Goal: Complete application form

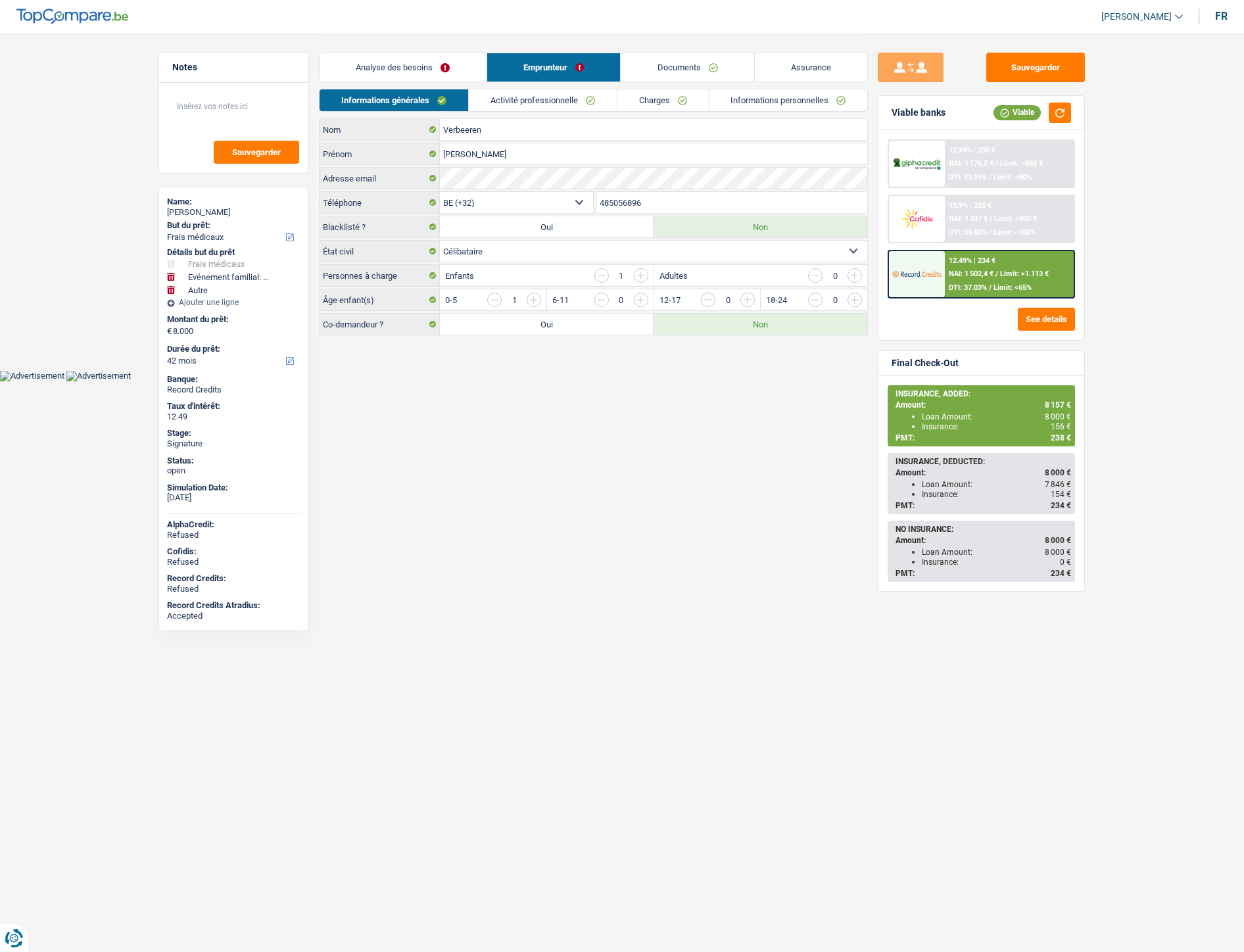
select select "medical"
select select "familyEvent"
select select "other"
select select "42"
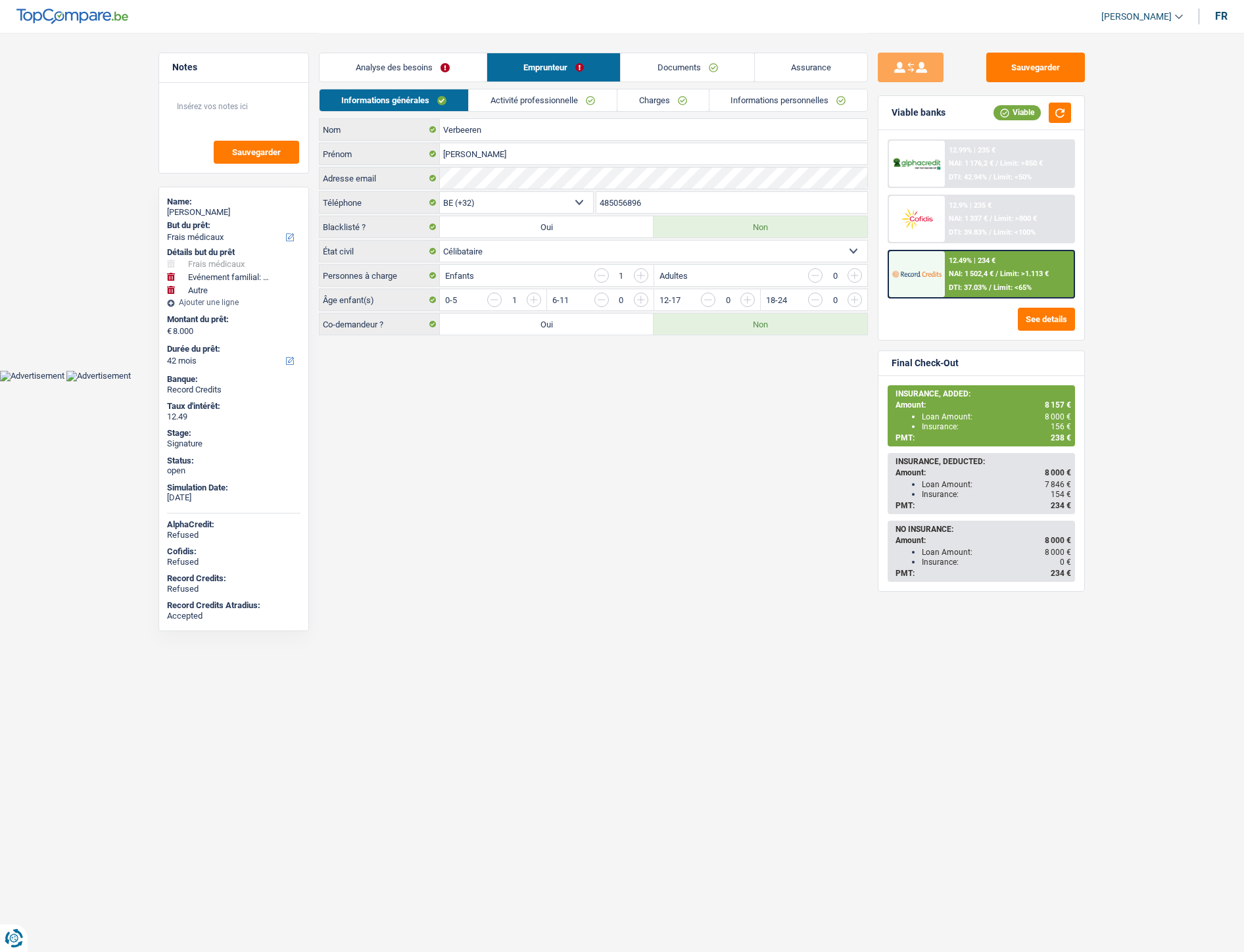
select select "32"
select select "single"
click at [500, 381] on html "Vous avez le contrôle de vos données Nous utilisons des cookies, tout comme nos…" at bounding box center [627, 190] width 1255 height 381
click at [442, 182] on div "Adresse email" at bounding box center [598, 178] width 547 height 21
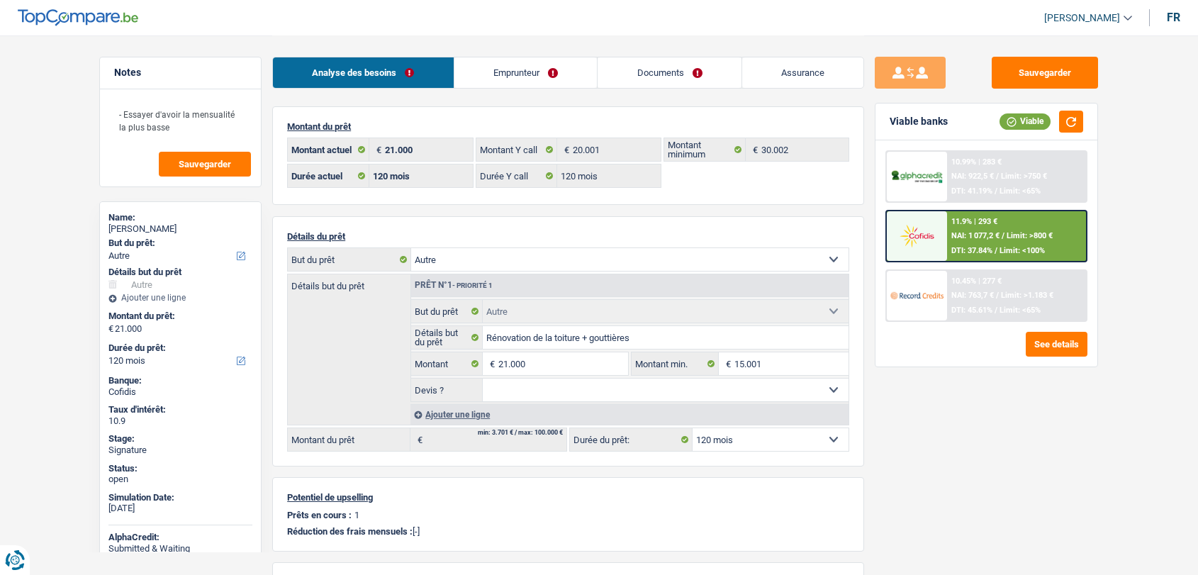
select select "other"
select select "120"
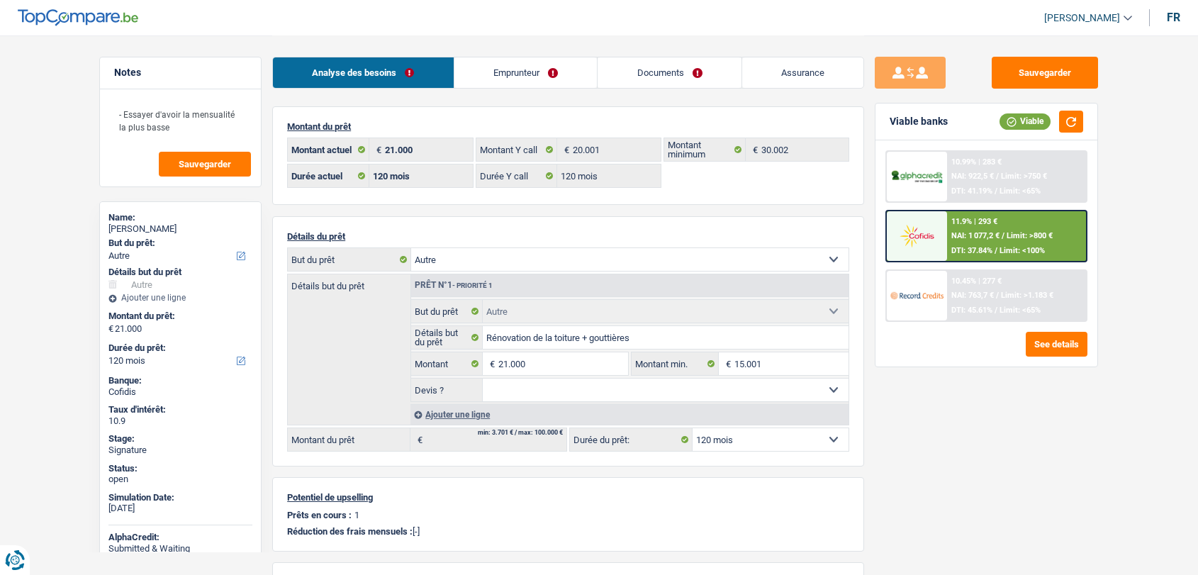
select select "other"
select select "120"
select select "invalid"
select select "familyAllowances"
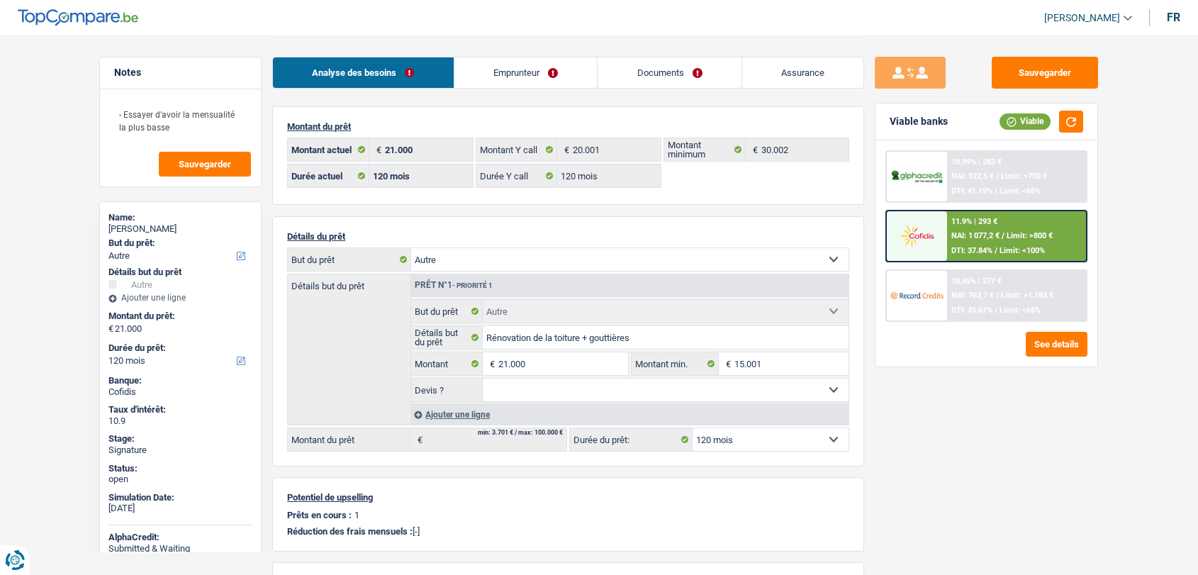
select select "mutualityIndemnity"
select select "disabilityPension"
select select "solidaris"
select select "BE"
click at [539, 67] on link "Emprunteur" at bounding box center [525, 72] width 143 height 30
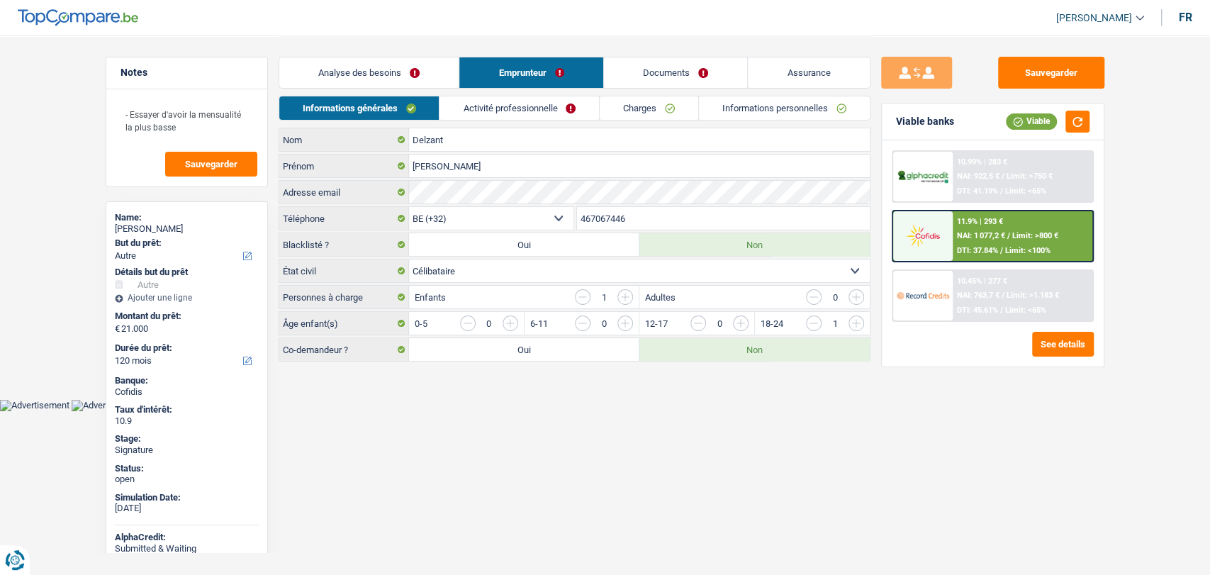
click at [504, 99] on link "Activité professionnelle" at bounding box center [518, 107] width 159 height 23
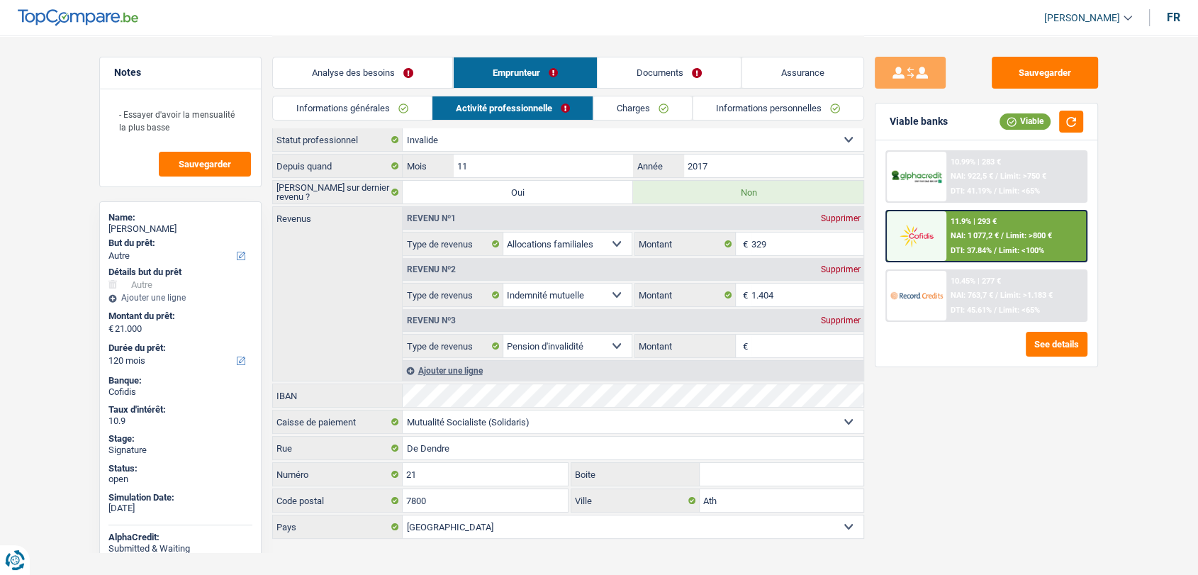
click at [504, 99] on link "Activité professionnelle" at bounding box center [512, 107] width 161 height 23
click at [624, 115] on link "Charges" at bounding box center [643, 107] width 99 height 23
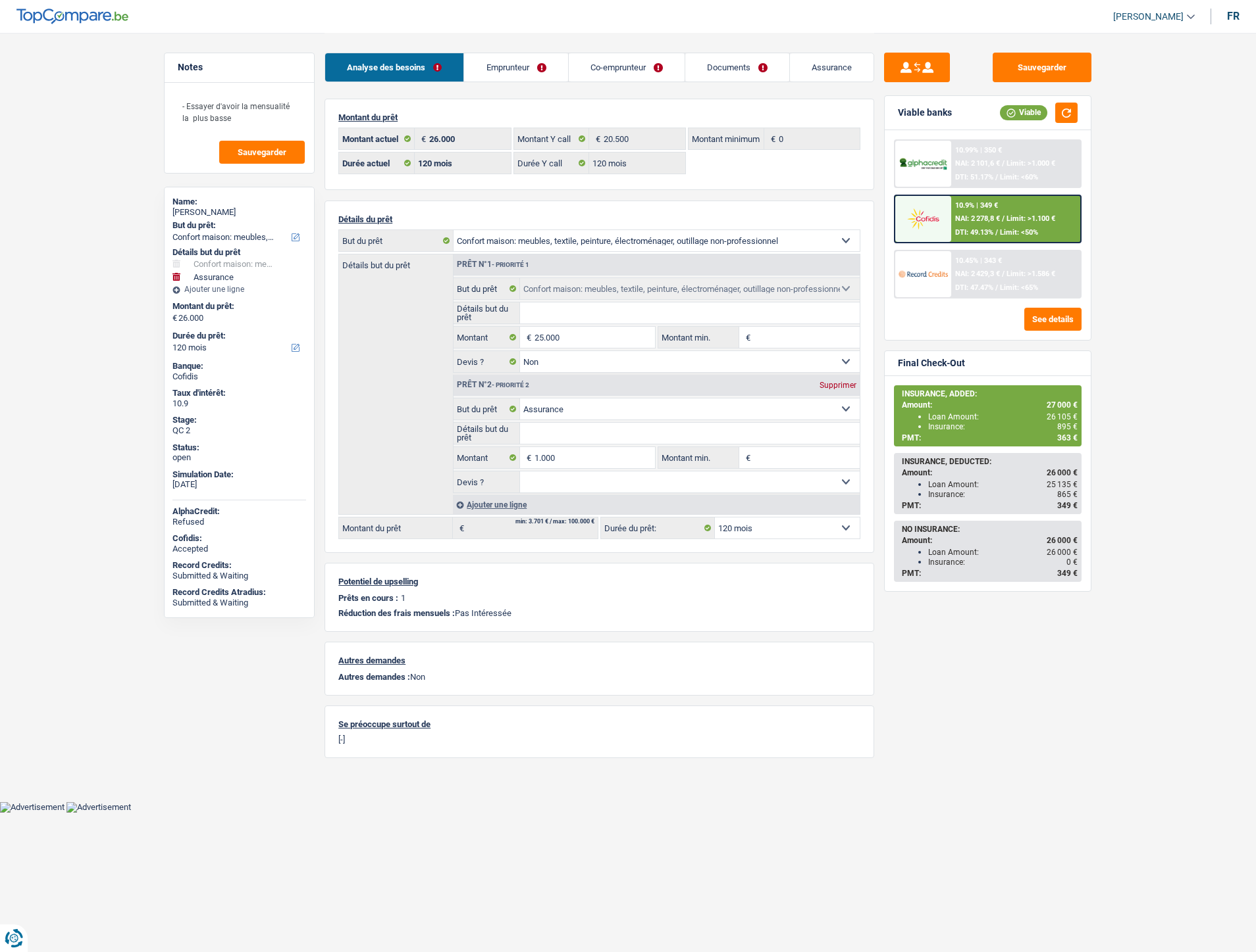
select select "household"
select select "insurance"
select select "120"
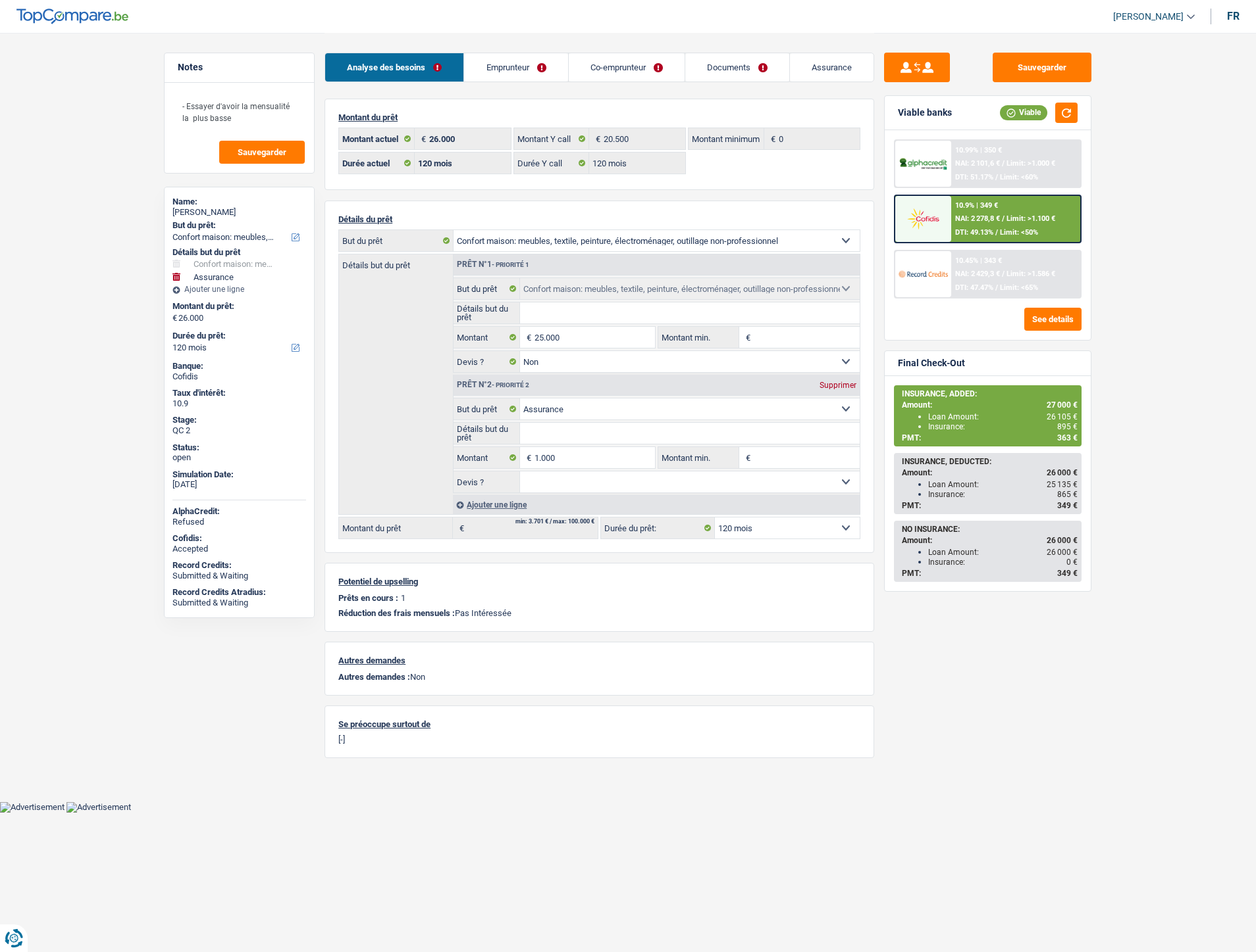
select select "120"
select select "household"
select select "false"
select select "insurance"
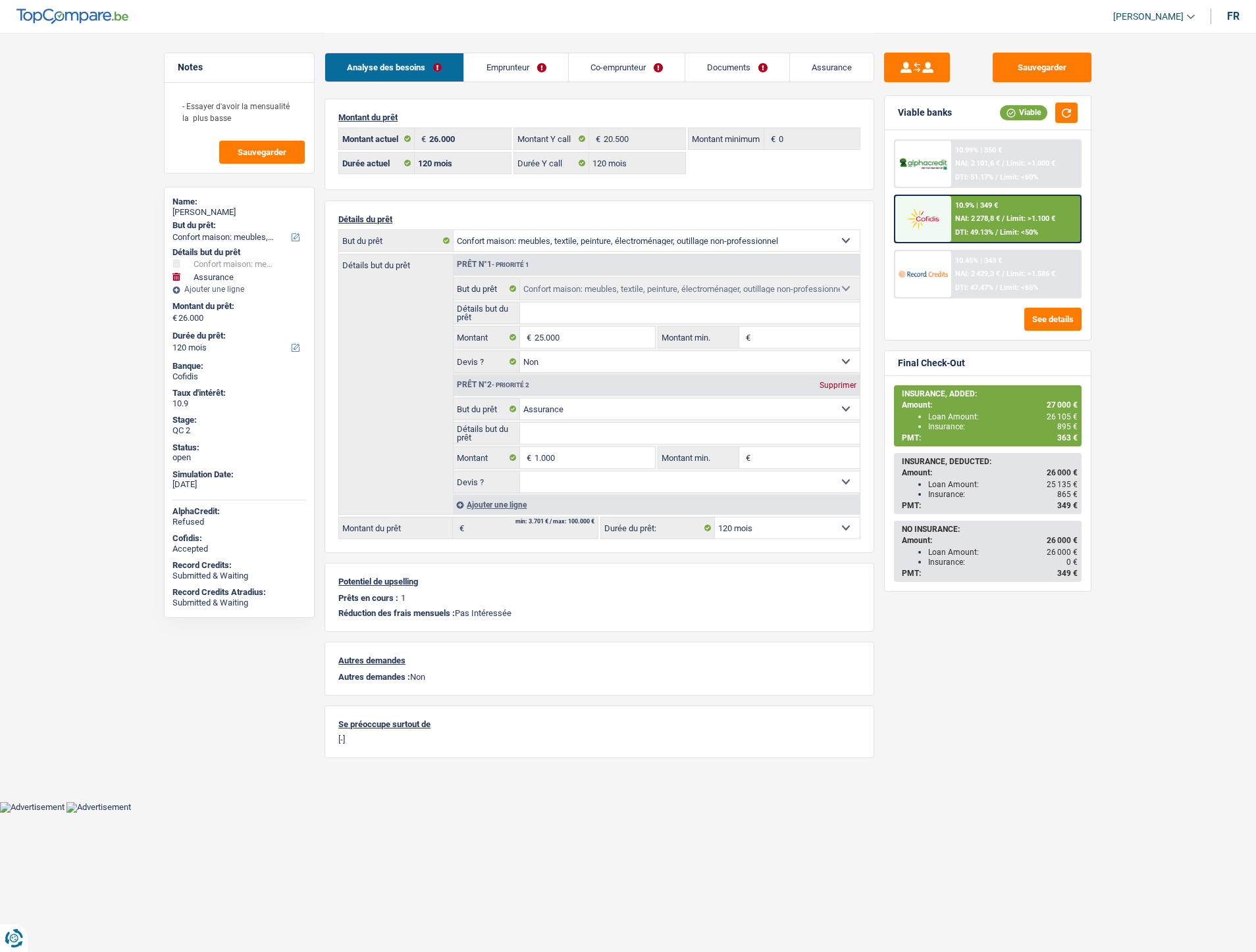
select select "120"
click at [728, 58] on link "Documents" at bounding box center [737, 67] width 104 height 28
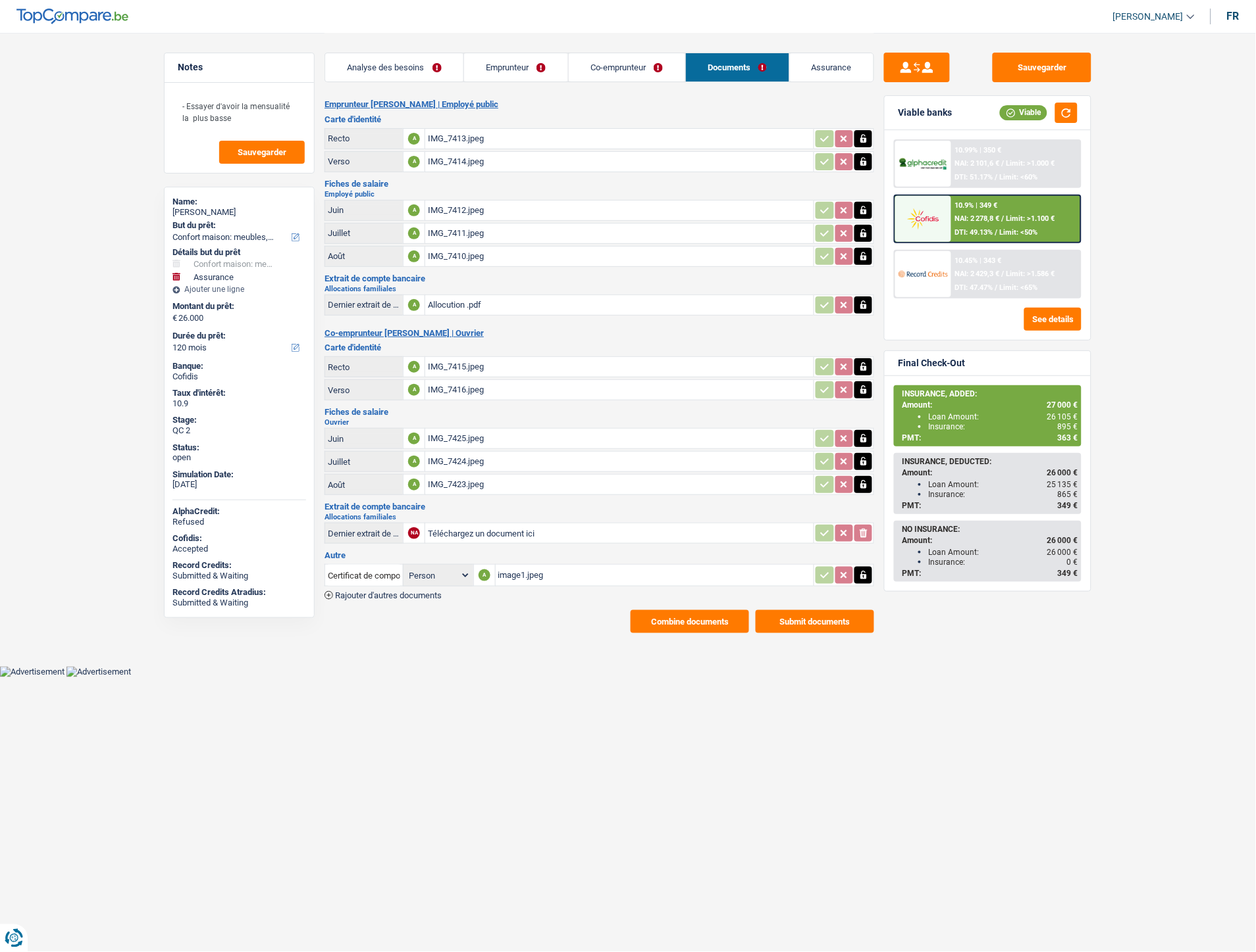
click at [602, 67] on link "Co-emprunteur" at bounding box center [626, 67] width 116 height 28
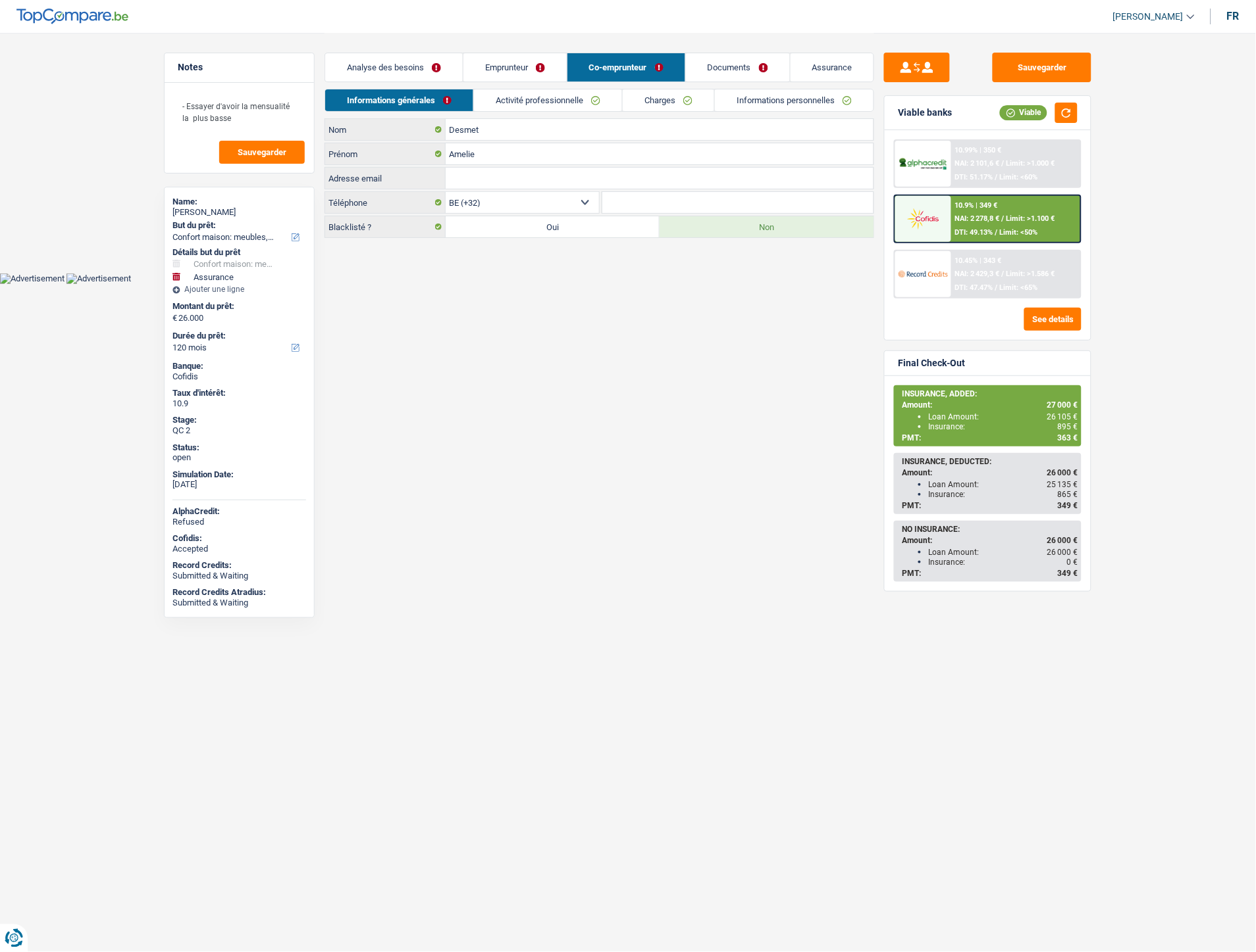
click at [516, 66] on link "Emprunteur" at bounding box center [514, 67] width 103 height 28
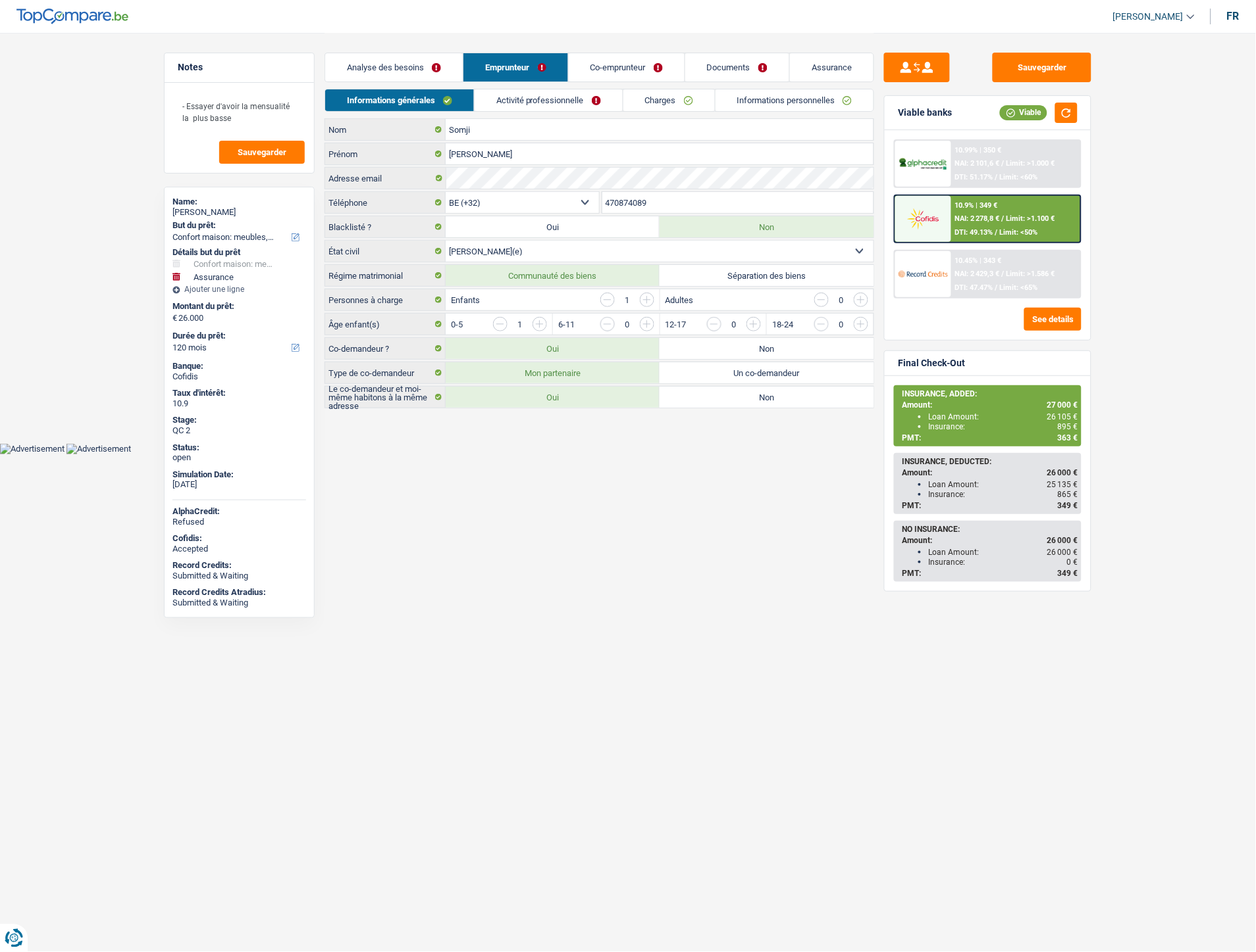
click at [803, 108] on link "Informations personnelles" at bounding box center [795, 99] width 159 height 21
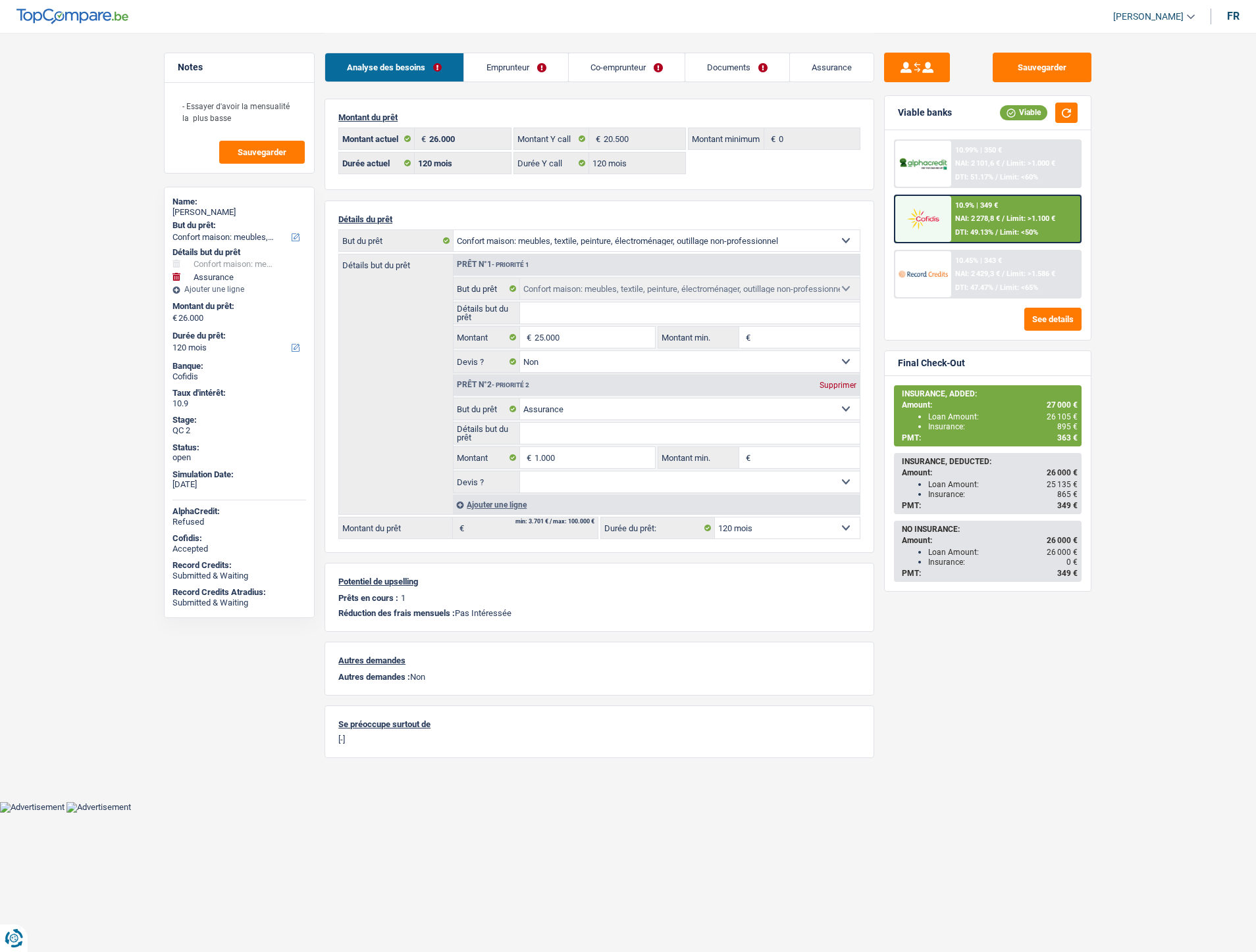
select select "household"
select select "insurance"
select select "120"
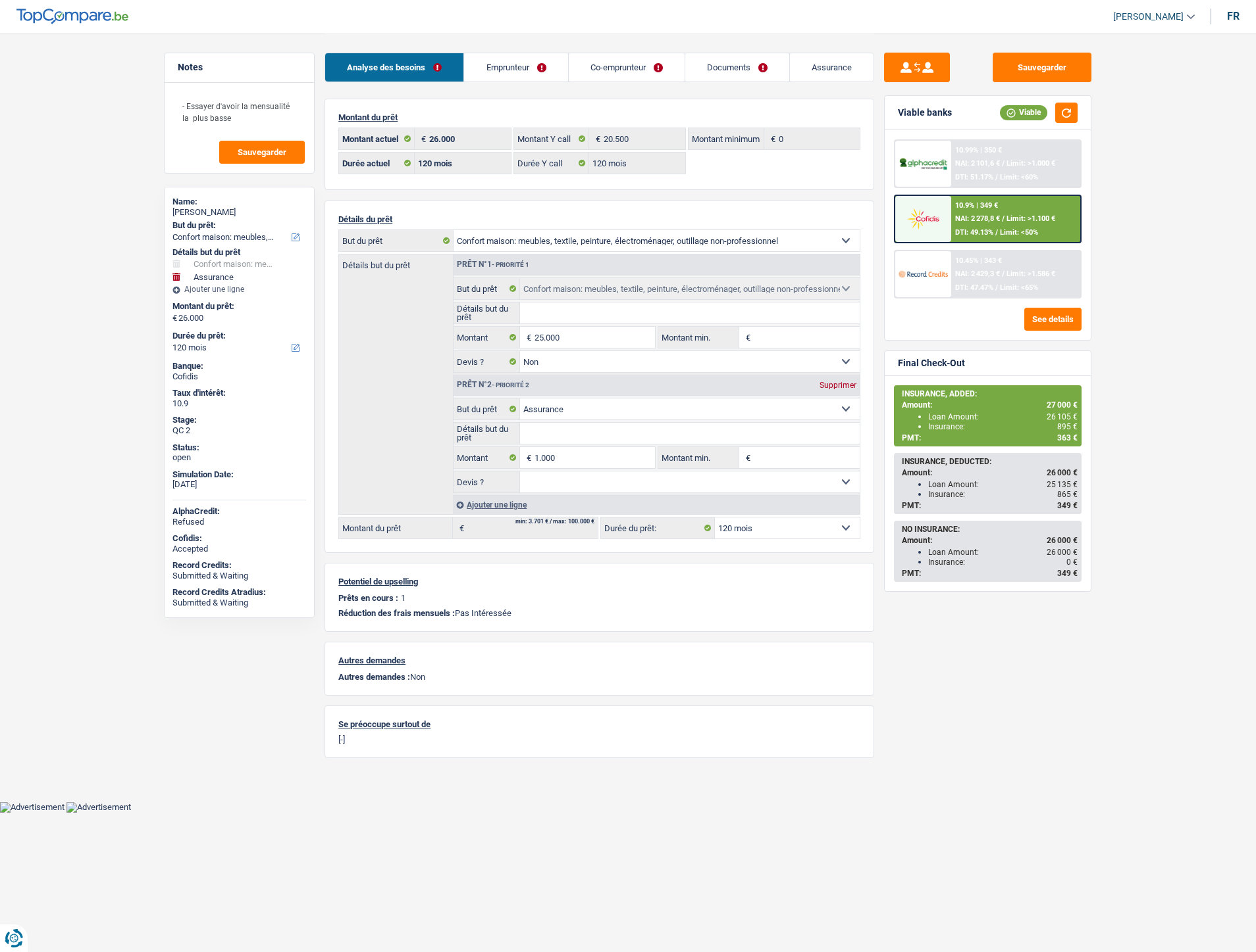
select select "120"
select select "household"
select select "false"
select select "insurance"
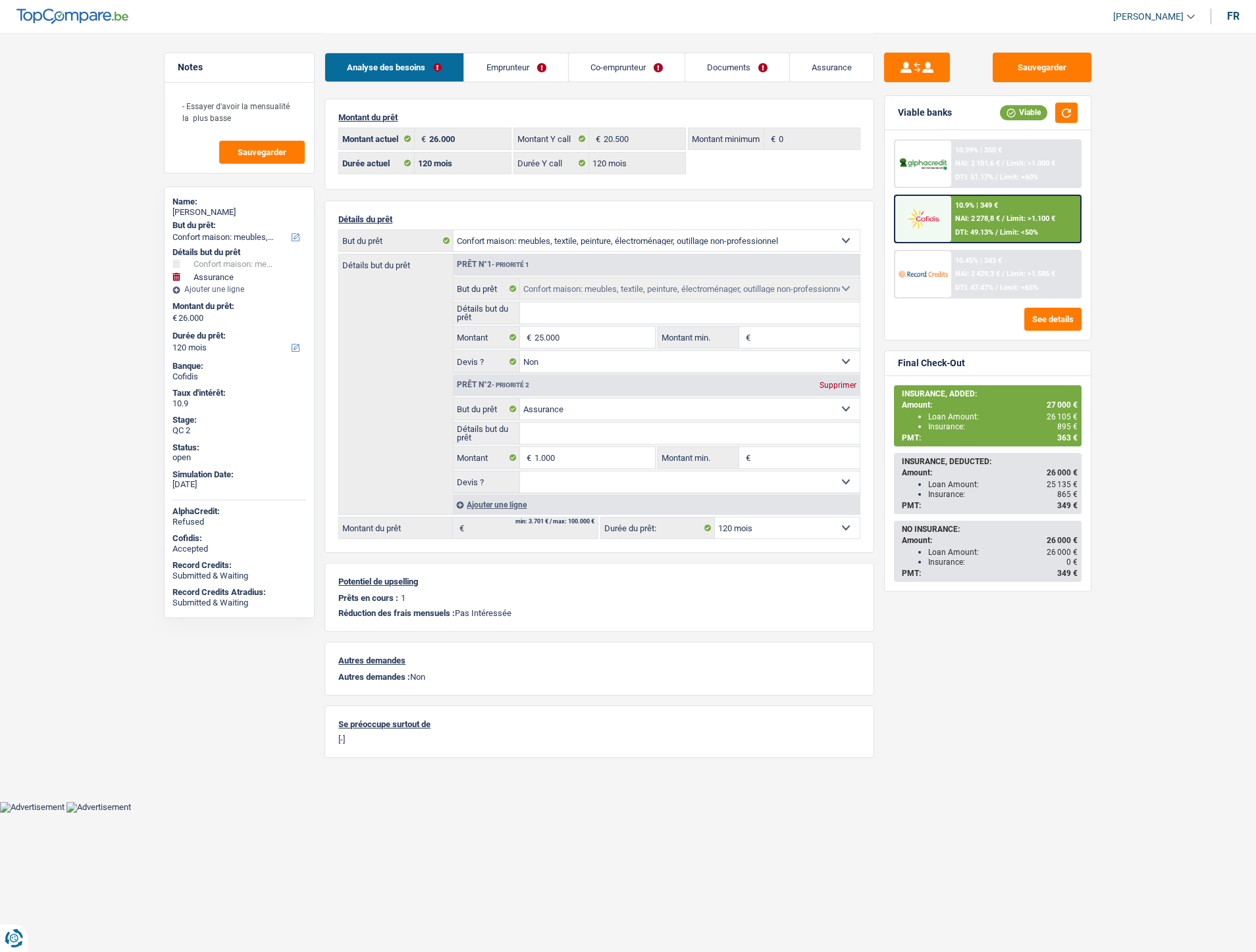
select select "120"
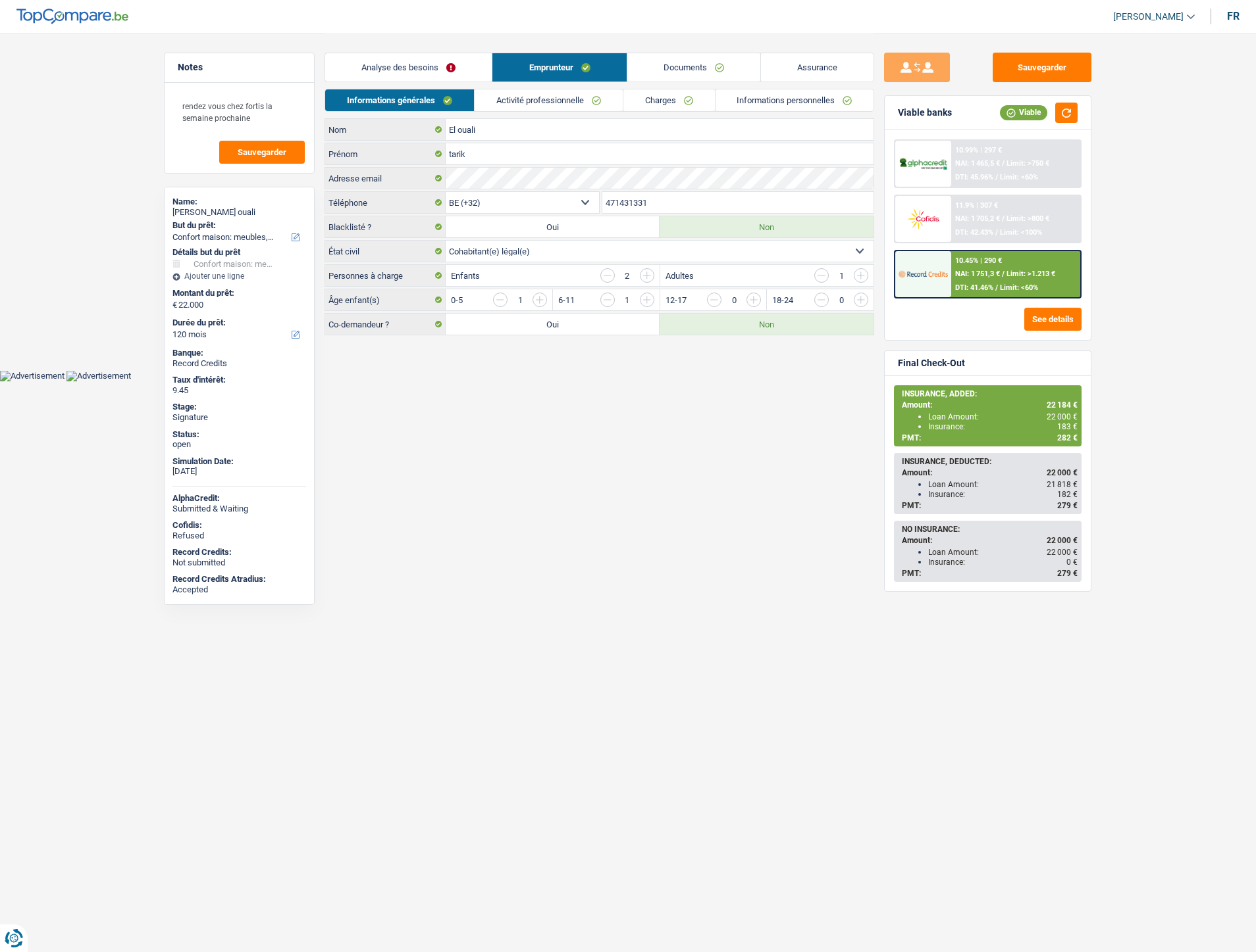
select select "household"
select select "120"
select select "32"
select select "cohabitation"
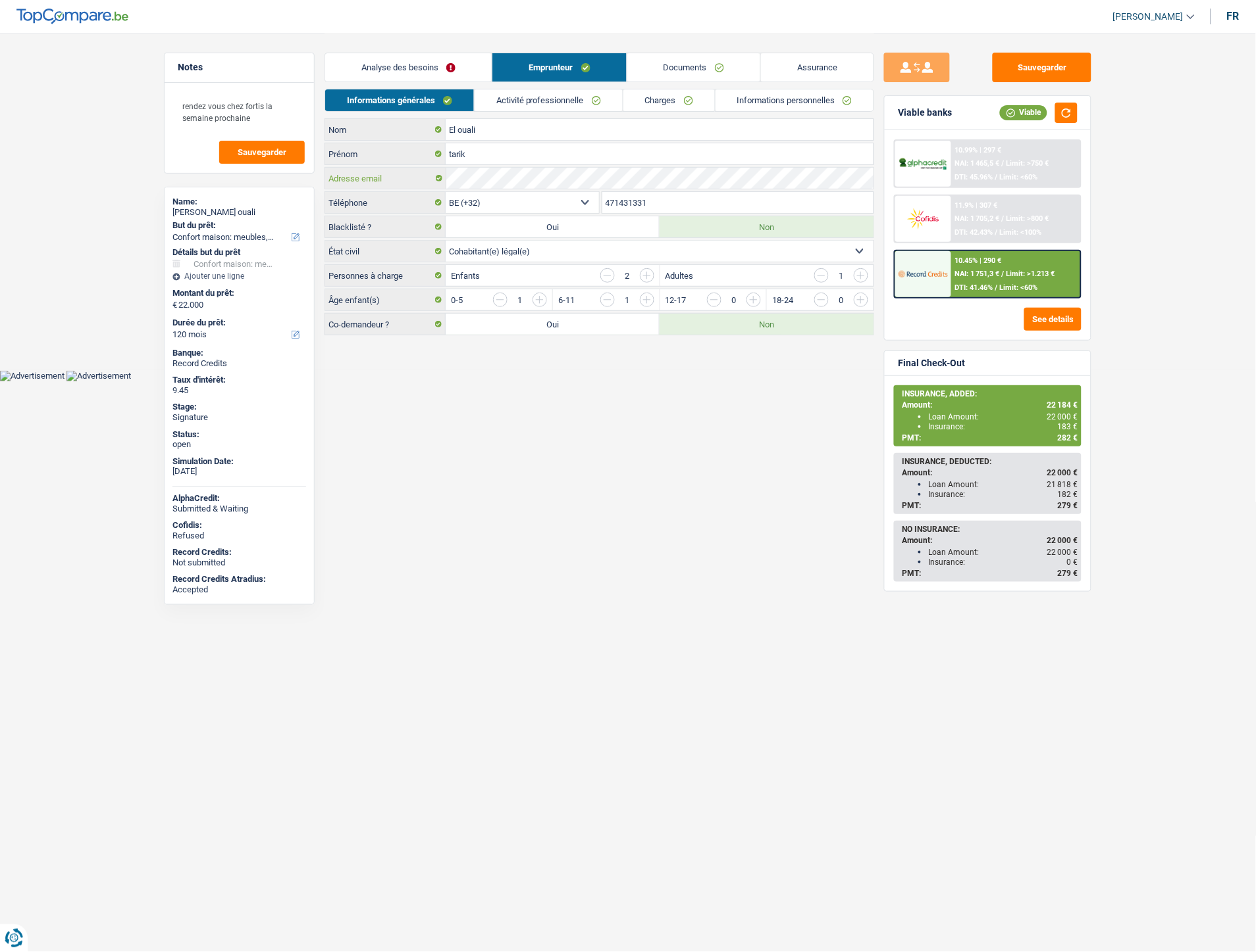
click at [428, 178] on div "Adresse email" at bounding box center [599, 178] width 548 height 21
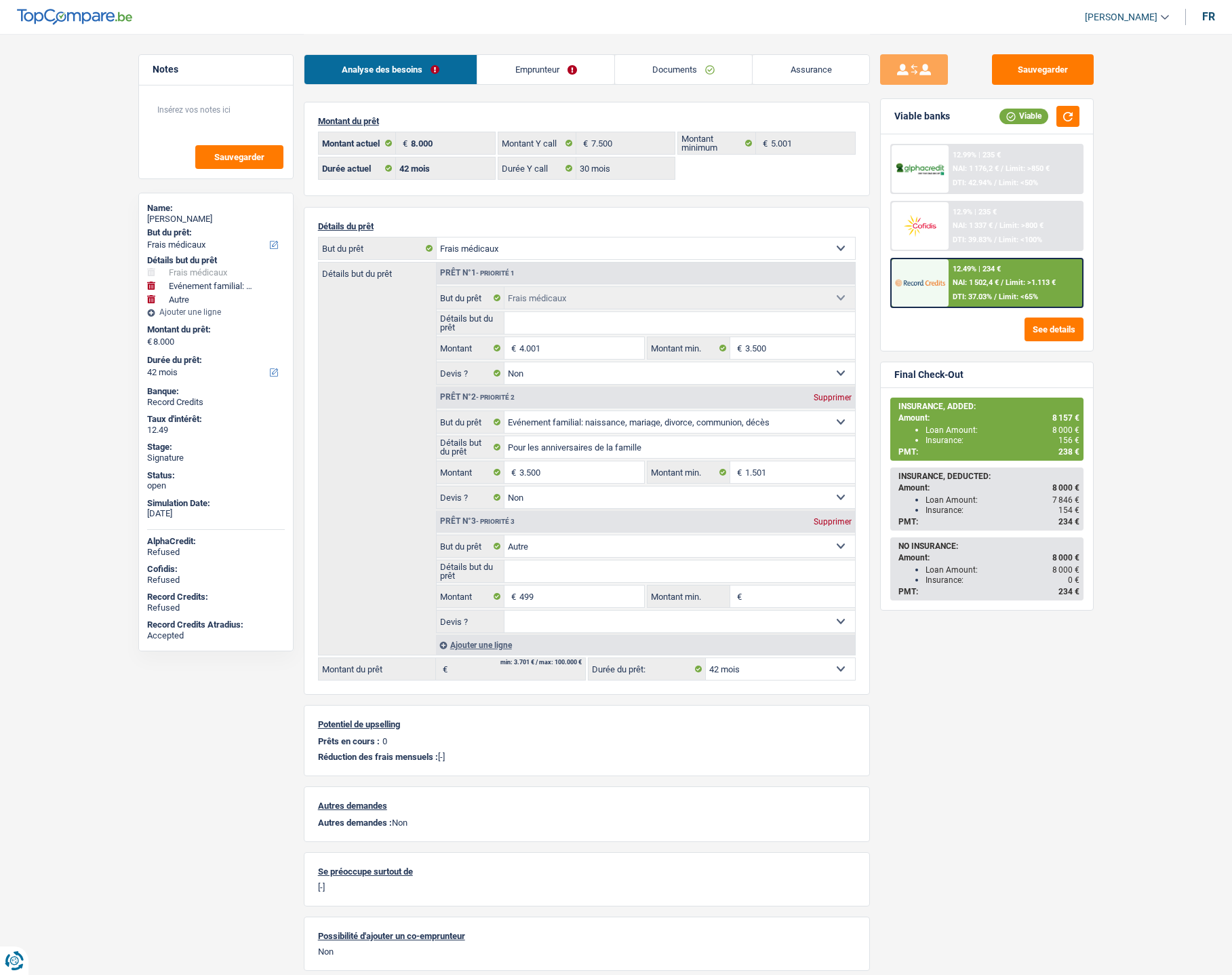
select select "medical"
select select "familyEvent"
select select "other"
select select "42"
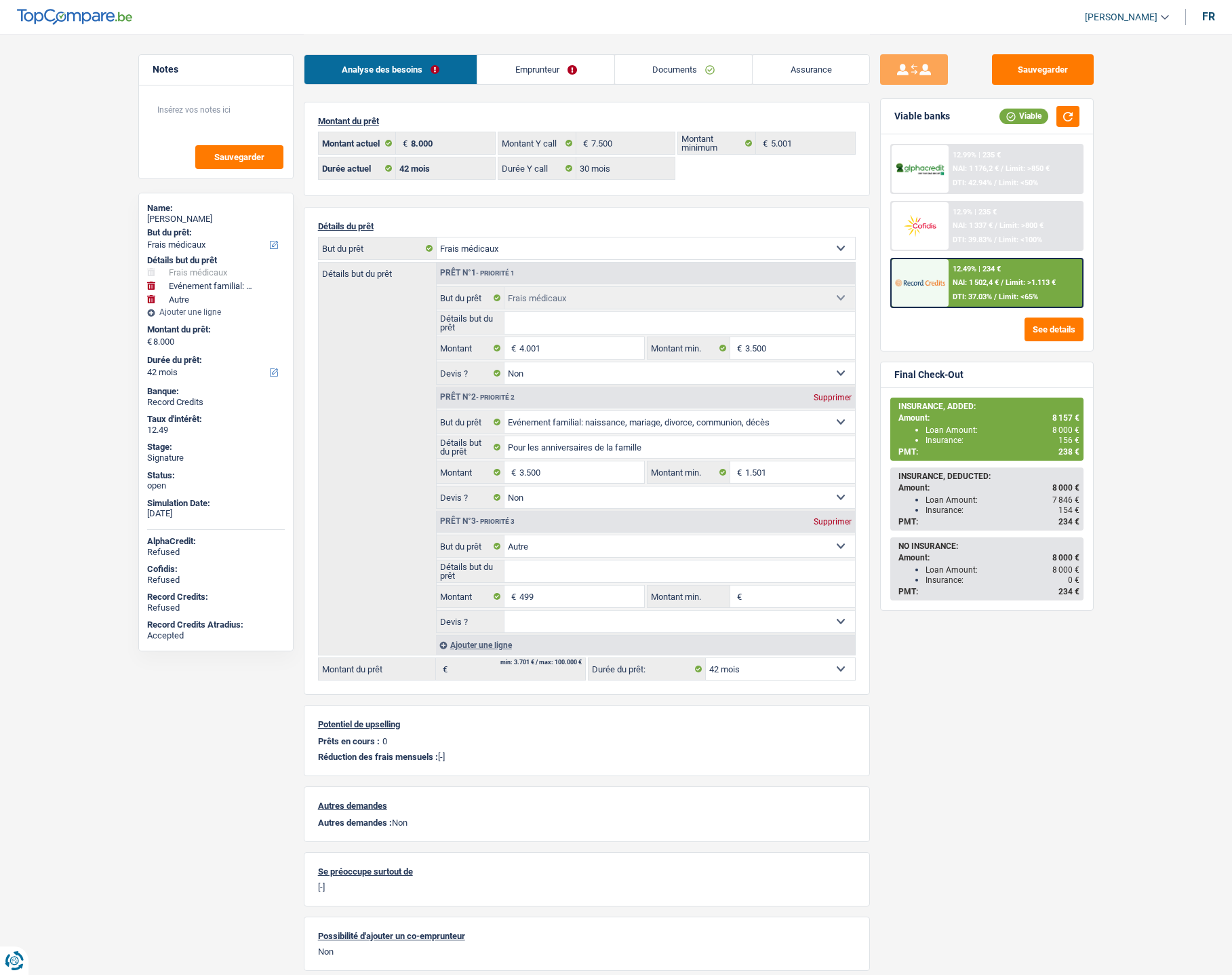
select select "42"
select select "30"
select select "medical"
select select "false"
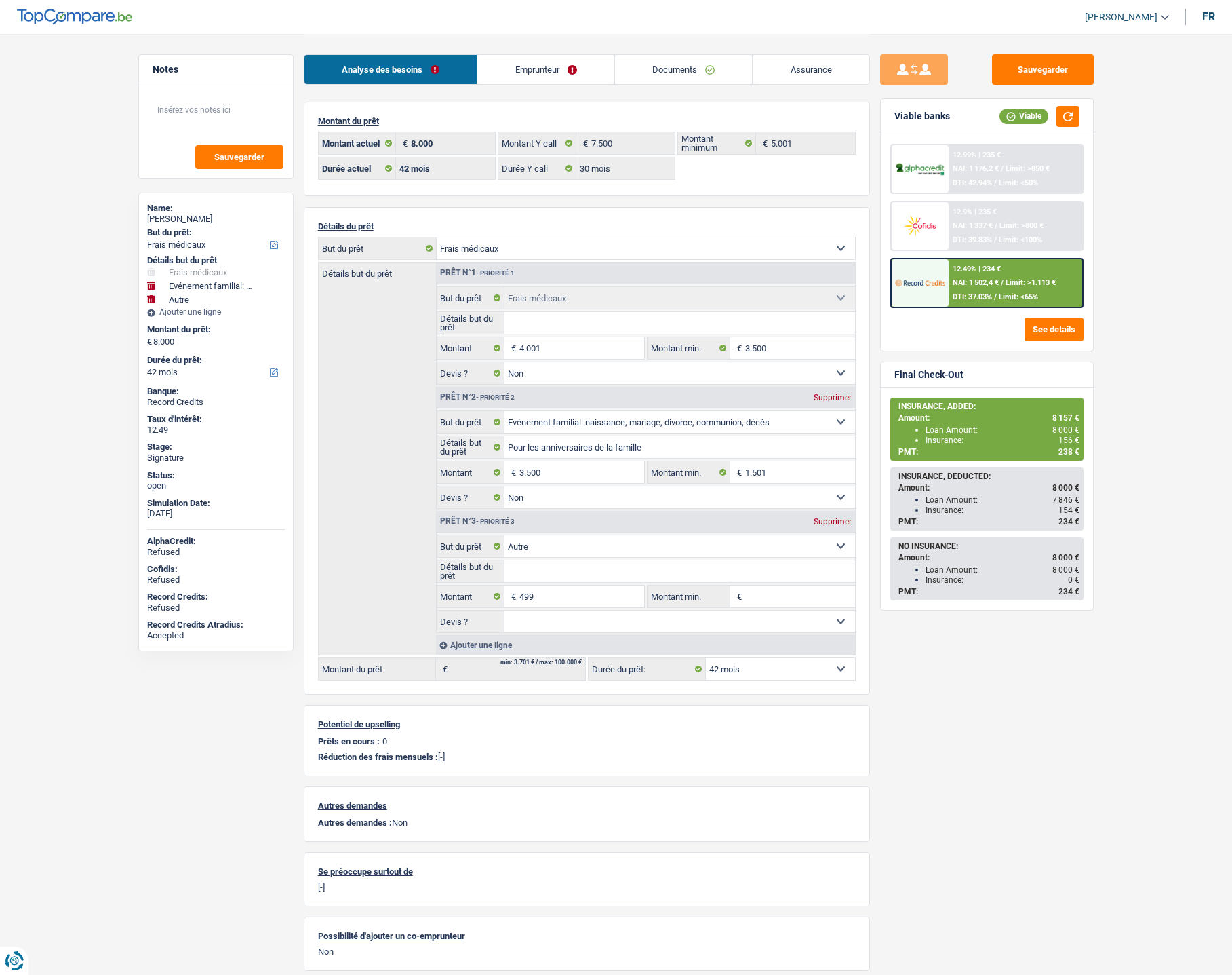
select select "familyEvent"
select select "false"
select select "other"
select select "42"
click at [645, 55] on li "Documents" at bounding box center [683, 70] width 139 height 31
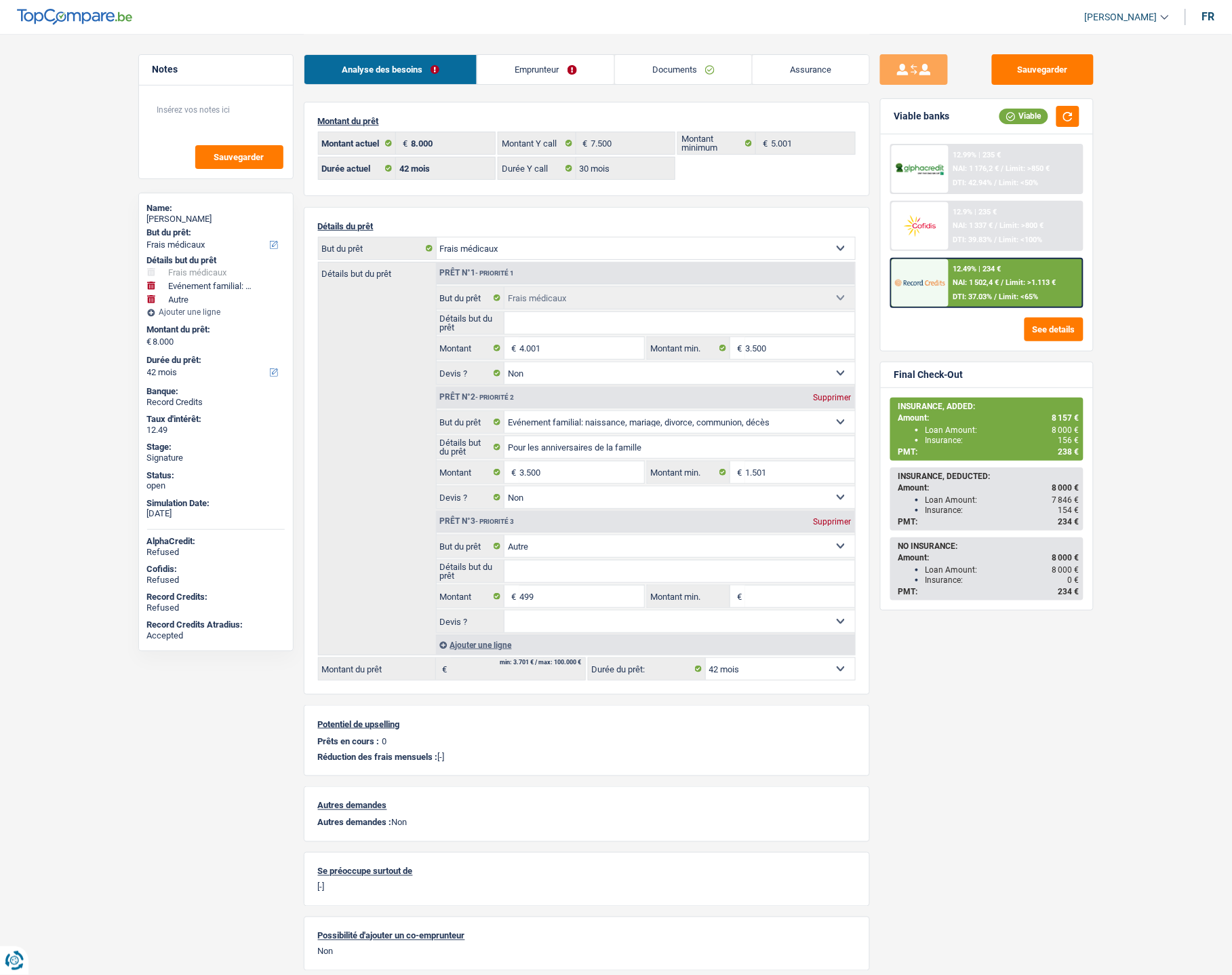
click at [649, 68] on link "Documents" at bounding box center [684, 69] width 138 height 29
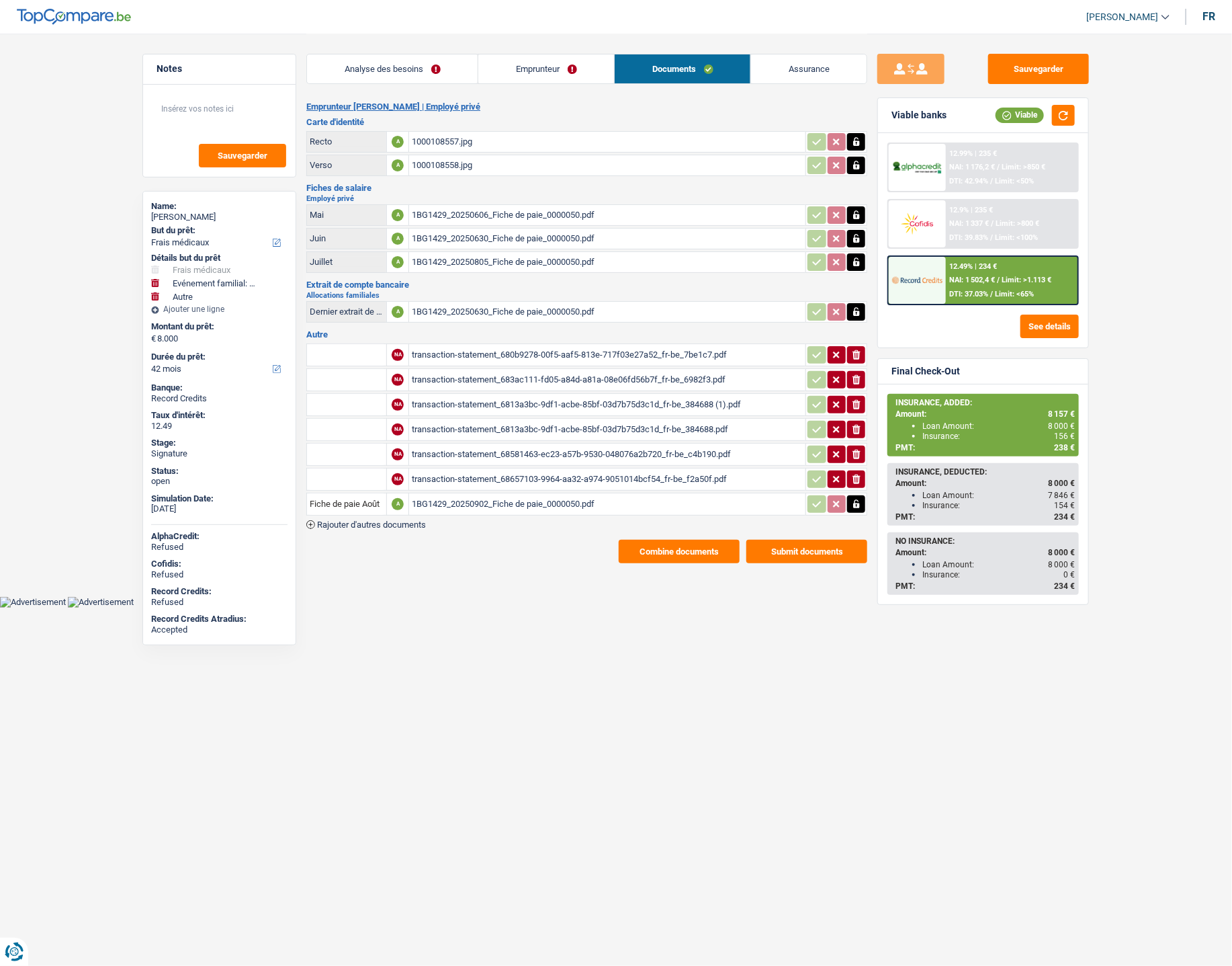
click at [462, 345] on div "transaction-statement_680b9278-00f5-aaf5-813e-717f03e27a52_fr-be_7be1c7.pdf" at bounding box center [607, 355] width 391 height 20
click at [375, 520] on span "Rajouter d'autres documents" at bounding box center [371, 524] width 109 height 9
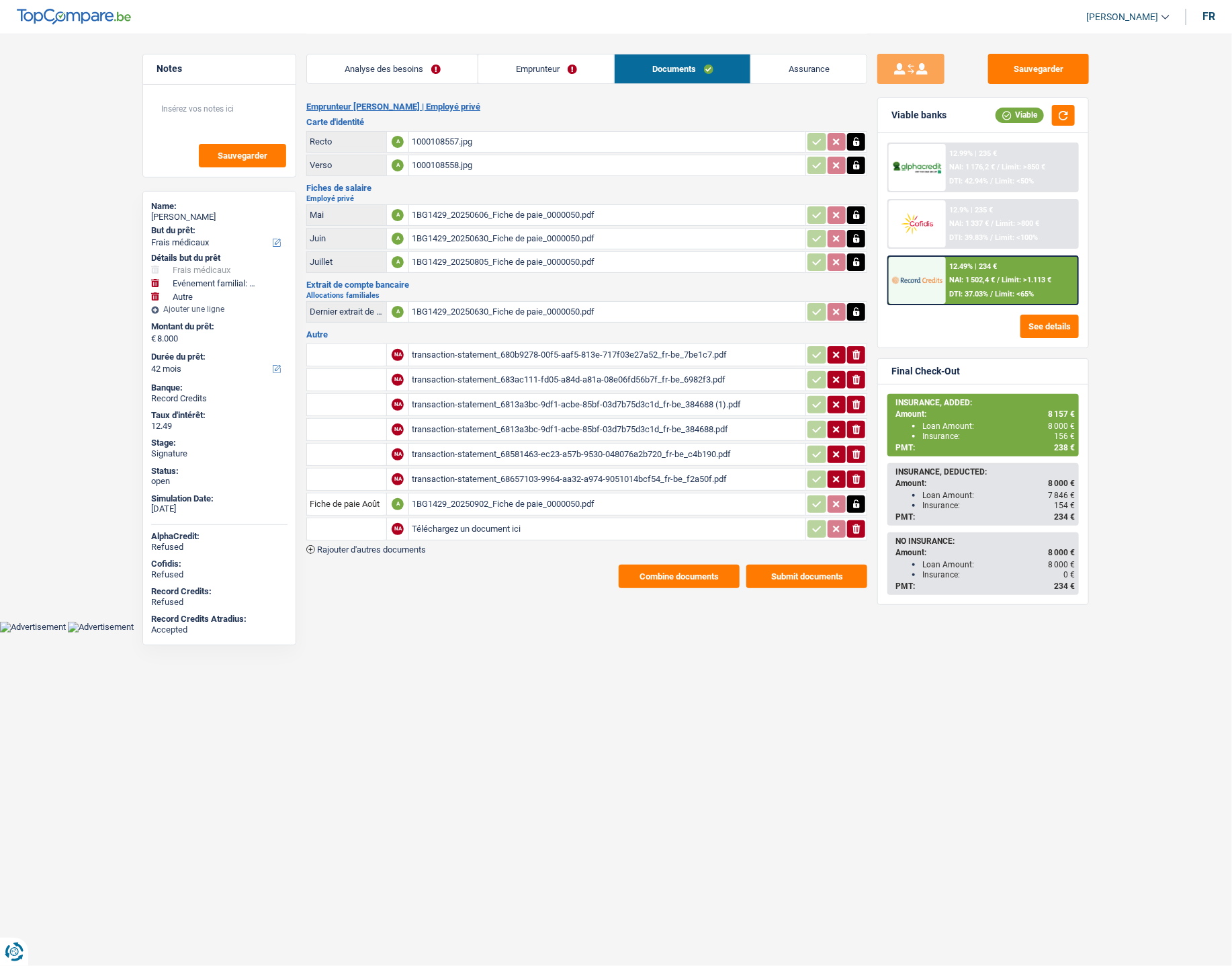
click at [430, 520] on input "Téléchargez un document ici" at bounding box center [607, 528] width 391 height 20
type input "C:\fakepath\IMG-20250924-WA0006.jpg"
click at [327, 519] on input "text" at bounding box center [347, 529] width 74 height 22
click at [348, 547] on li "Carte bancaire" at bounding box center [382, 556] width 137 height 17
type input "Carte bancaire"
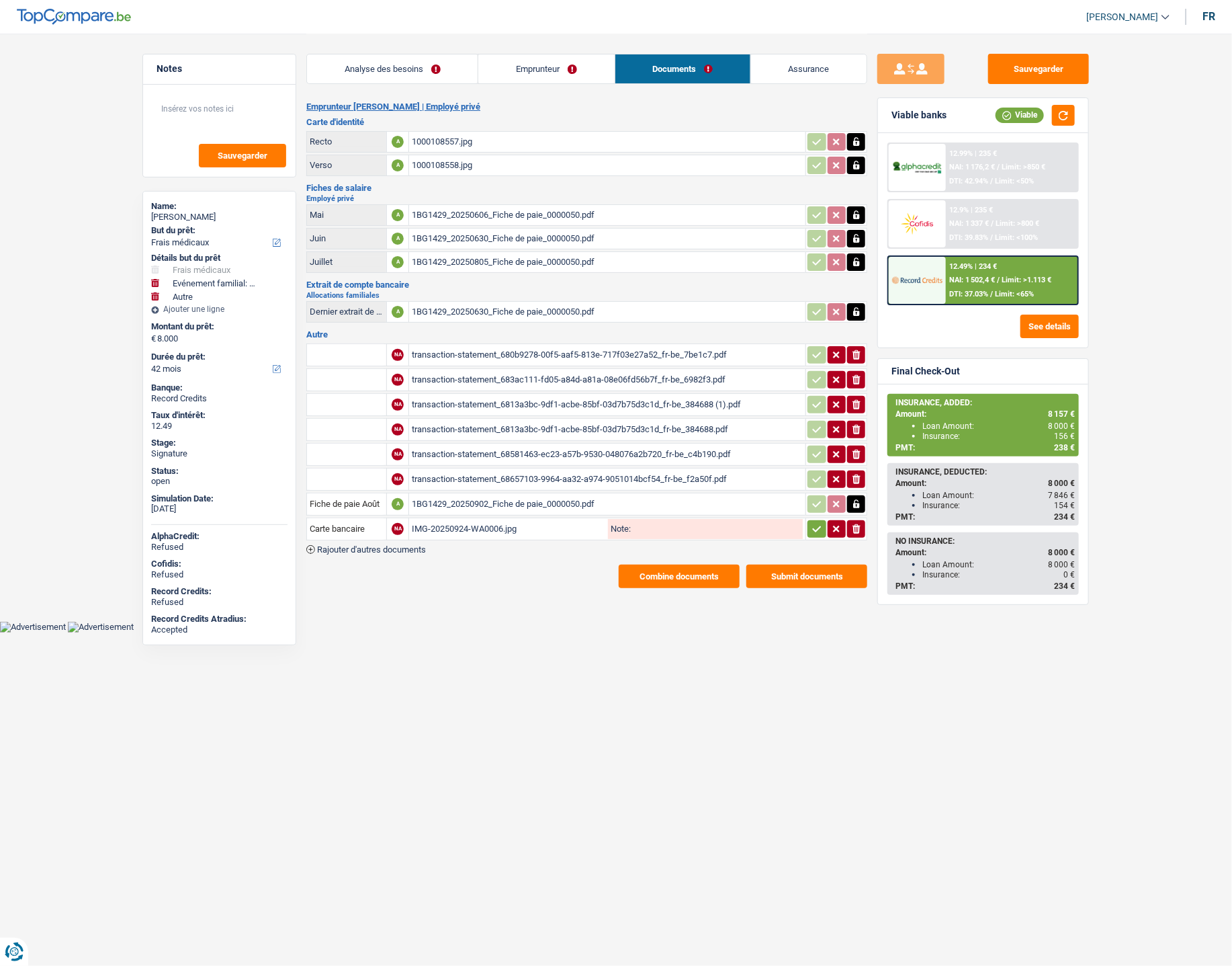
click at [816, 524] on icon "button" at bounding box center [816, 529] width 10 height 13
click at [1029, 67] on button "Sauvegarder" at bounding box center [1039, 69] width 100 height 30
click at [649, 568] on button "Combine documents" at bounding box center [679, 575] width 121 height 24
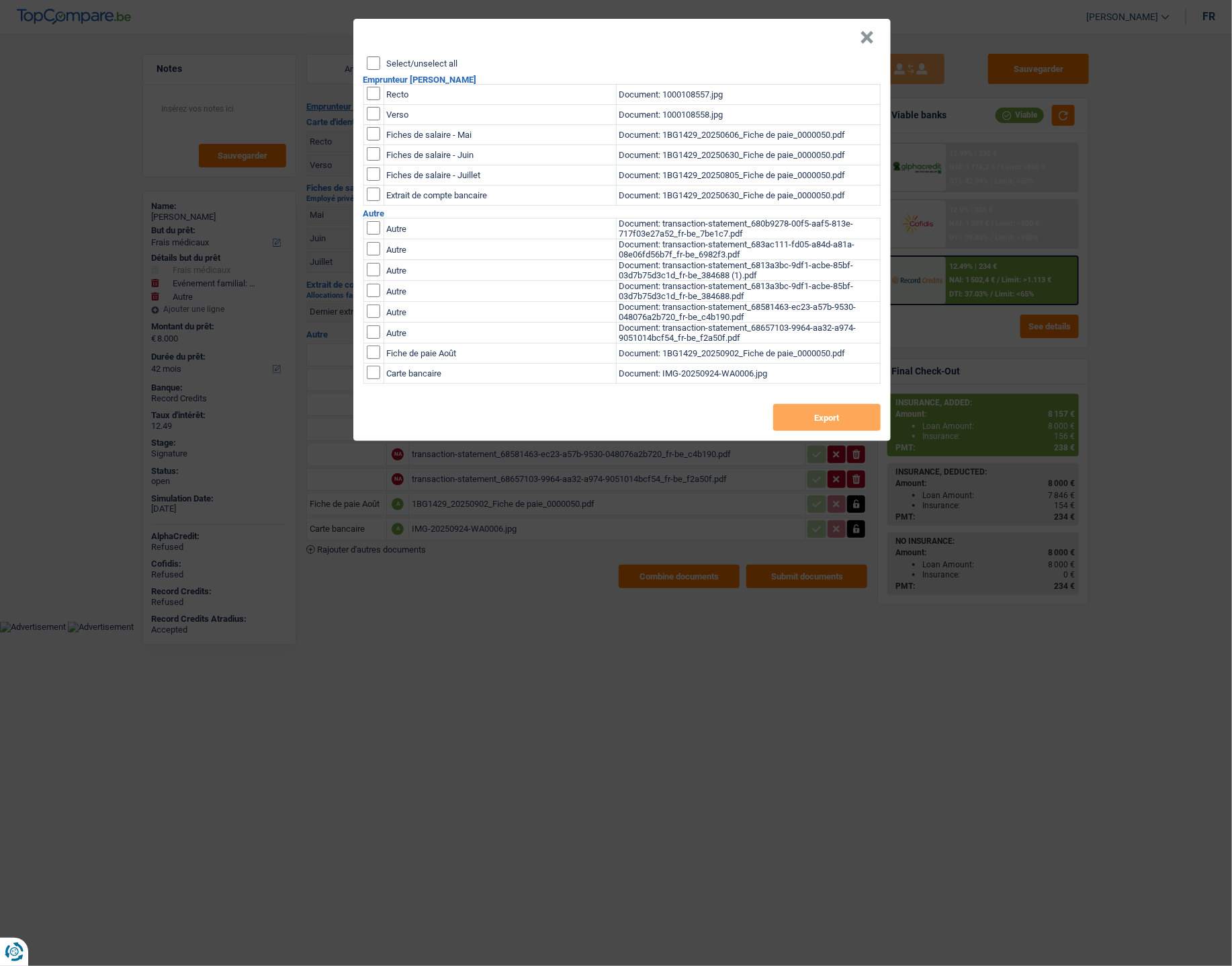
click at [372, 64] on input "Select/unselect all" at bounding box center [373, 64] width 13 height 13
checkbox input "true"
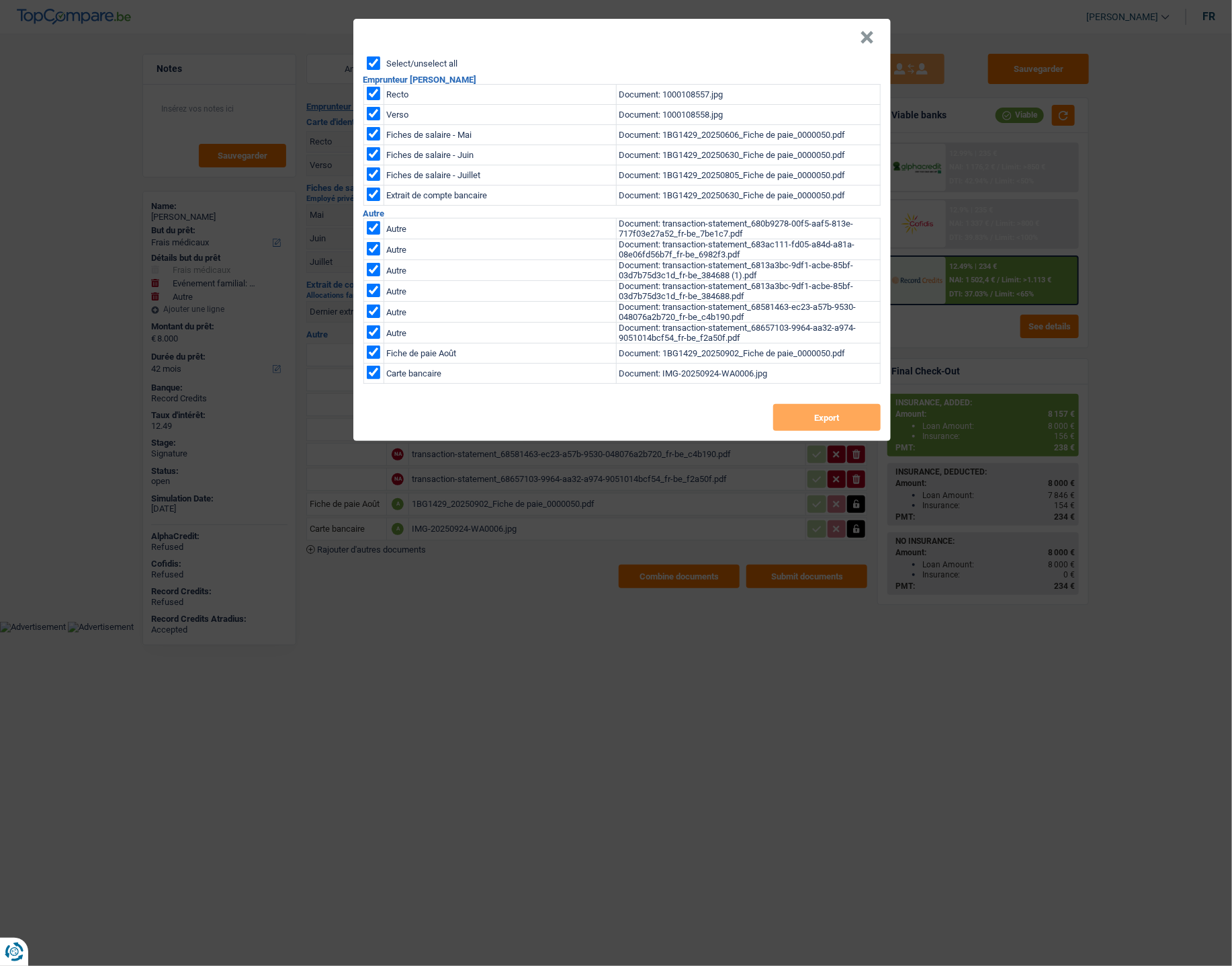
checkbox input "true"
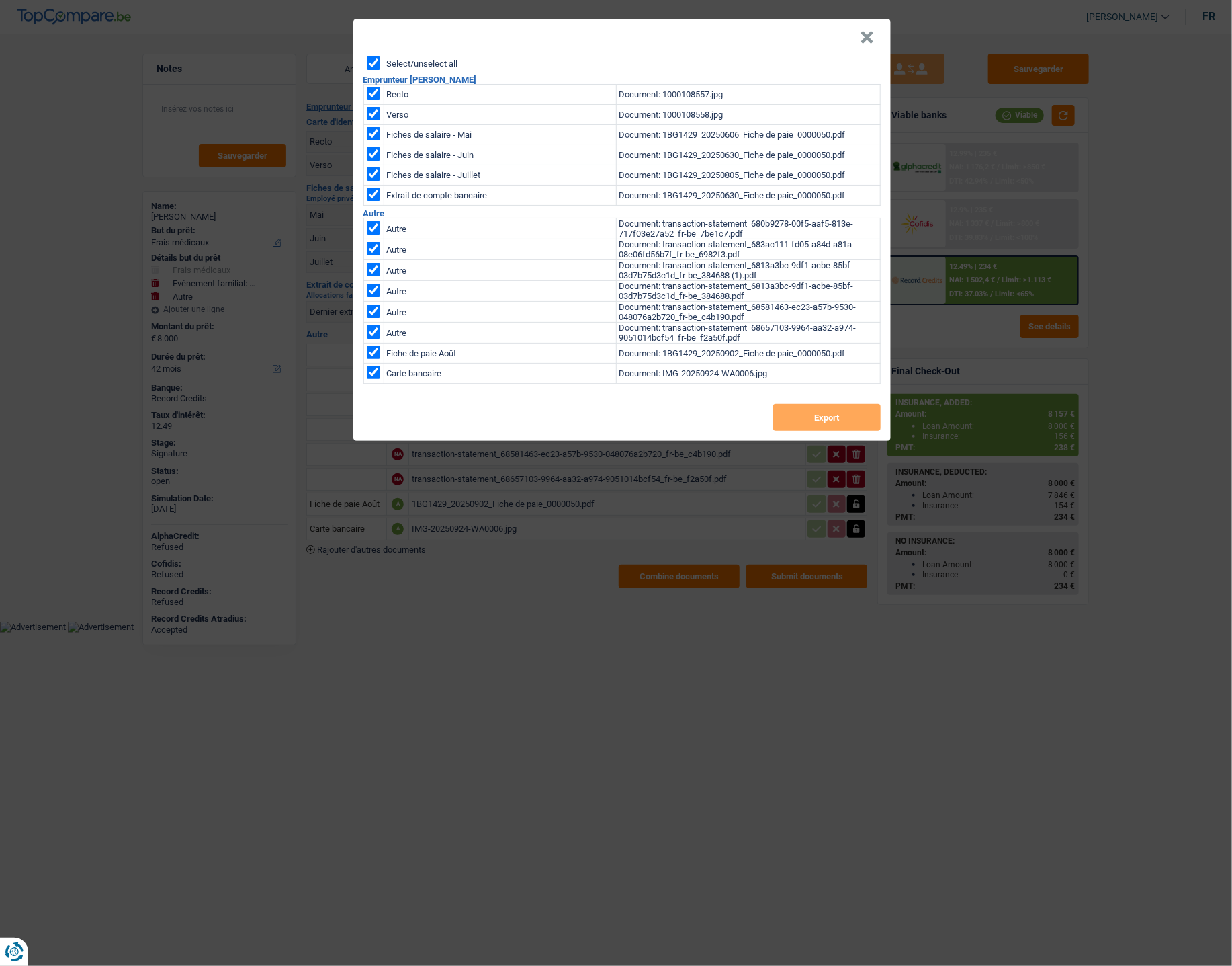
checkbox input "true"
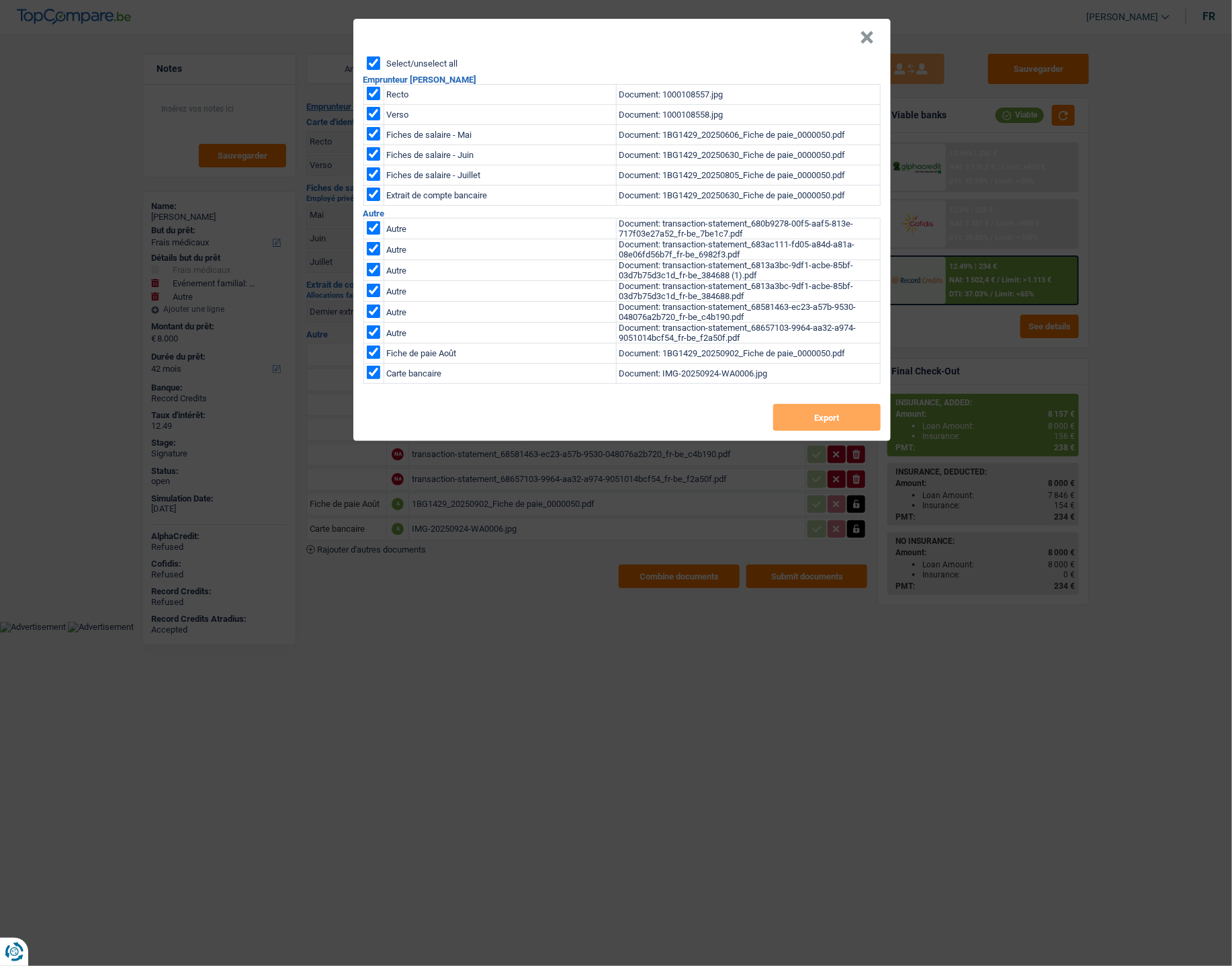
checkbox input "true"
click at [792, 420] on button "Export" at bounding box center [826, 417] width 107 height 27
click at [785, 25] on header "×" at bounding box center [622, 38] width 537 height 38
click at [869, 36] on button "×" at bounding box center [867, 38] width 14 height 13
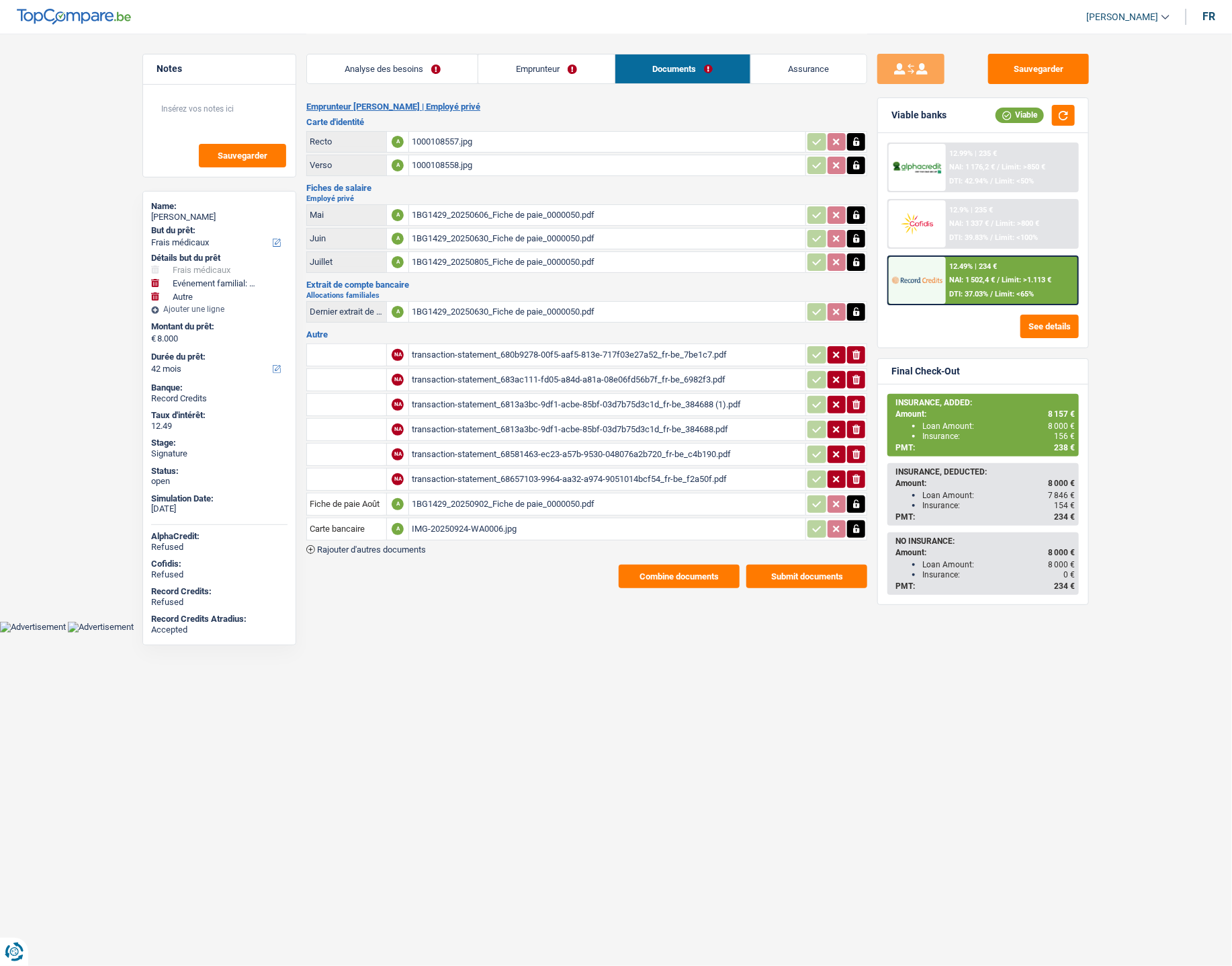
click at [344, 75] on link "Analyse des besoins" at bounding box center [392, 68] width 171 height 28
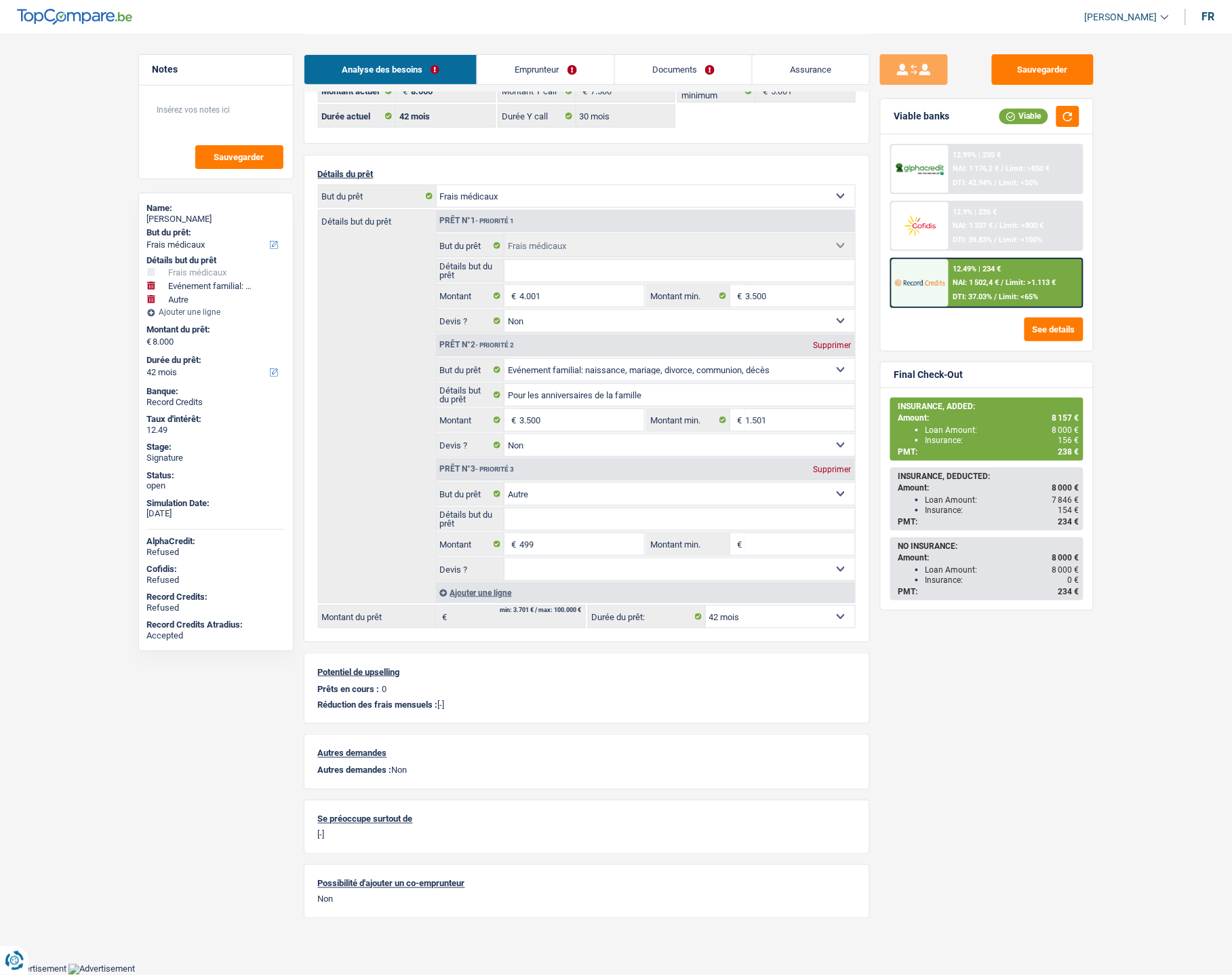
scroll to position [57, 0]
click at [552, 537] on input "499" at bounding box center [582, 543] width 124 height 22
click at [479, 587] on div "Ajouter une ligne" at bounding box center [646, 592] width 419 height 20
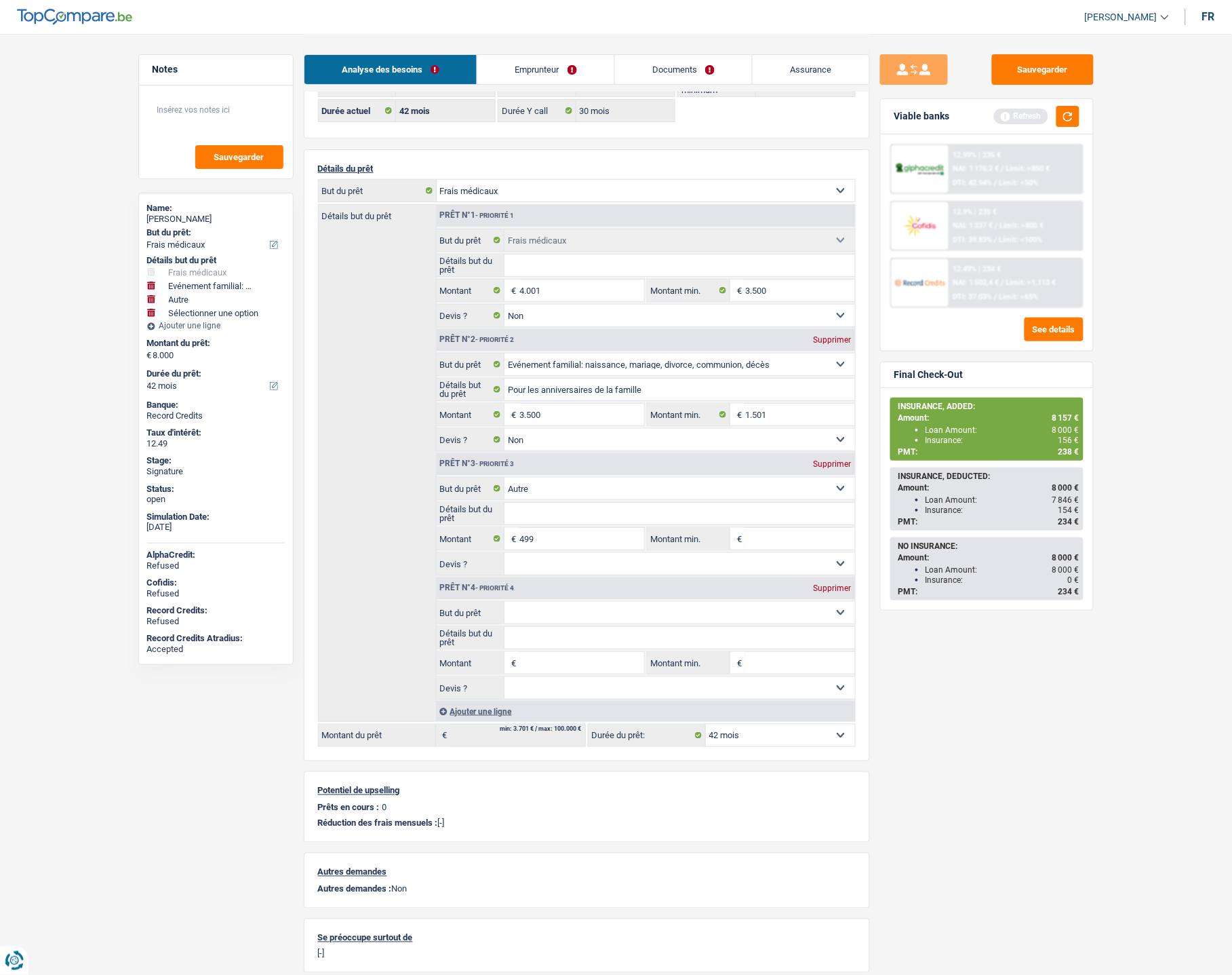
click at [537, 665] on input "Montant" at bounding box center [582, 662] width 124 height 22
type input "157"
type input "8.157"
select select "48"
type input "8.157"
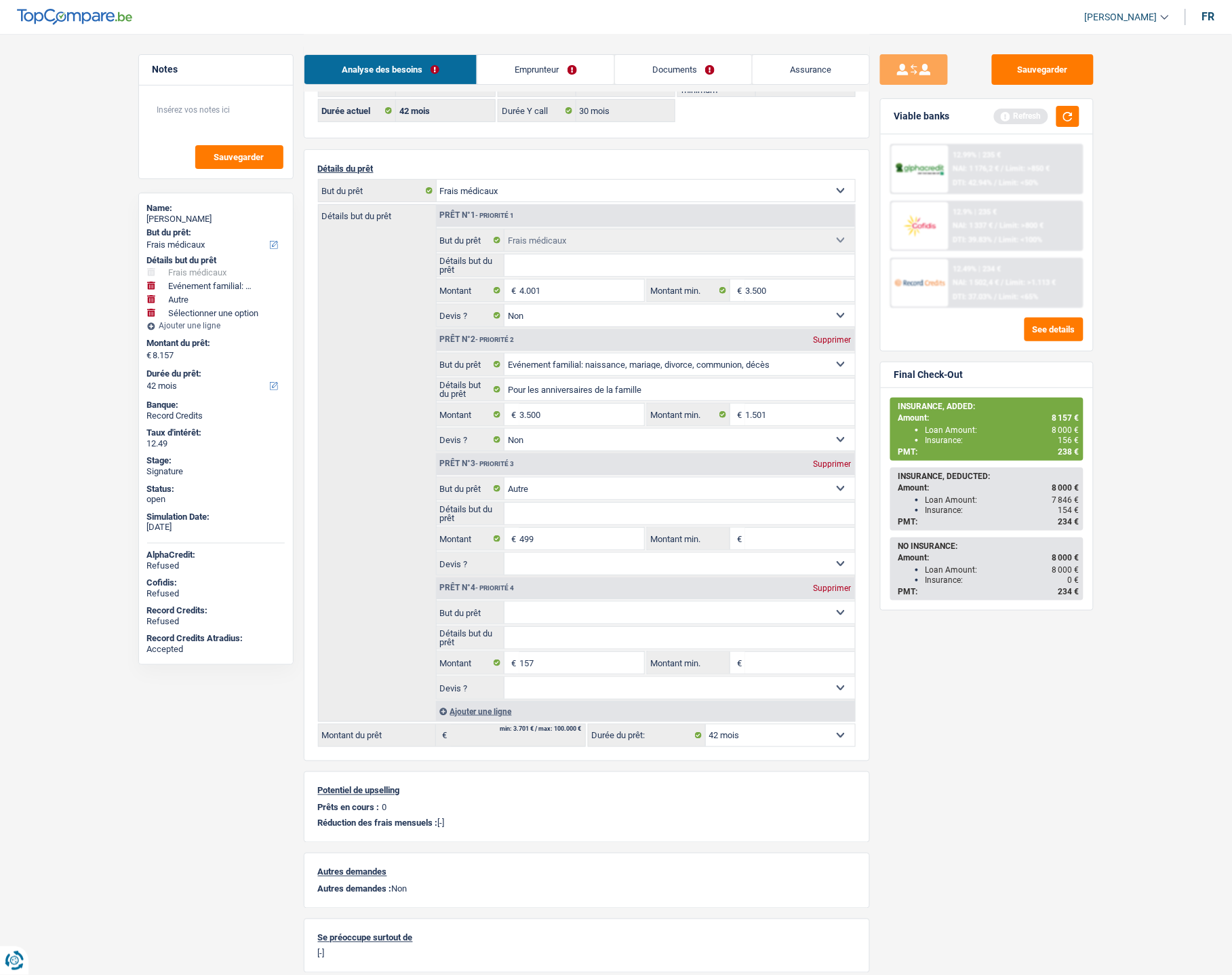
select select "48"
type input "8.157"
select select "48"
click at [511, 615] on select "Confort maison: meubles, textile, peinture, électroménager, outillage non-profe…" at bounding box center [679, 612] width 350 height 22
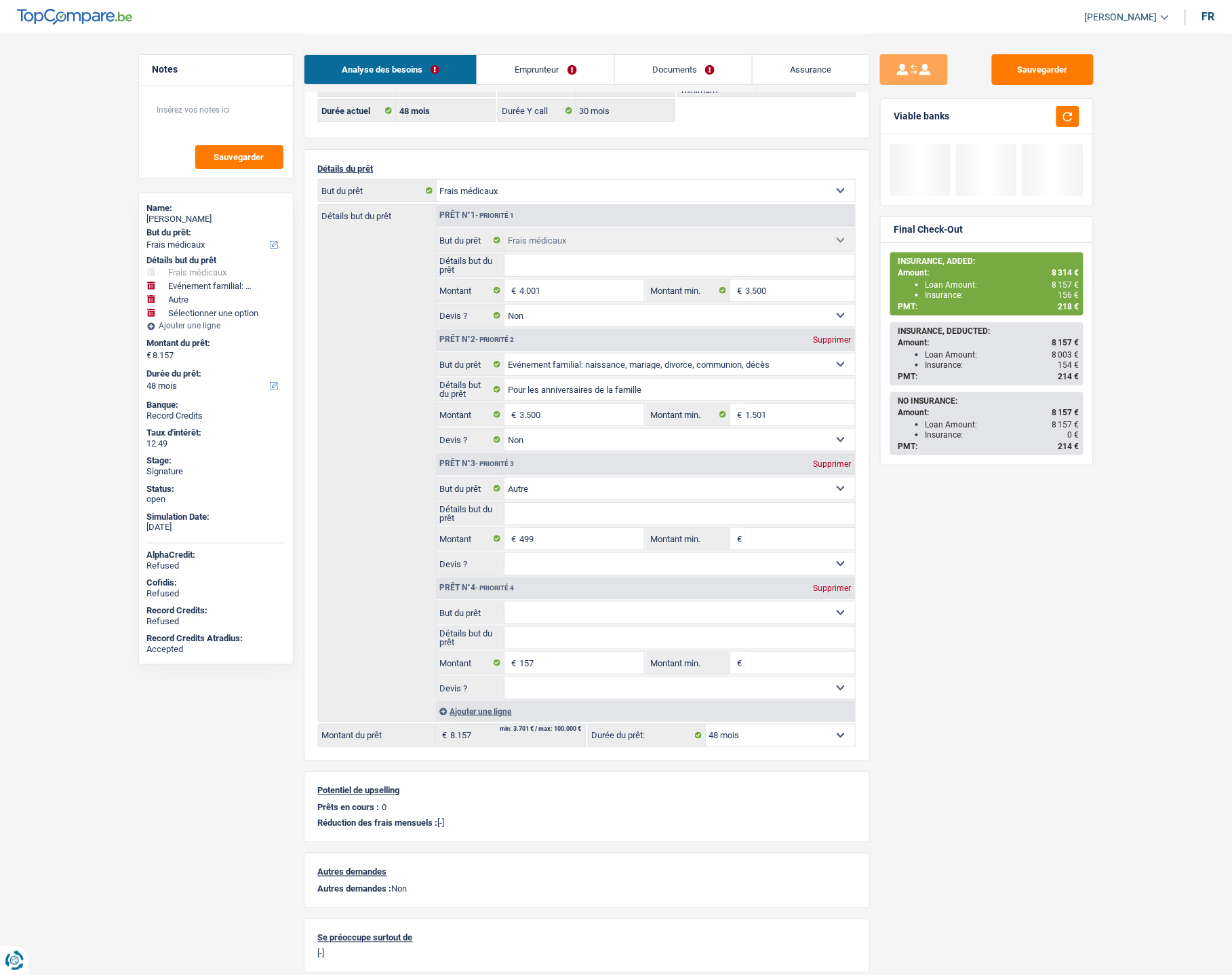
select select "other"
click at [504, 605] on select "Confort maison: meubles, textile, peinture, électroménager, outillage non-profe…" at bounding box center [679, 612] width 350 height 22
select select "other"
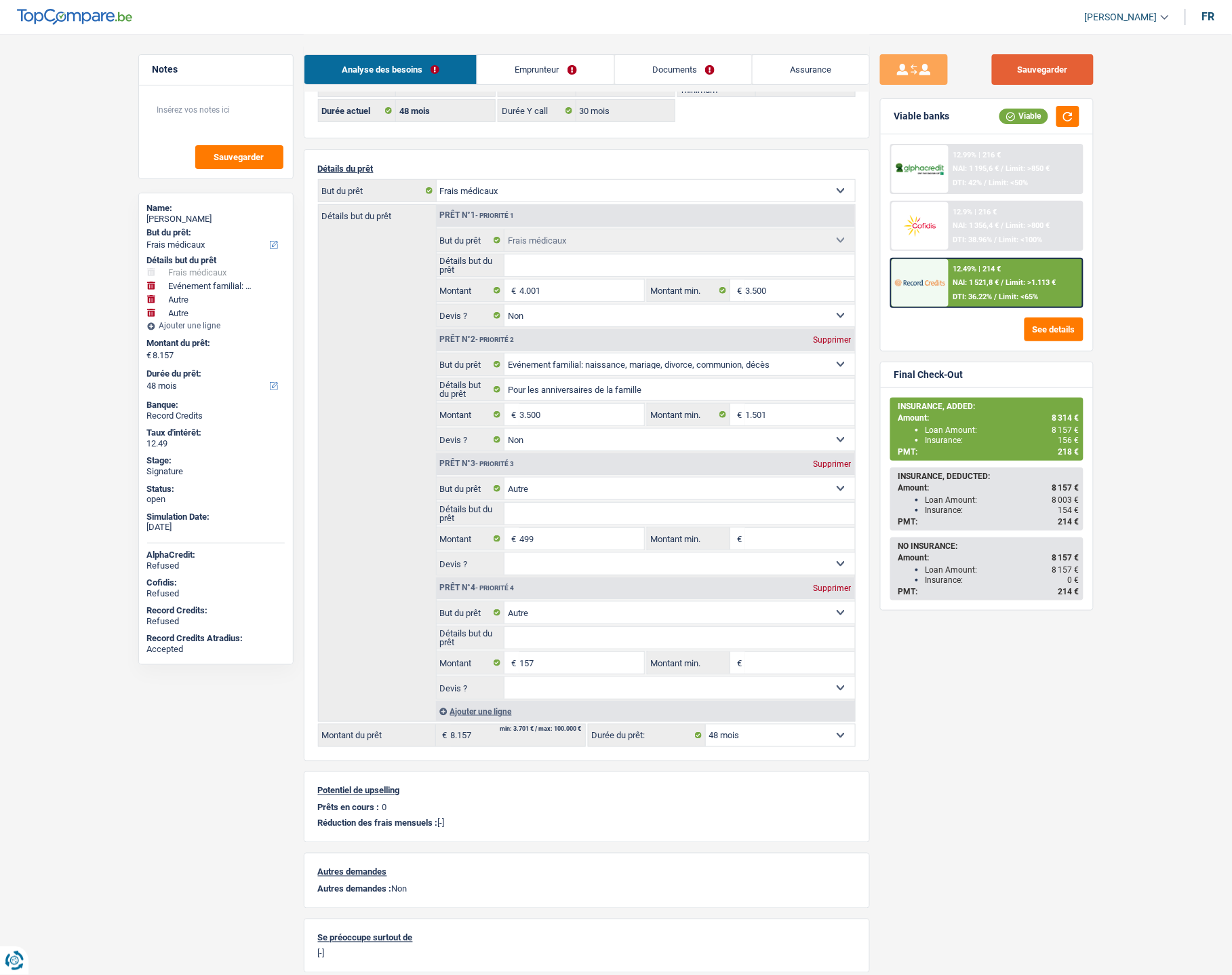
click at [1045, 59] on button "Sauvegarder" at bounding box center [1043, 70] width 101 height 31
click at [965, 288] on div "12.49% | 214 € NAI: 1 521,8 € / Limit: >1.113 € DTI: 36.22% / Limit: <65%" at bounding box center [1016, 283] width 134 height 48
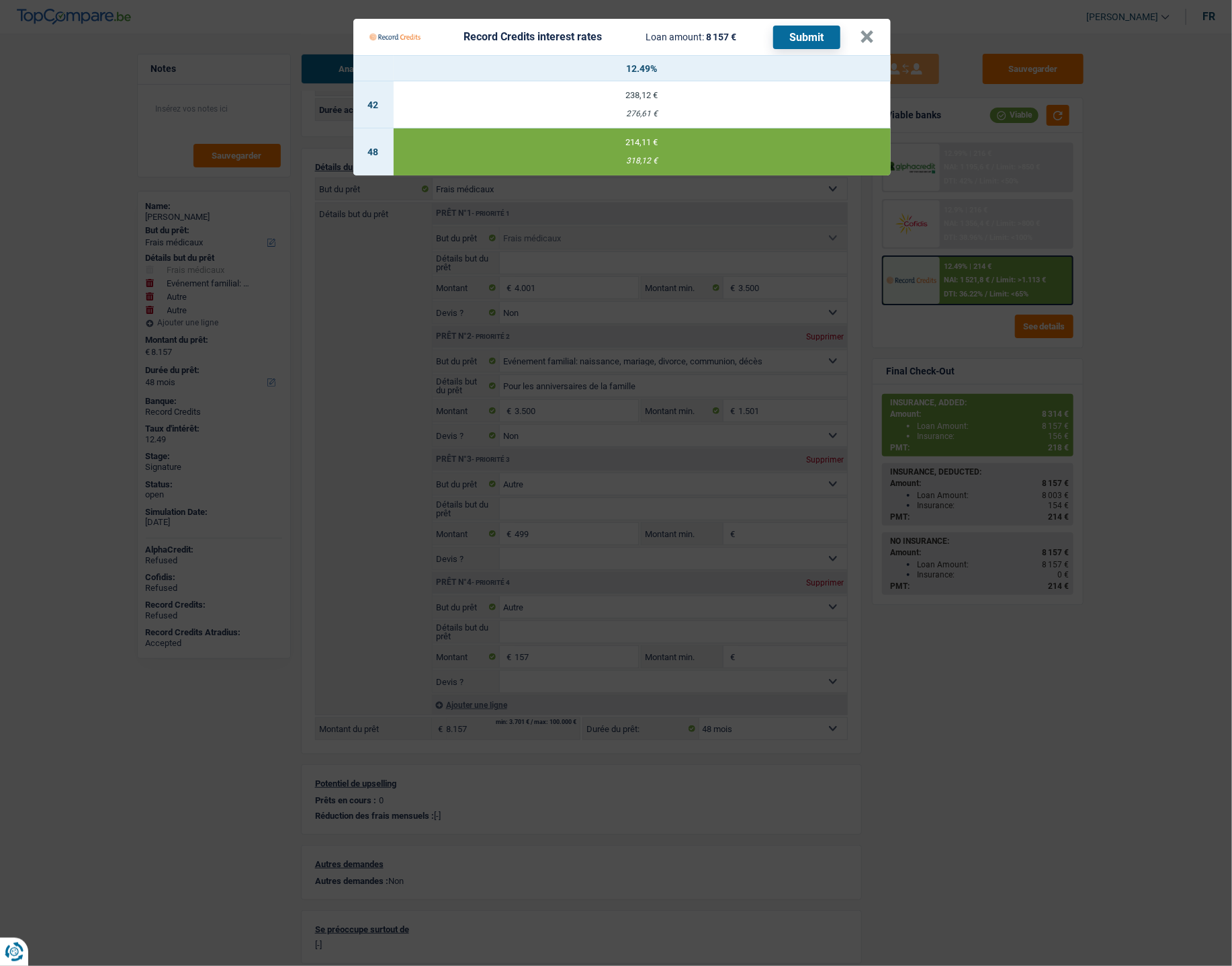
drag, startPoint x: 625, startPoint y: 115, endPoint x: 648, endPoint y: 117, distance: 23.1
click at [648, 117] on div "276,61 €" at bounding box center [642, 114] width 498 height 9
select select "42"
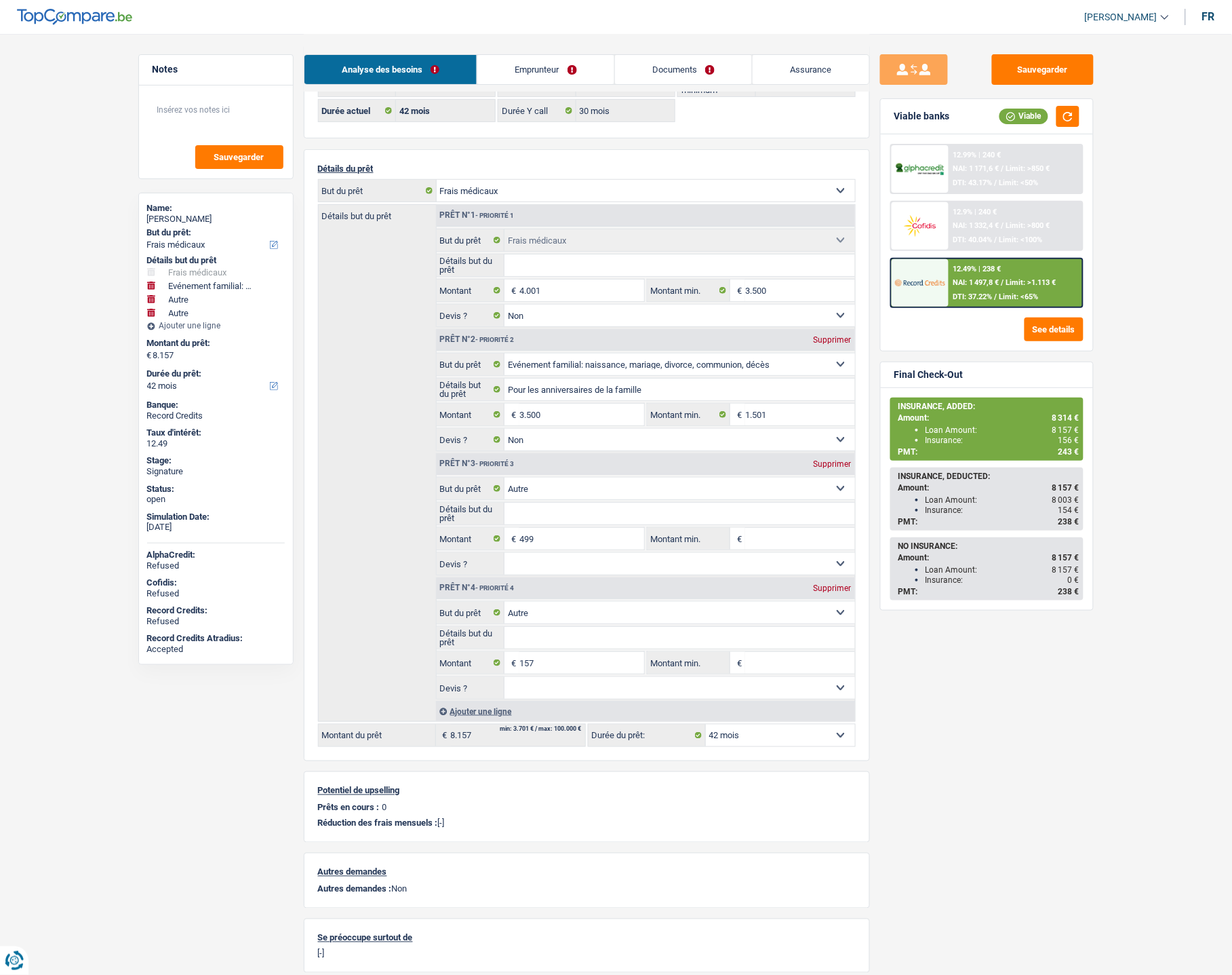
click at [954, 267] on div "12.49% | 238 €" at bounding box center [977, 268] width 48 height 9
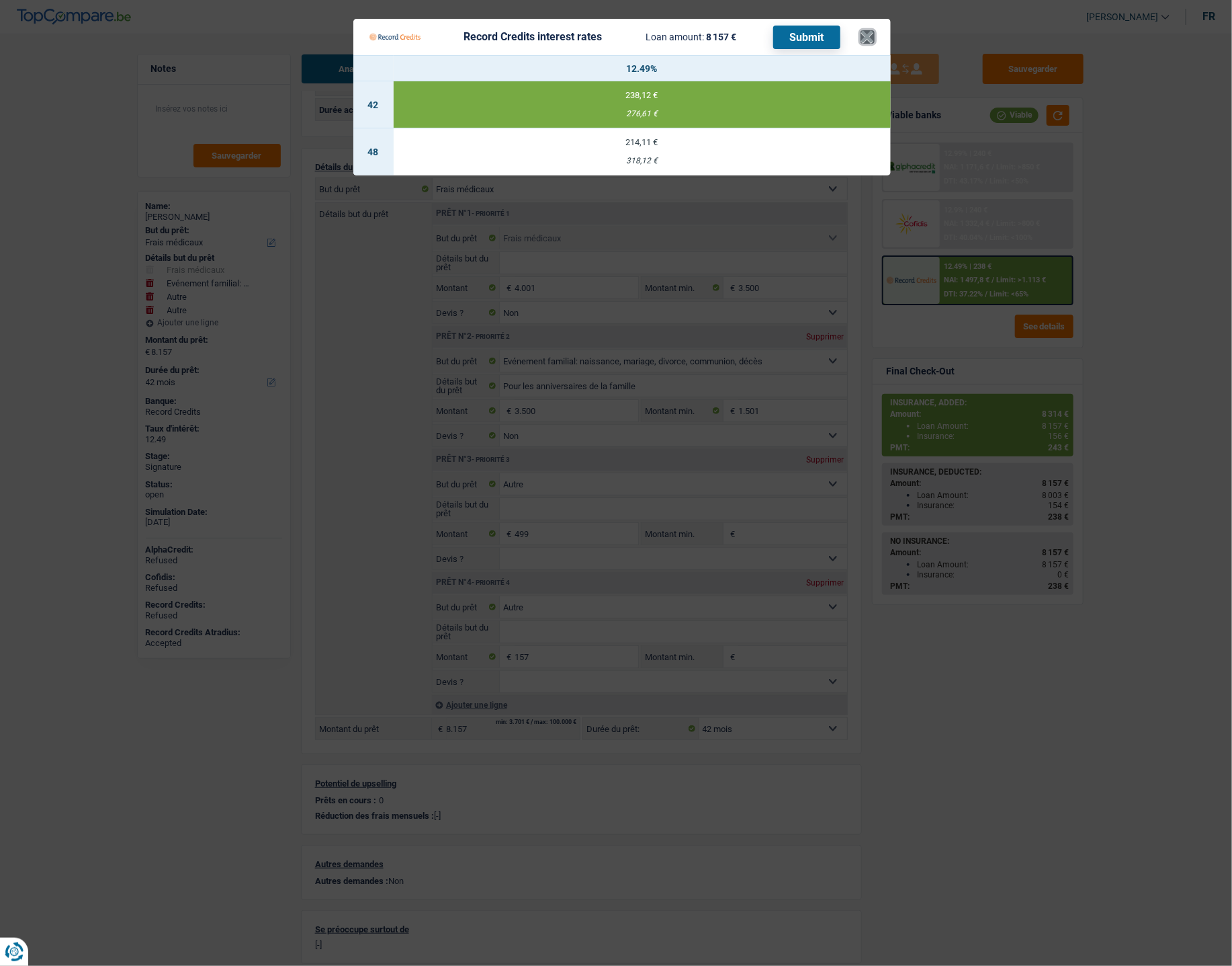
click at [867, 35] on button "×" at bounding box center [867, 37] width 14 height 13
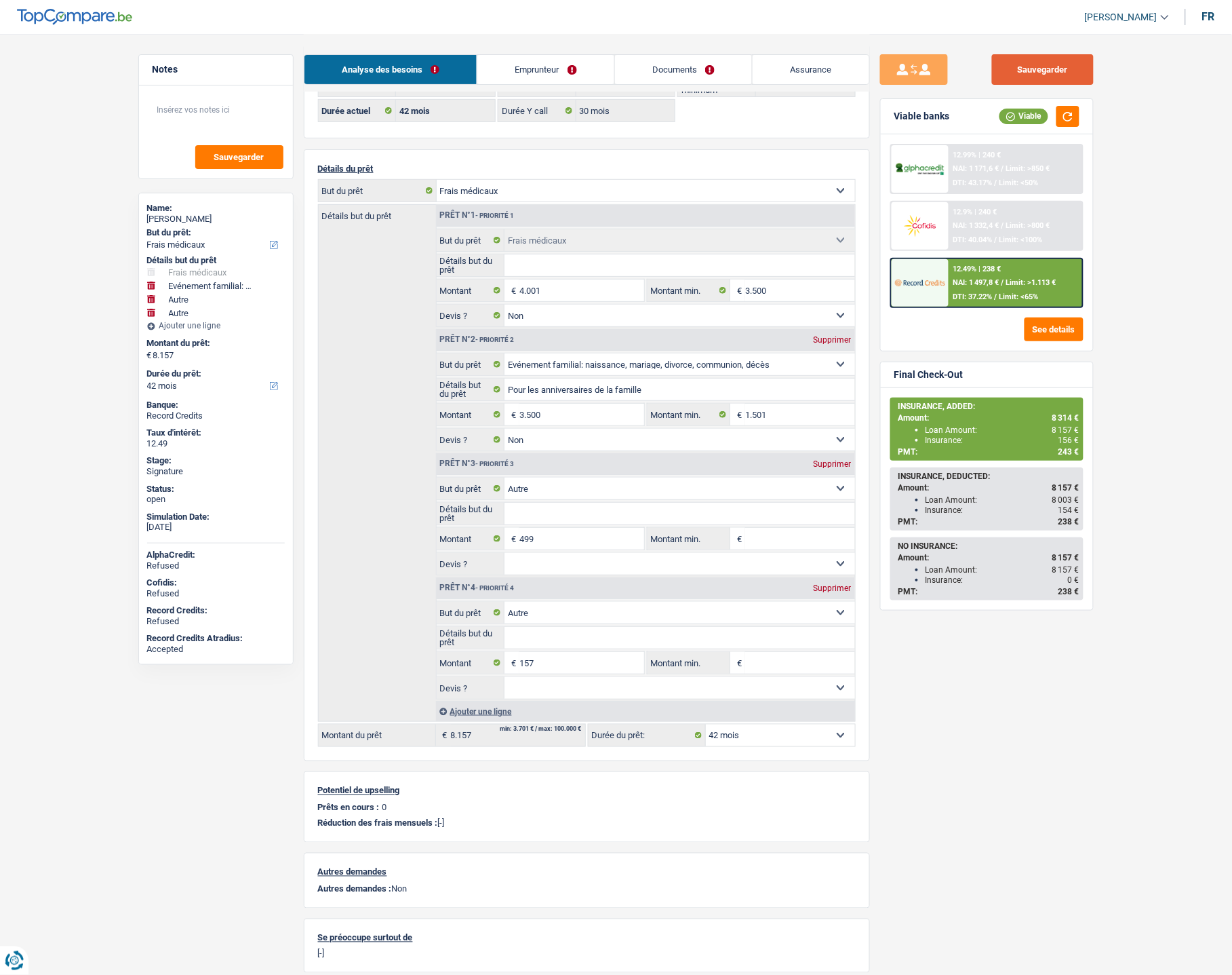
click at [1051, 74] on button "Sauvegarder" at bounding box center [1043, 70] width 101 height 31
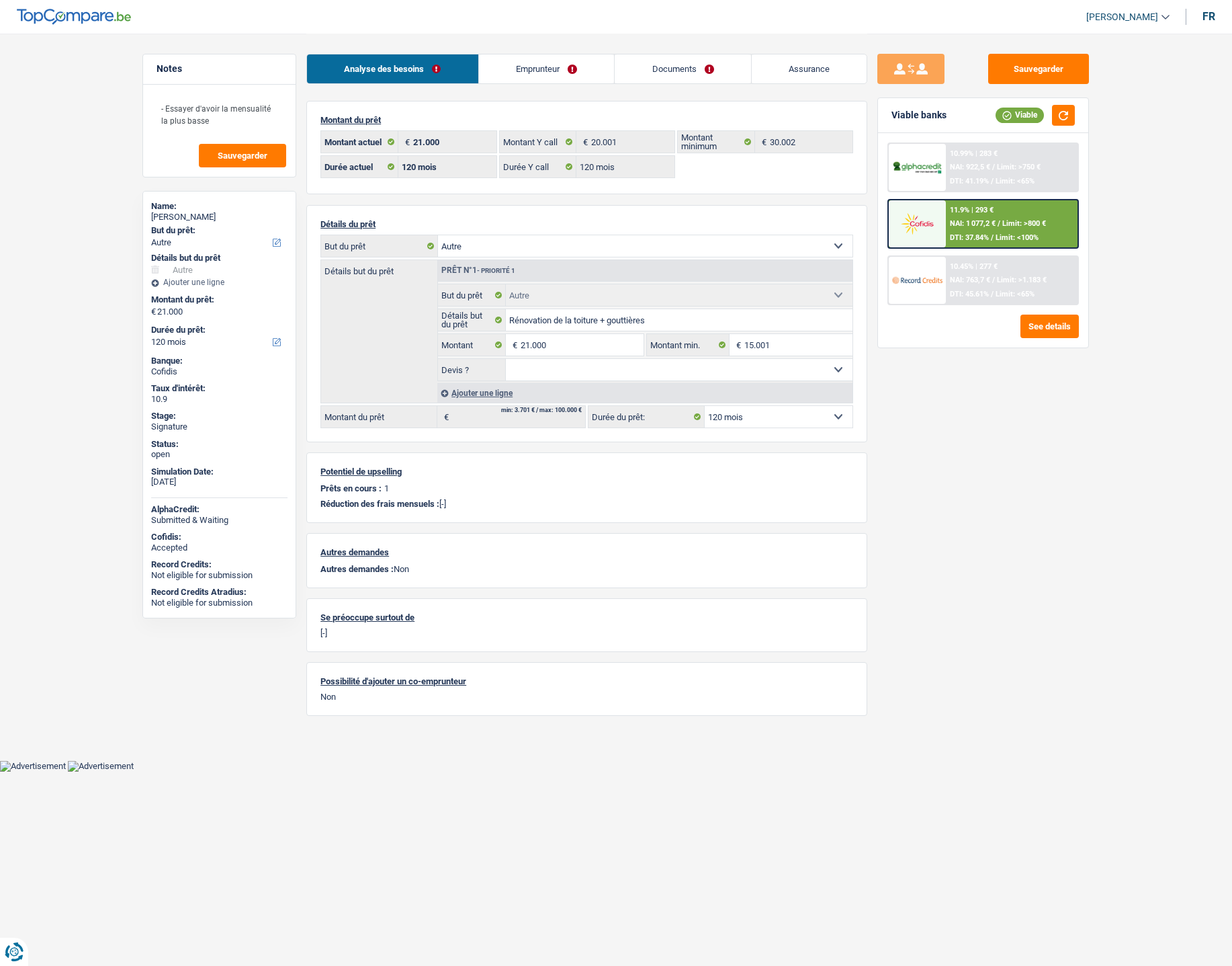
select select "other"
select select "120"
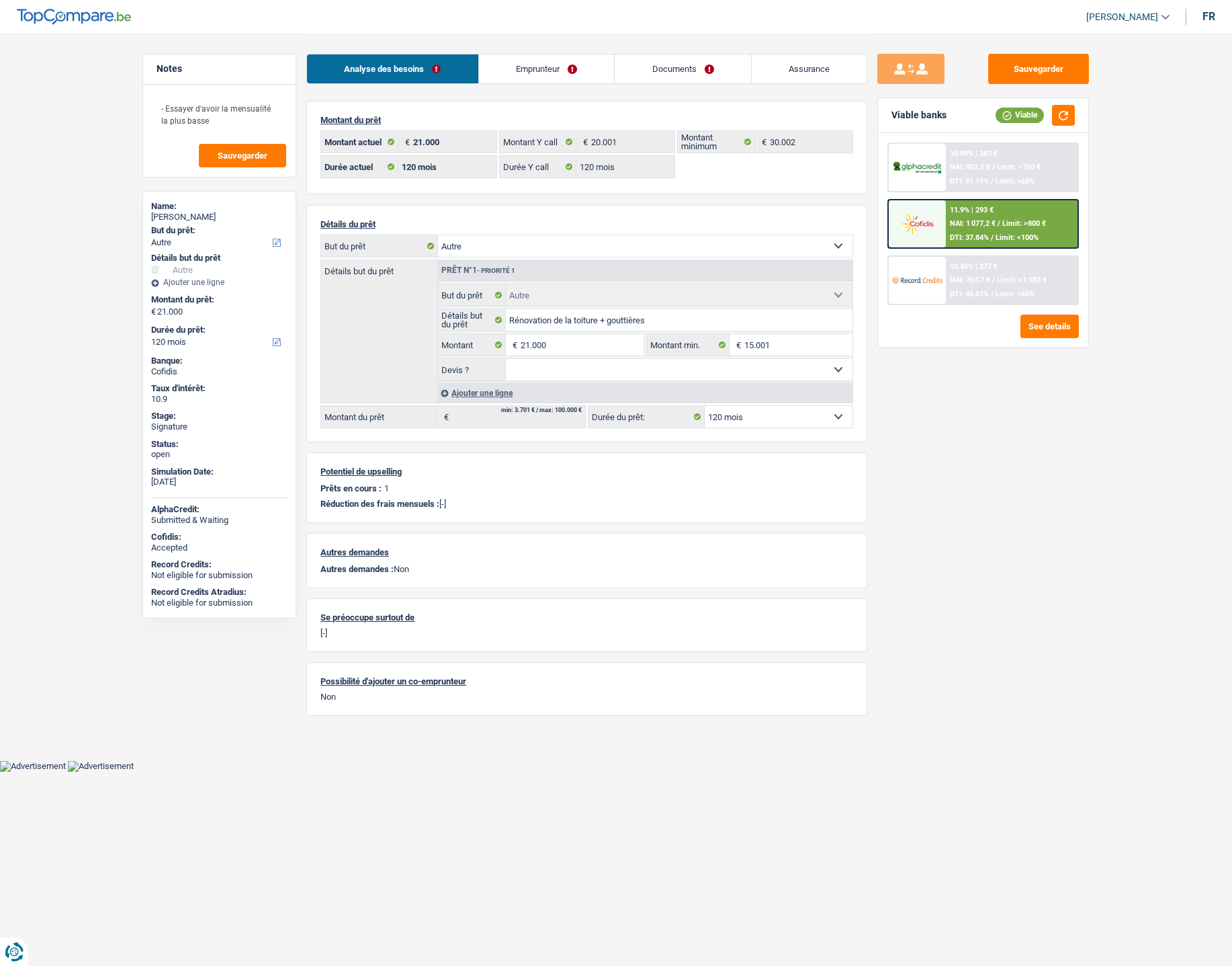
select select "other"
select select "120"
click at [668, 62] on link "Documents" at bounding box center [683, 68] width 136 height 28
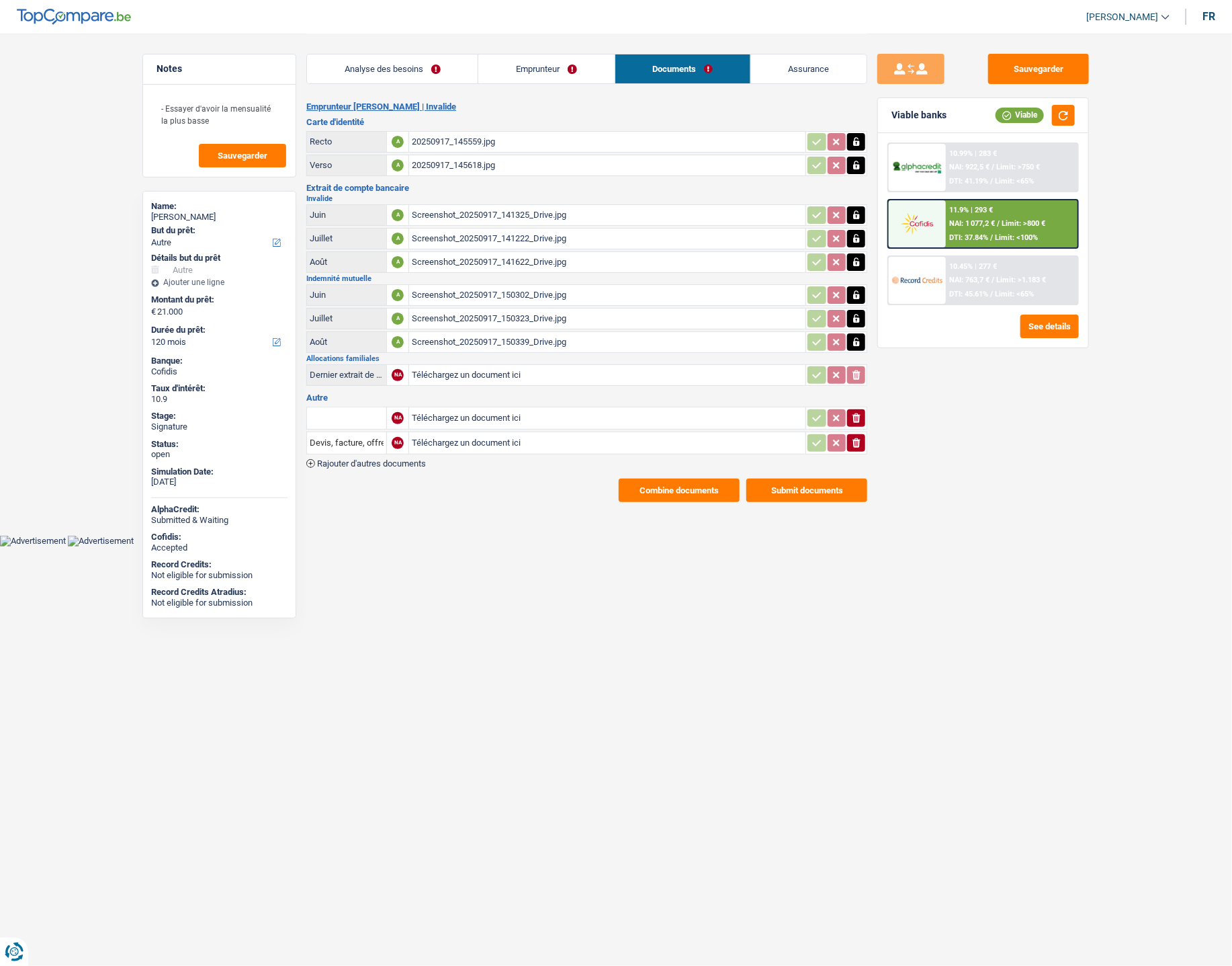
click at [440, 410] on input "Téléchargez un document ici" at bounding box center [607, 417] width 391 height 20
click at [440, 408] on input "Téléchargez un document ici" at bounding box center [607, 417] width 391 height 20
type input "C:\fakepath\IMG-20250924-WA0015.jpg"
click at [494, 433] on input "Téléchargez un document ici" at bounding box center [607, 443] width 391 height 20
type input "C:\fakepath\IMG-20250924-WA0016.jpg"
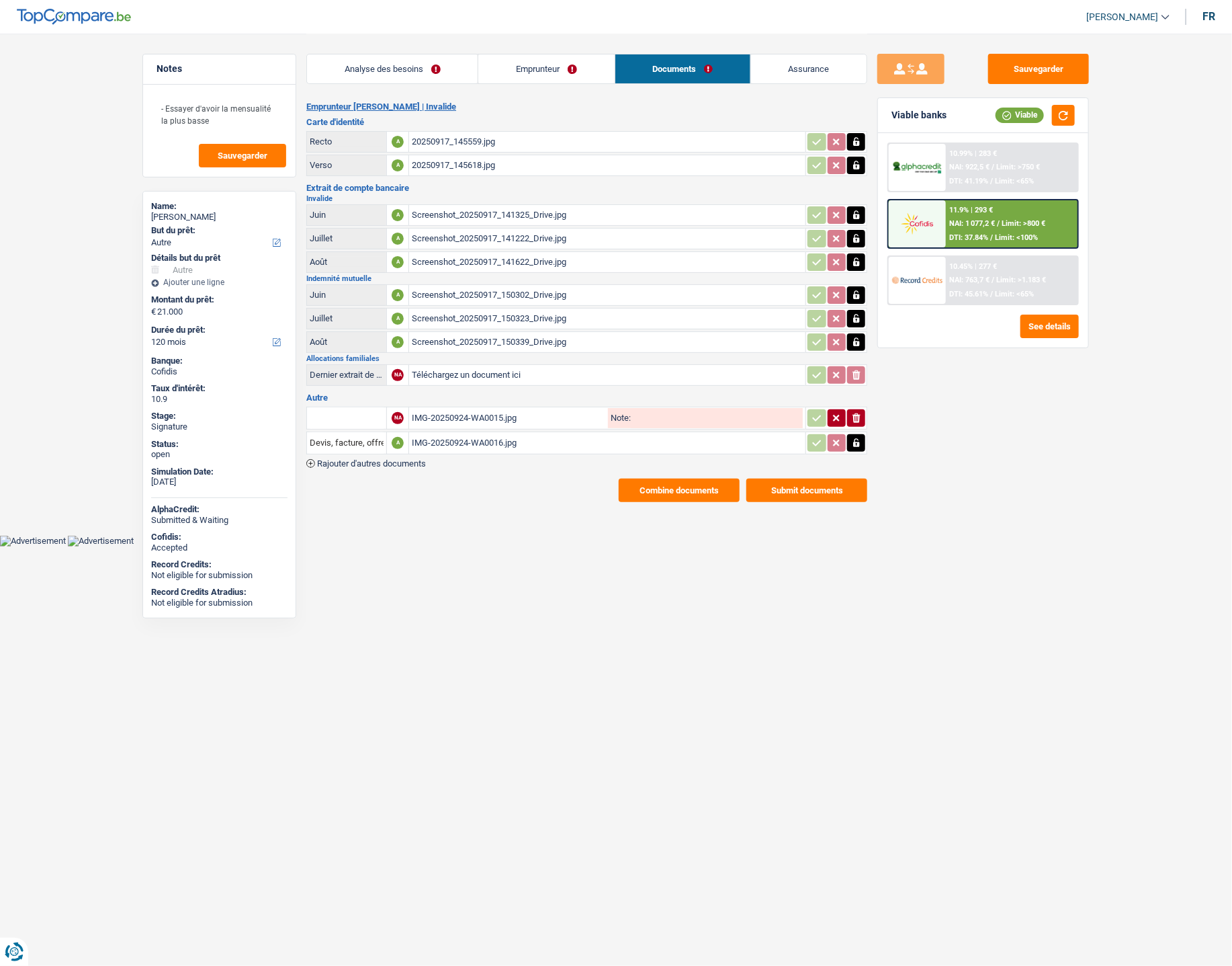
click at [358, 413] on input "text" at bounding box center [347, 418] width 74 height 22
click at [354, 436] on li "Carte bancaire" at bounding box center [382, 445] width 137 height 17
type input "Carte bancaire"
click at [354, 435] on input "Devis, facture, offre, bon de commande" at bounding box center [347, 443] width 74 height 22
click at [348, 462] on li "Carte bancaire" at bounding box center [382, 469] width 137 height 17
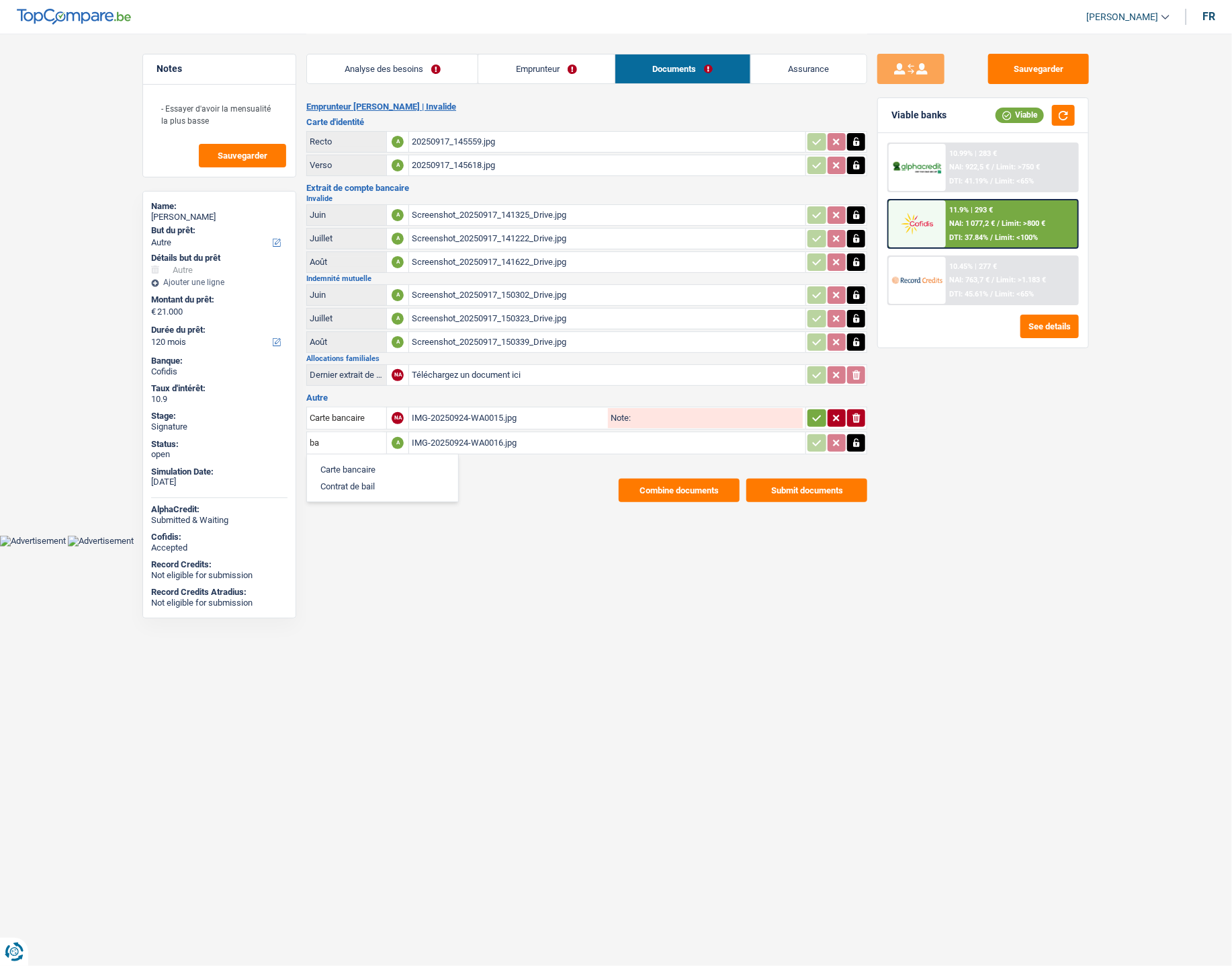
type input "Carte bancaire"
click at [821, 411] on icon "button" at bounding box center [816, 418] width 10 height 13
click at [425, 459] on span "Rajouter d'autres documents" at bounding box center [371, 463] width 109 height 9
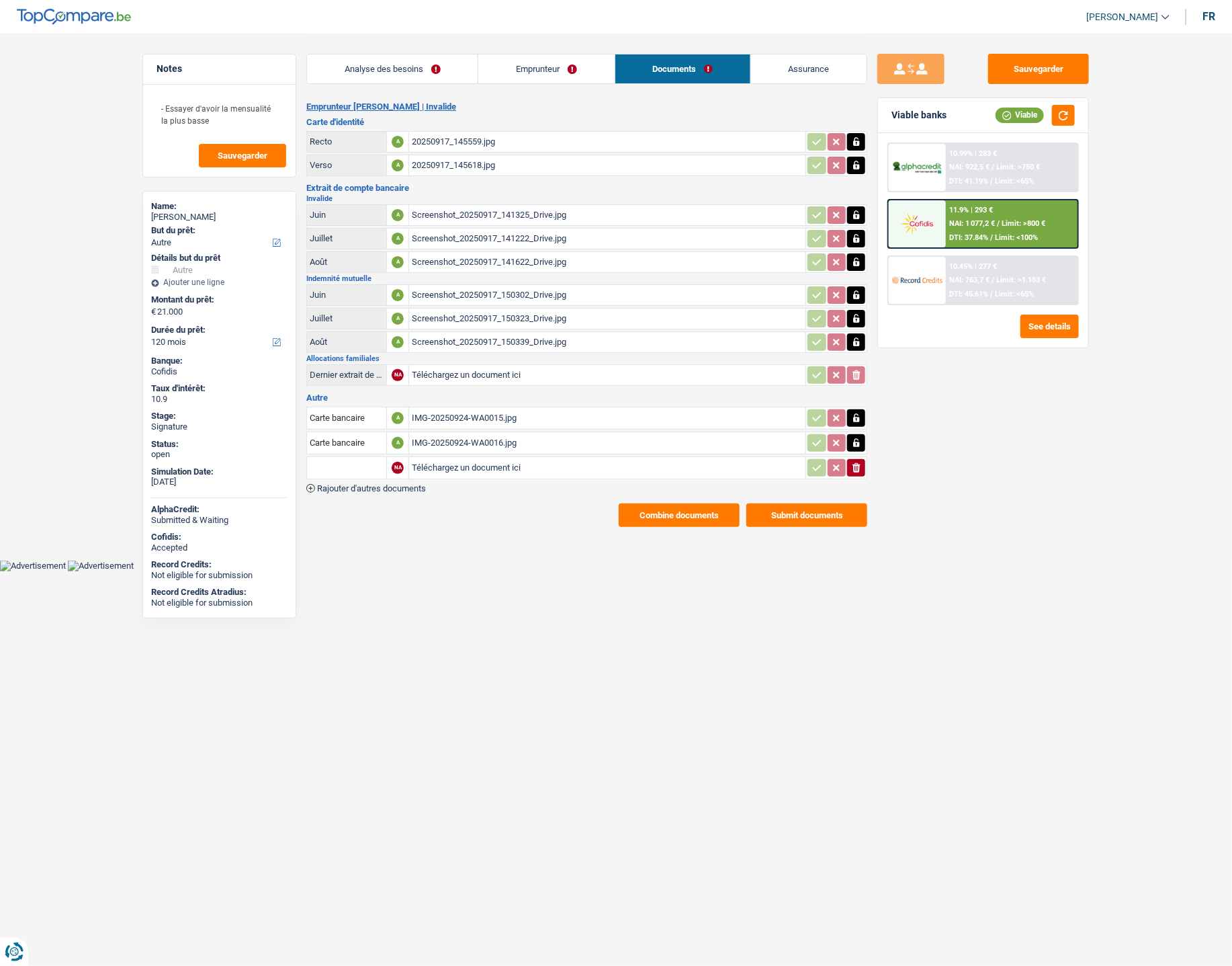
click at [435, 461] on input "Téléchargez un document ici" at bounding box center [607, 467] width 391 height 20
type input "C:\fakepath\combinepdf.pdf"
click at [324, 459] on input "text" at bounding box center [347, 467] width 74 height 22
click at [354, 522] on li "Extraits de compte de toutes les transactions 3 derniers mois" at bounding box center [442, 528] width 256 height 17
type input "Extraits de compte de toutes les transactions 3 derniers mois"
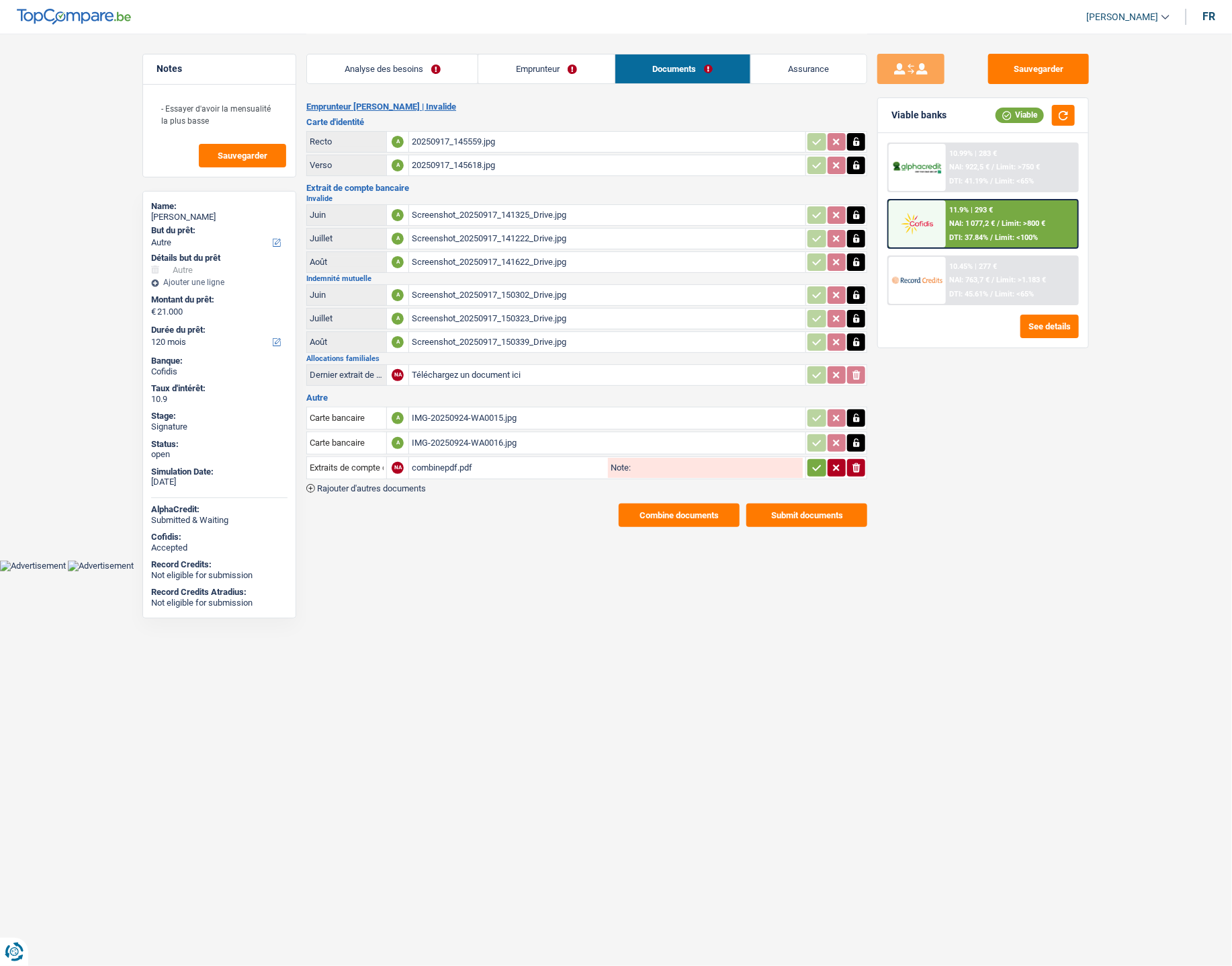
click at [815, 465] on icon "button" at bounding box center [817, 467] width 9 height 6
click at [700, 503] on button "Combine documents" at bounding box center [679, 515] width 121 height 24
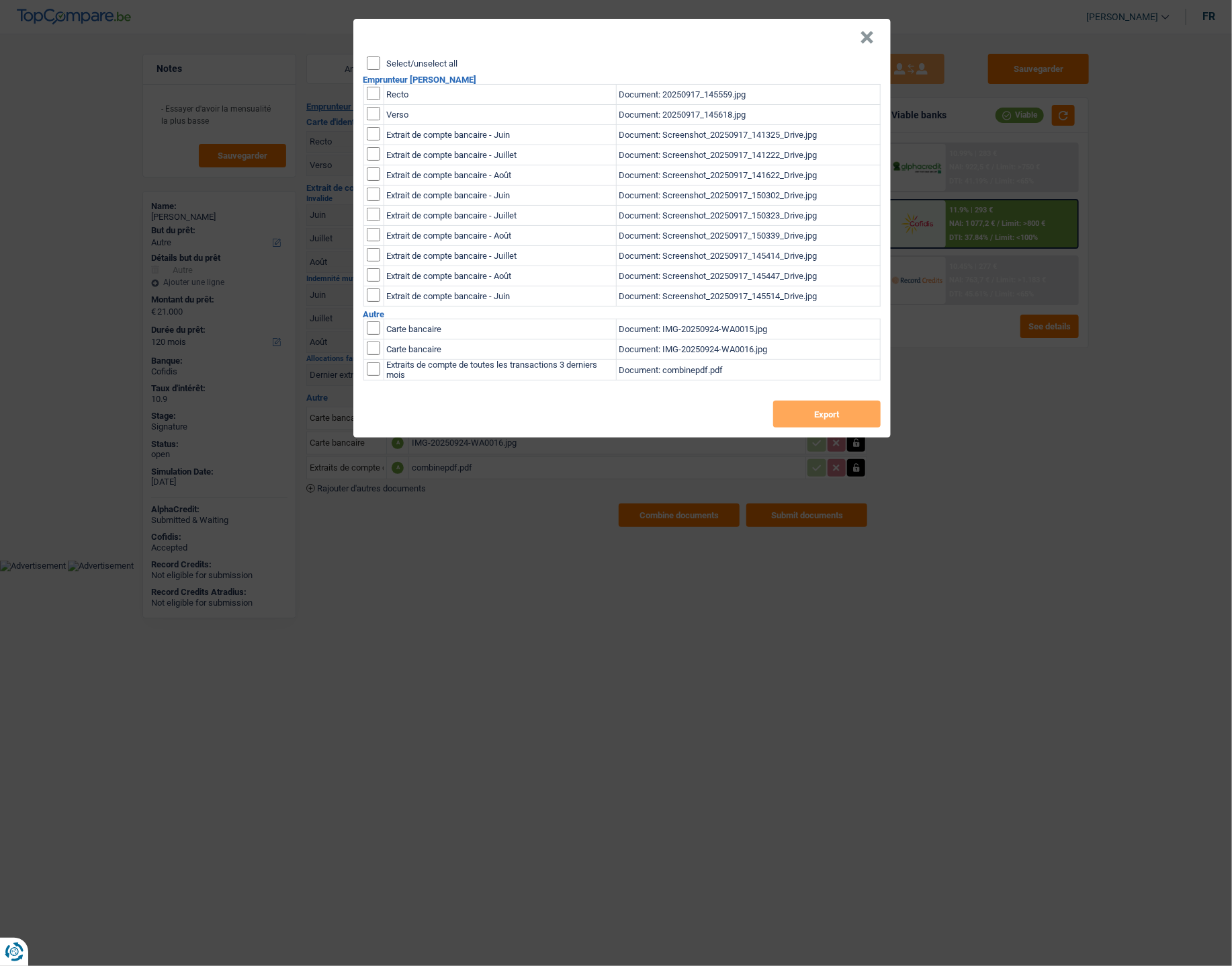
click at [371, 64] on input "Select/unselect all" at bounding box center [373, 64] width 13 height 13
checkbox input "true"
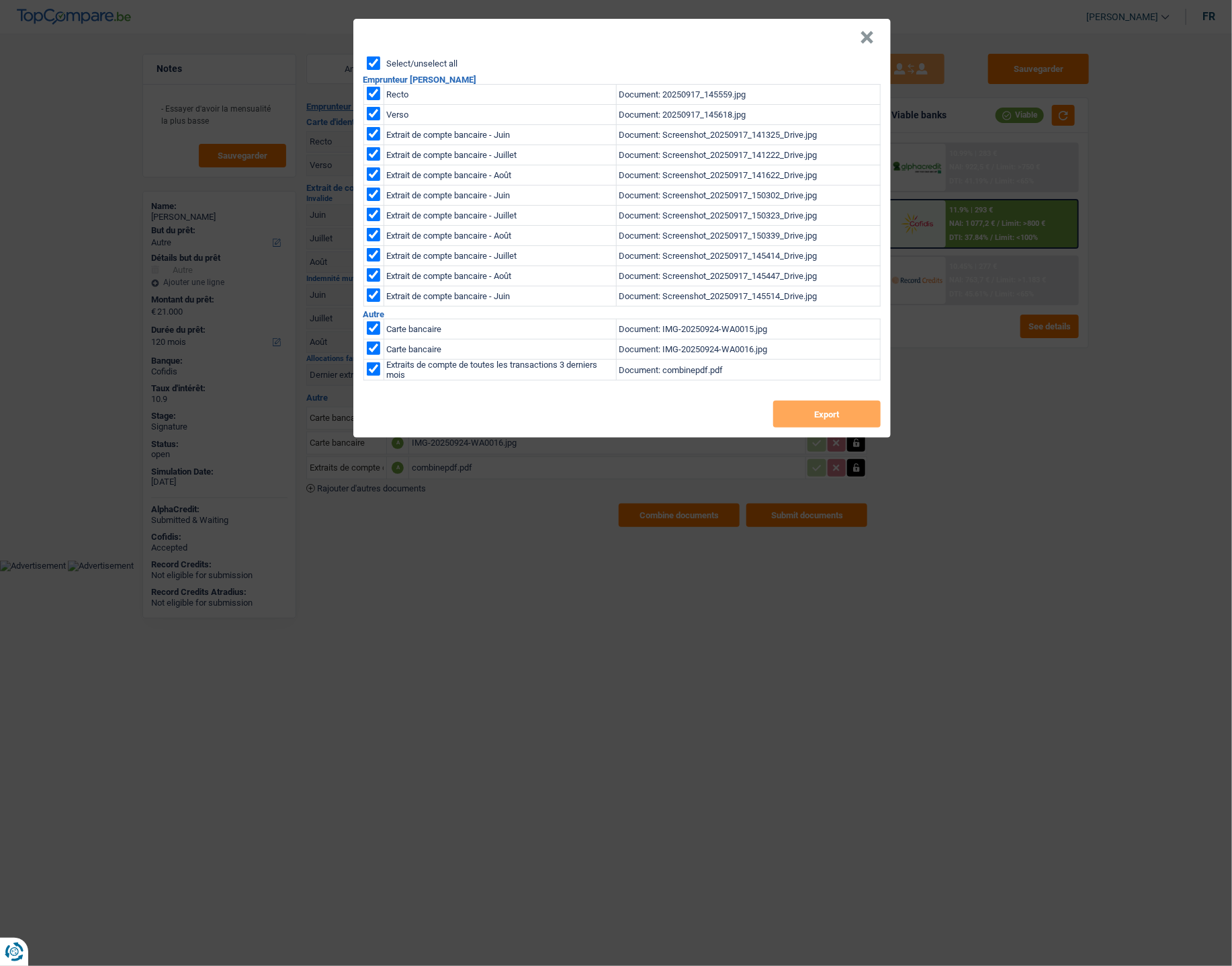
checkbox input "true"
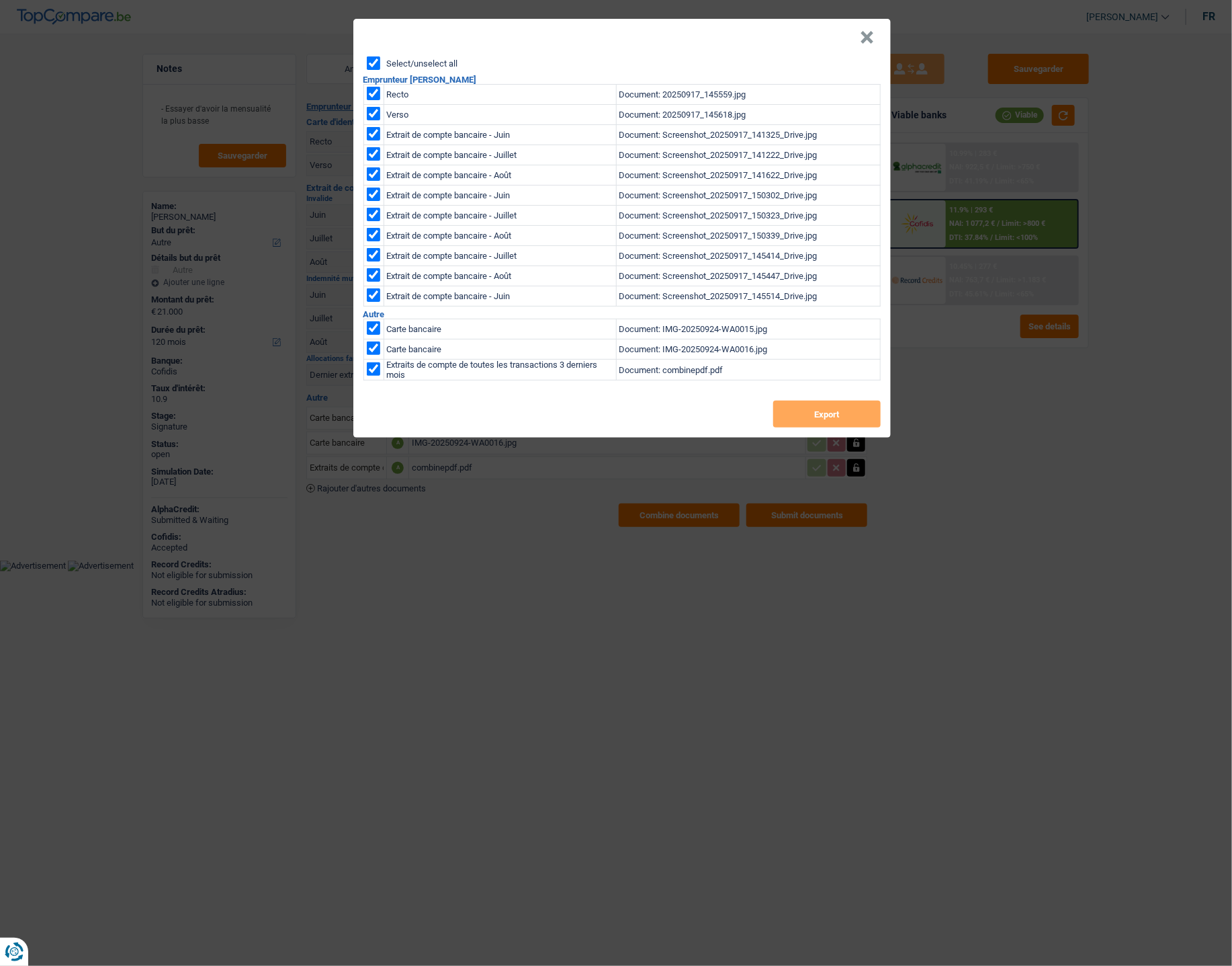
checkbox input "true"
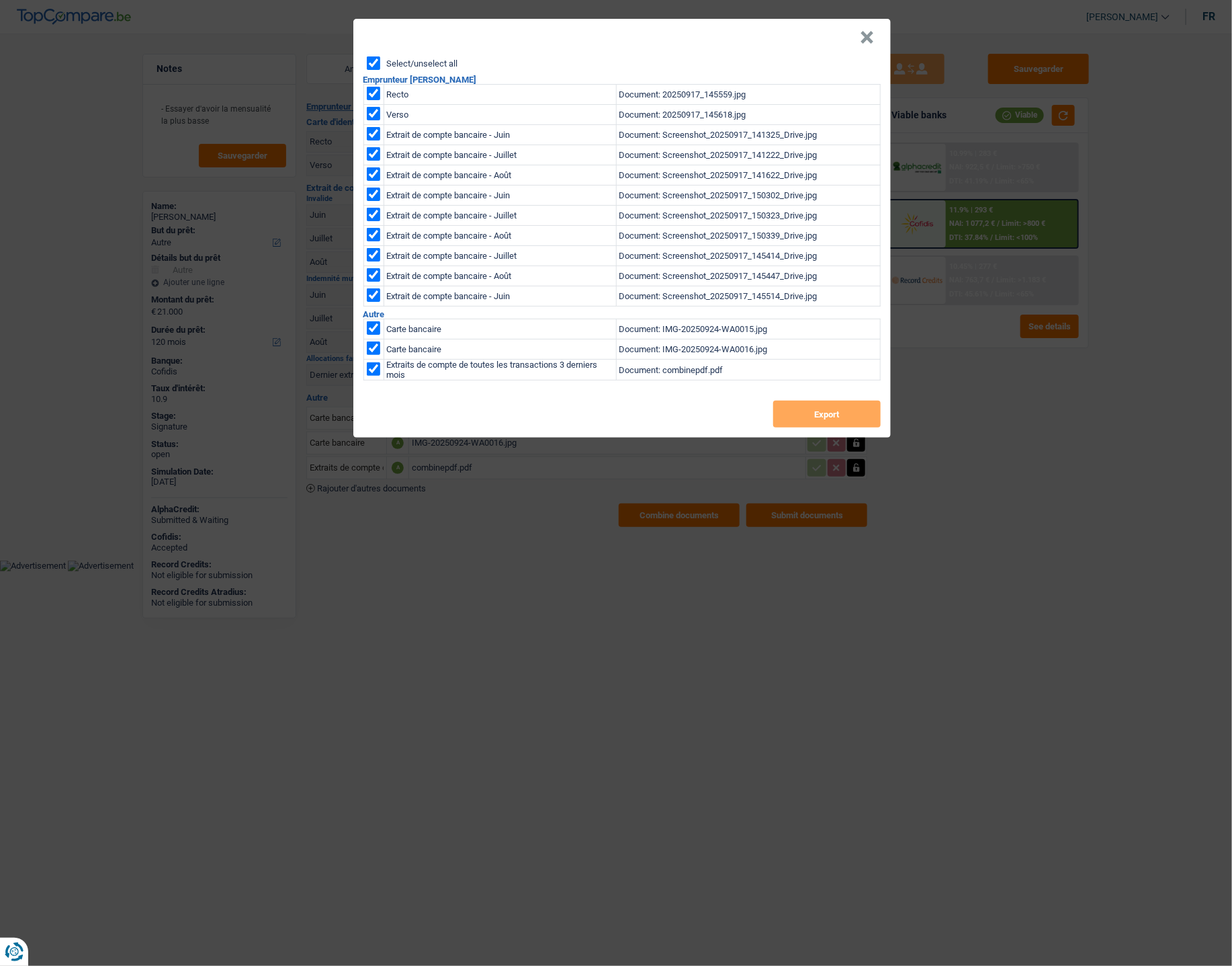
checkbox input "true"
click at [839, 419] on button "Export" at bounding box center [826, 413] width 107 height 27
drag, startPoint x: 1183, startPoint y: 98, endPoint x: 1125, endPoint y: 82, distance: 60.2
click at [1179, 98] on div "× Select/unselect all Emprunteur Catherine Delzant Recto Document: 20250917_145…" at bounding box center [616, 483] width 1232 height 966
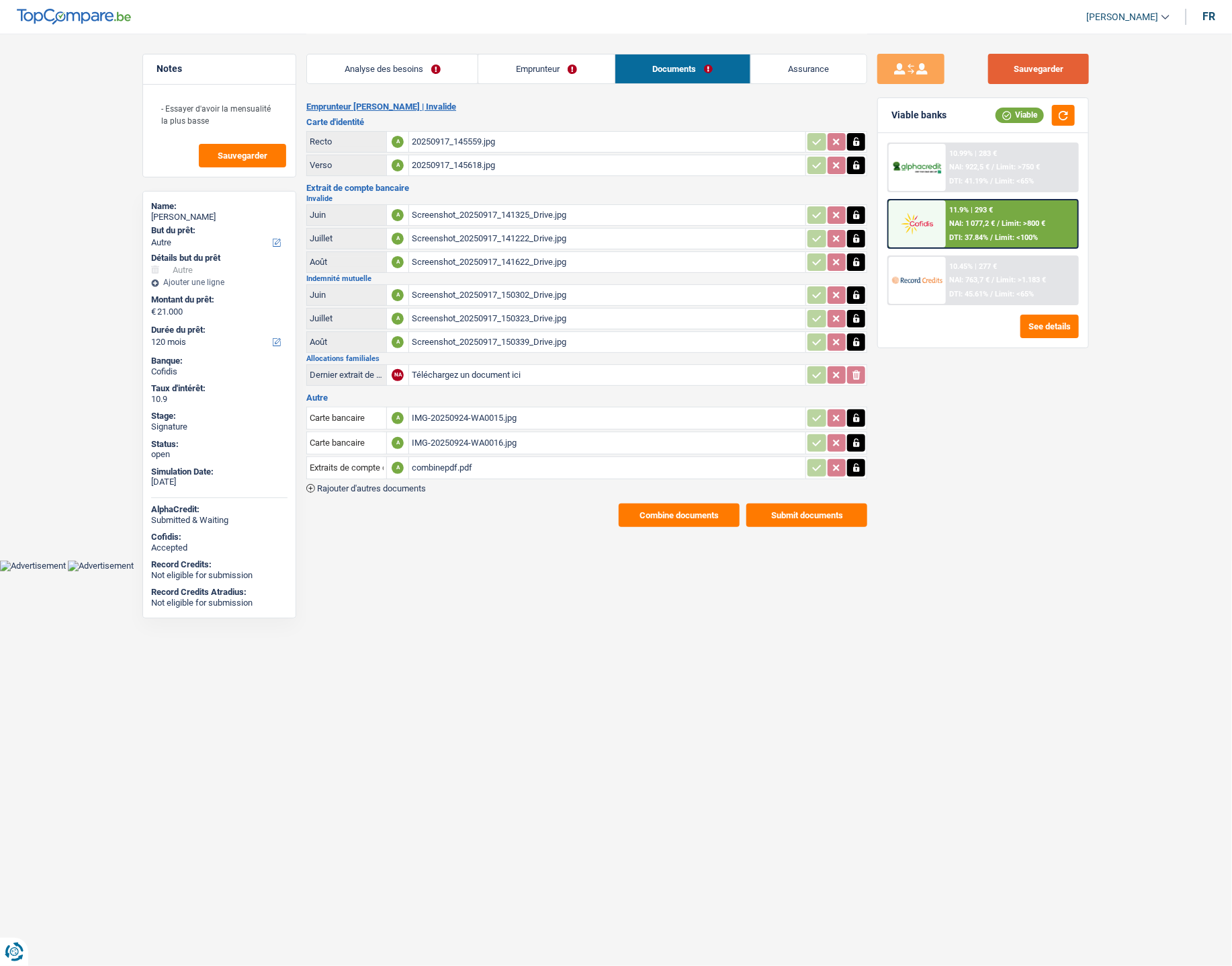
click at [1010, 67] on button "Sauvegarder" at bounding box center [1039, 69] width 100 height 30
click at [959, 223] on span "NAI: 1 077,2 €" at bounding box center [972, 223] width 45 height 9
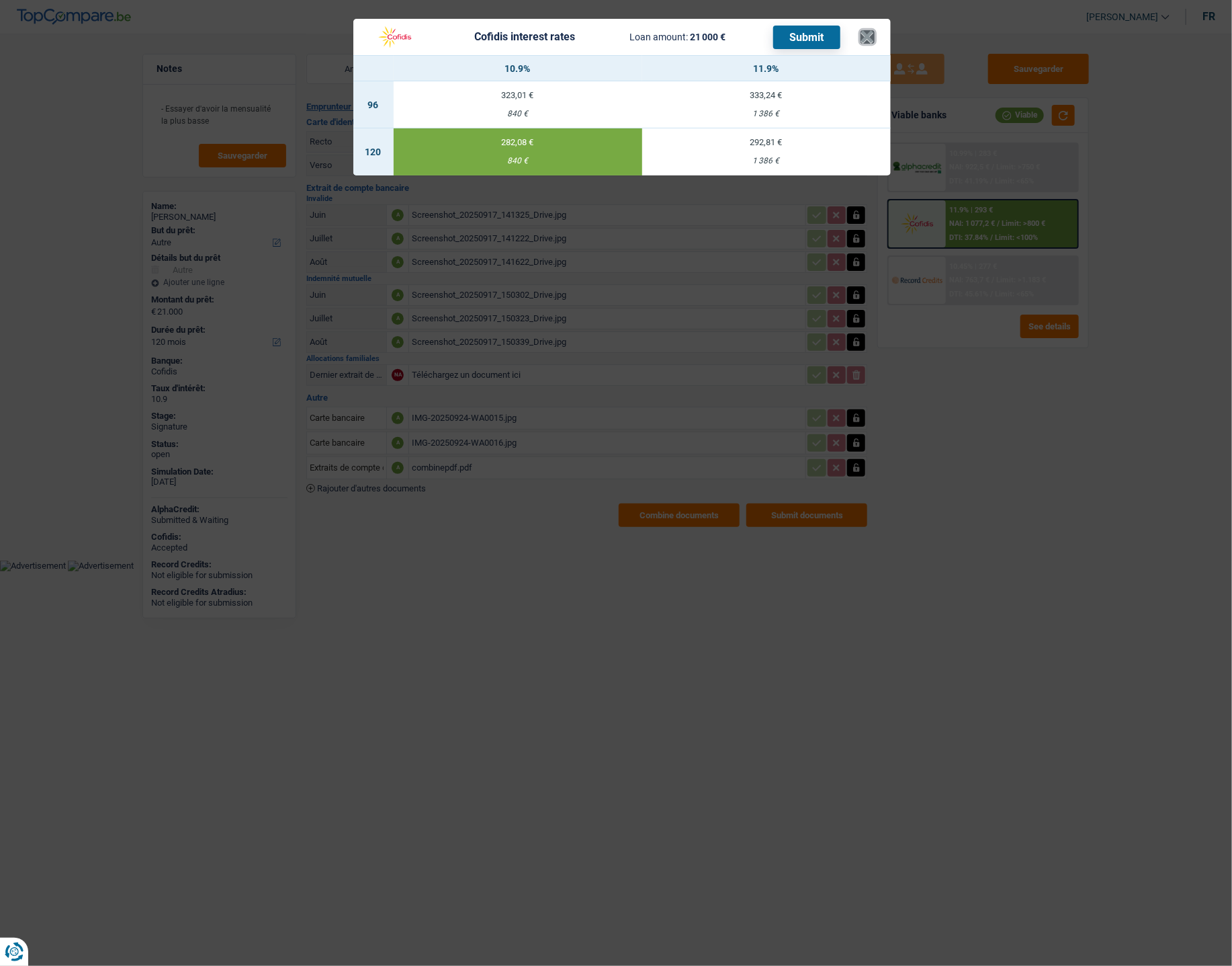
click at [870, 36] on button "×" at bounding box center [867, 37] width 14 height 13
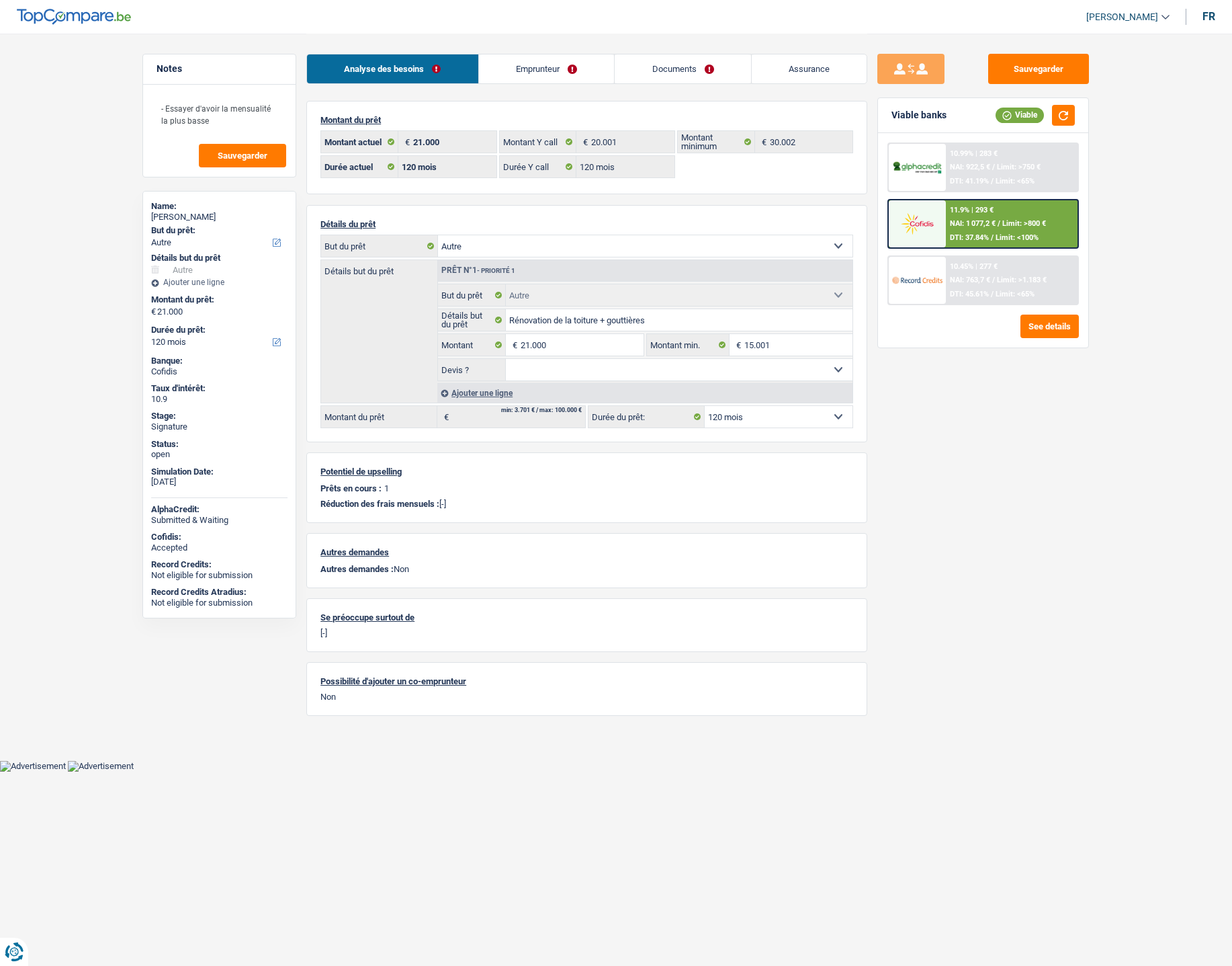
select select "other"
select select "120"
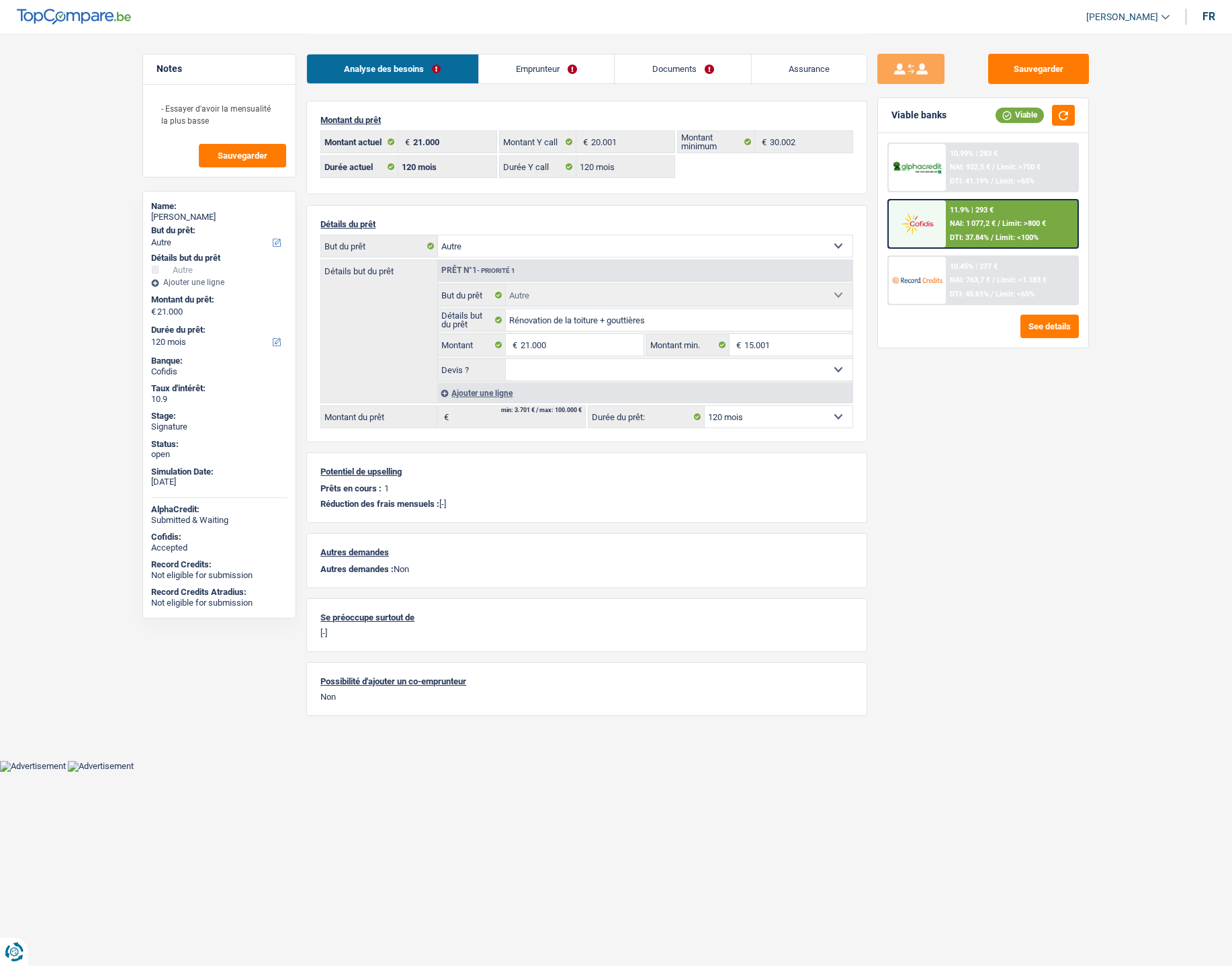
select select "other"
select select "120"
click at [535, 68] on link "Emprunteur" at bounding box center [546, 68] width 136 height 28
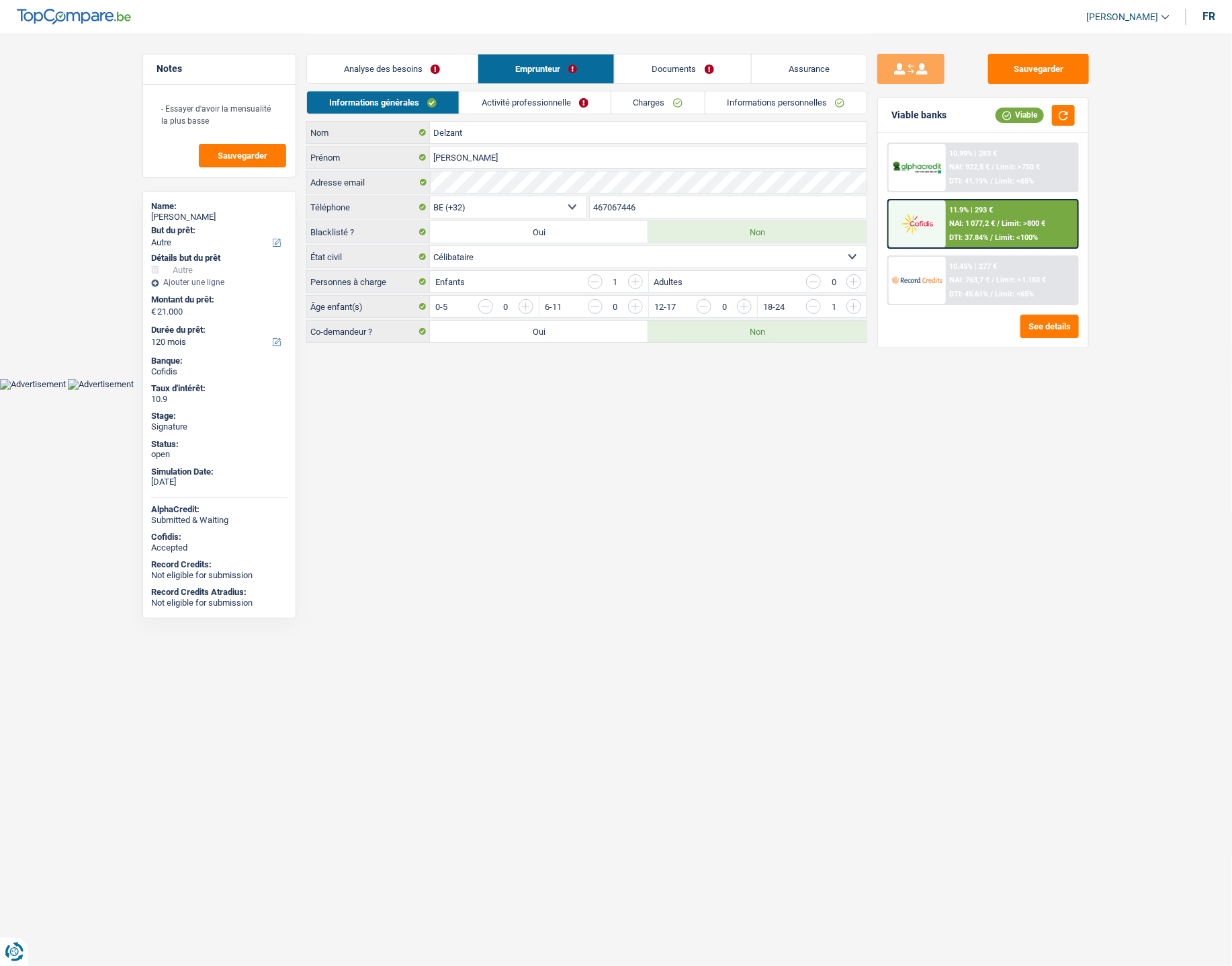
drag, startPoint x: 742, startPoint y: 101, endPoint x: 726, endPoint y: 106, distance: 16.8
click at [743, 100] on link "Informations personnelles" at bounding box center [786, 101] width 162 height 22
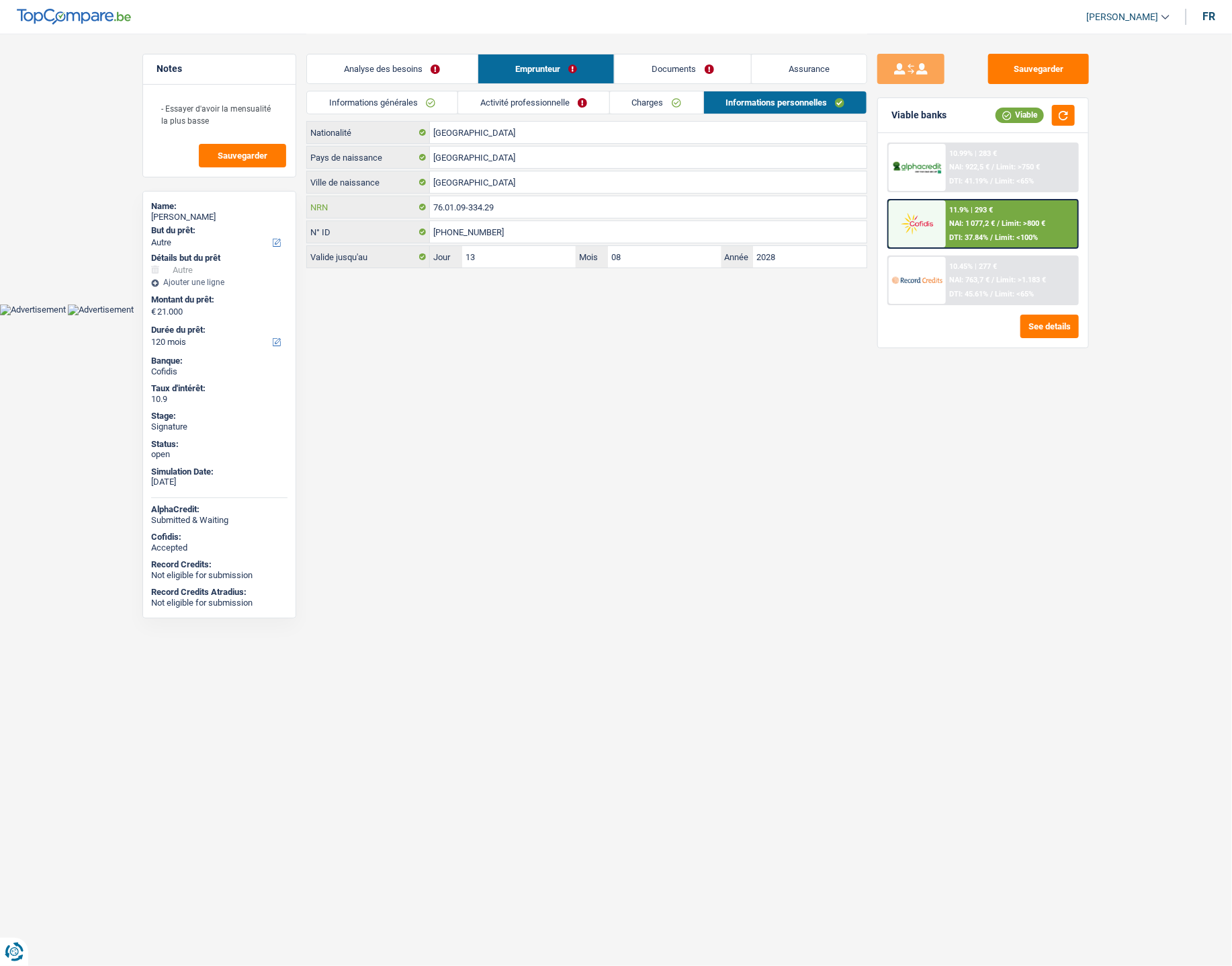
drag, startPoint x: 515, startPoint y: 209, endPoint x: 411, endPoint y: 210, distance: 104.0
click at [411, 210] on div "76.01.09-334.29 NRN" at bounding box center [587, 207] width 559 height 22
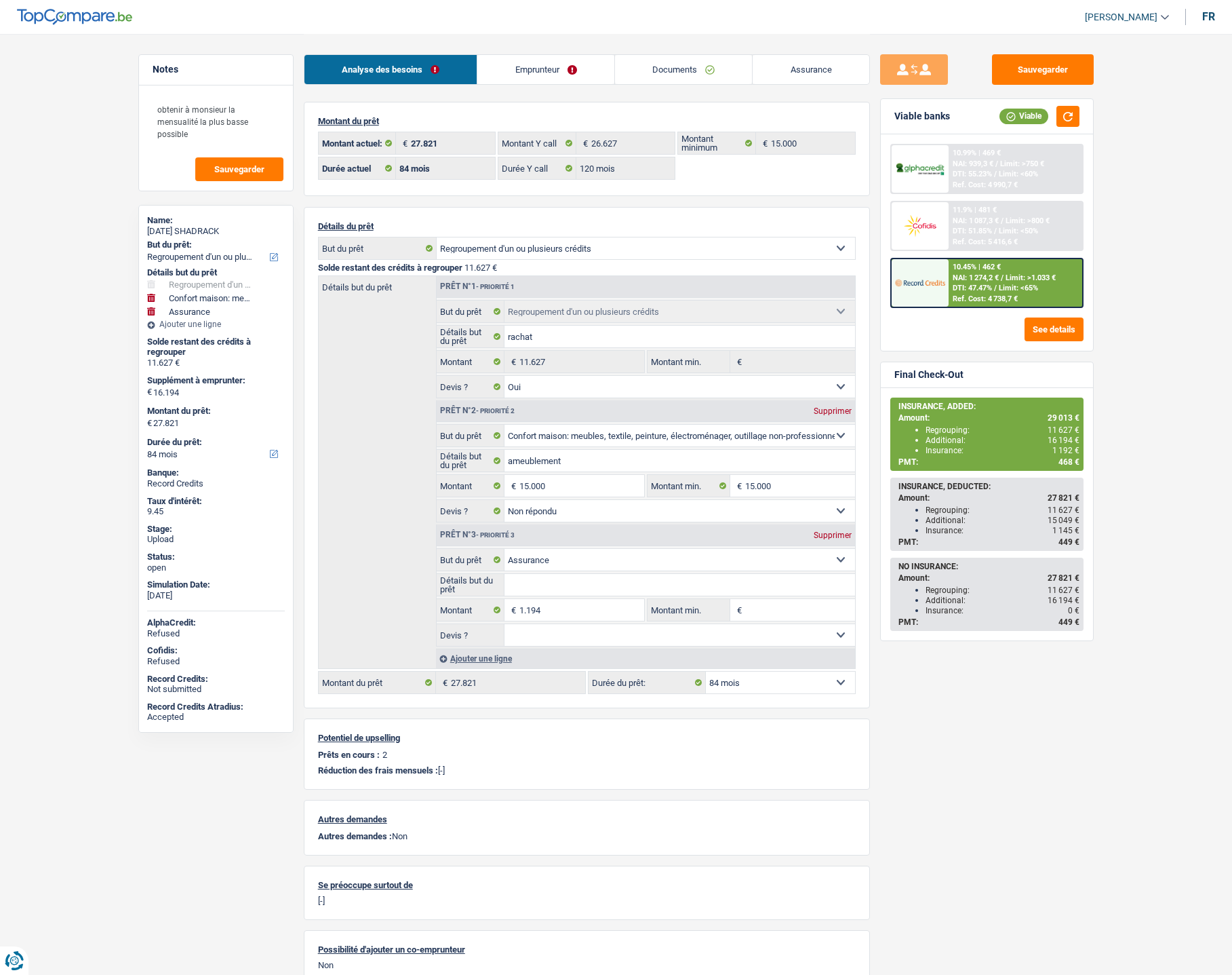
select select "refinancing"
select select "household"
select select "insurance"
select select "84"
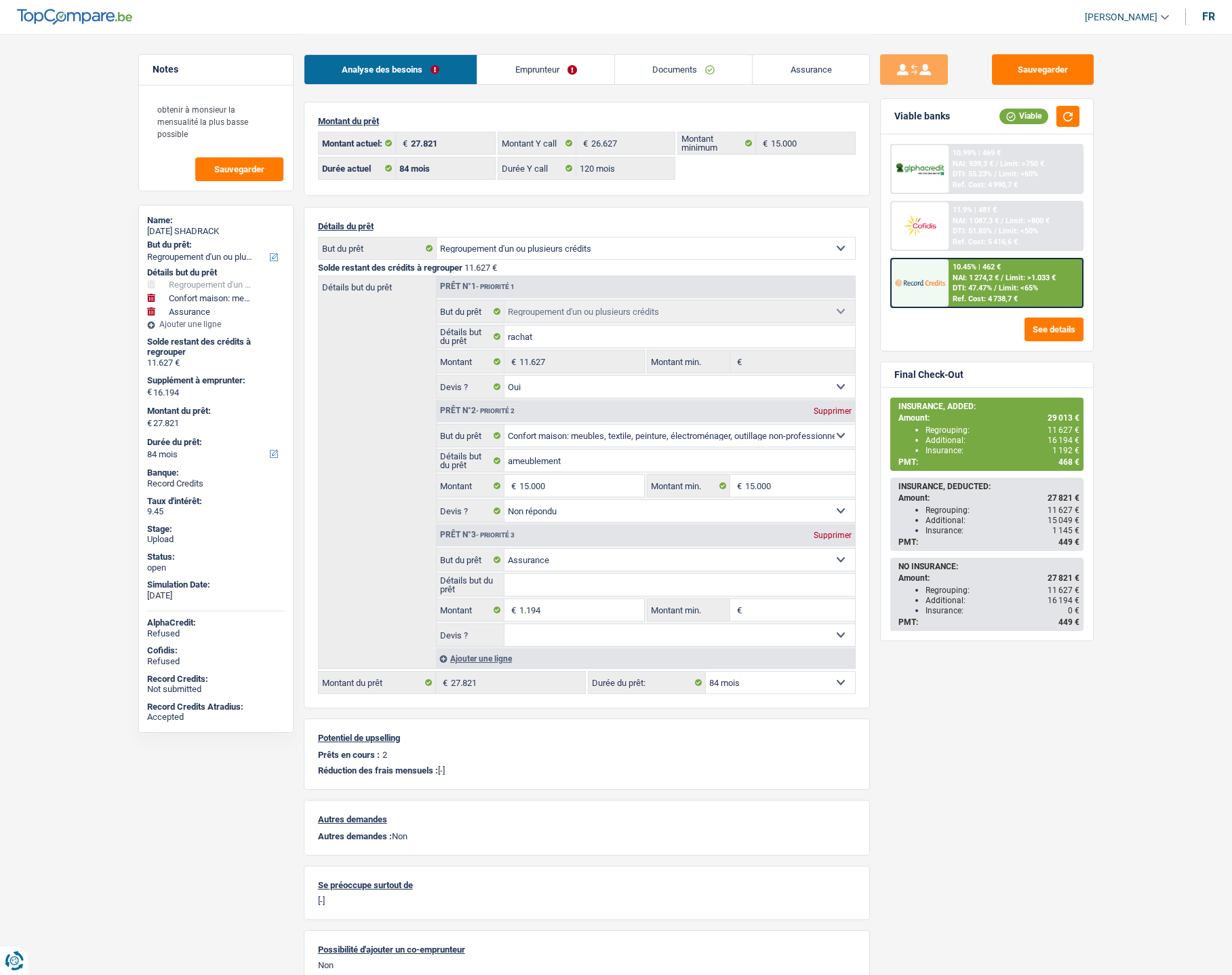
select select "rents"
select select "BE"
select select "personalLoan"
select select "homeFurnishingOrRelocation"
select select "42"
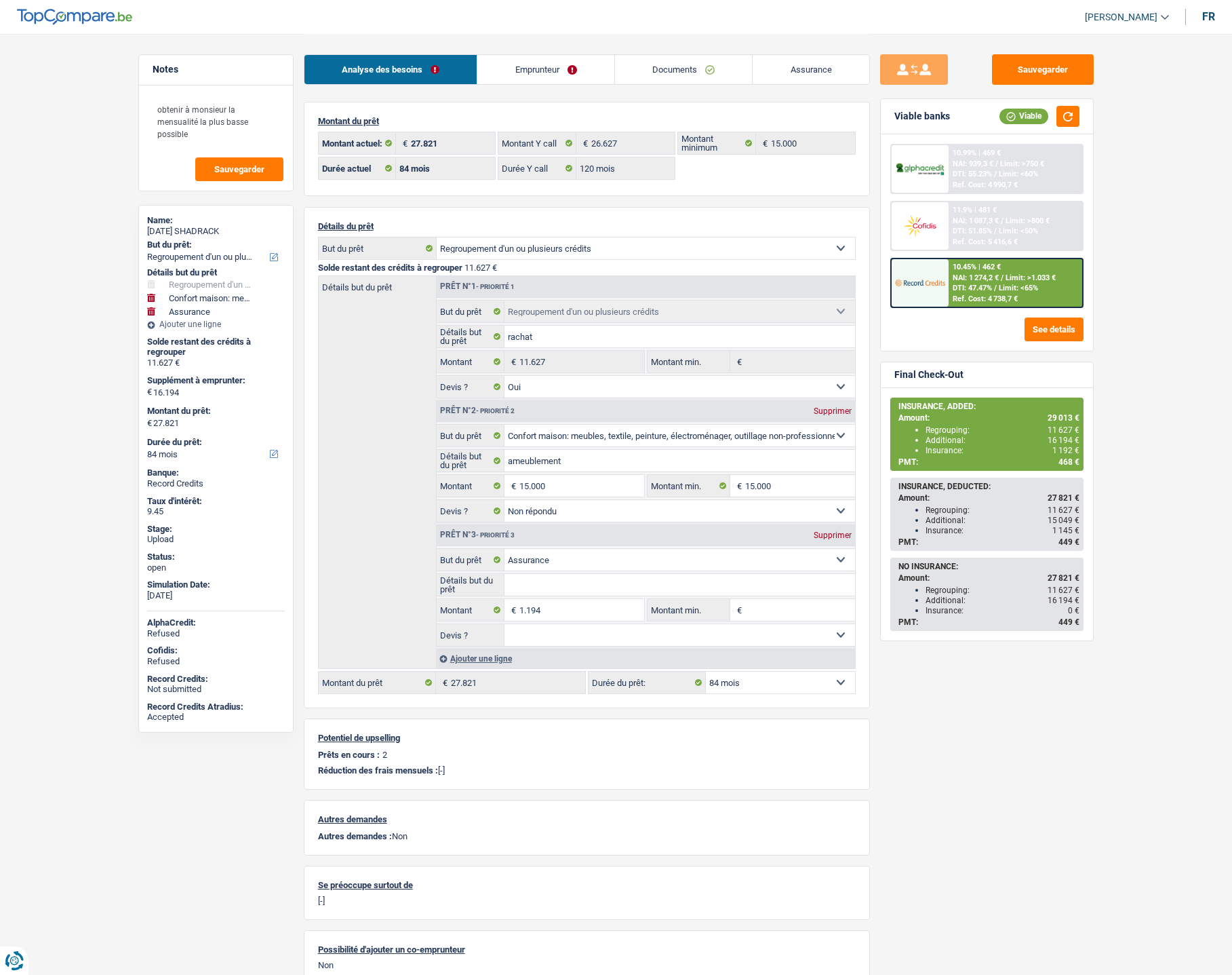
select select "personalLoan"
select select "homeFurnishingOrRelocation"
select select "60"
click at [651, 69] on link "Documents" at bounding box center [684, 69] width 138 height 29
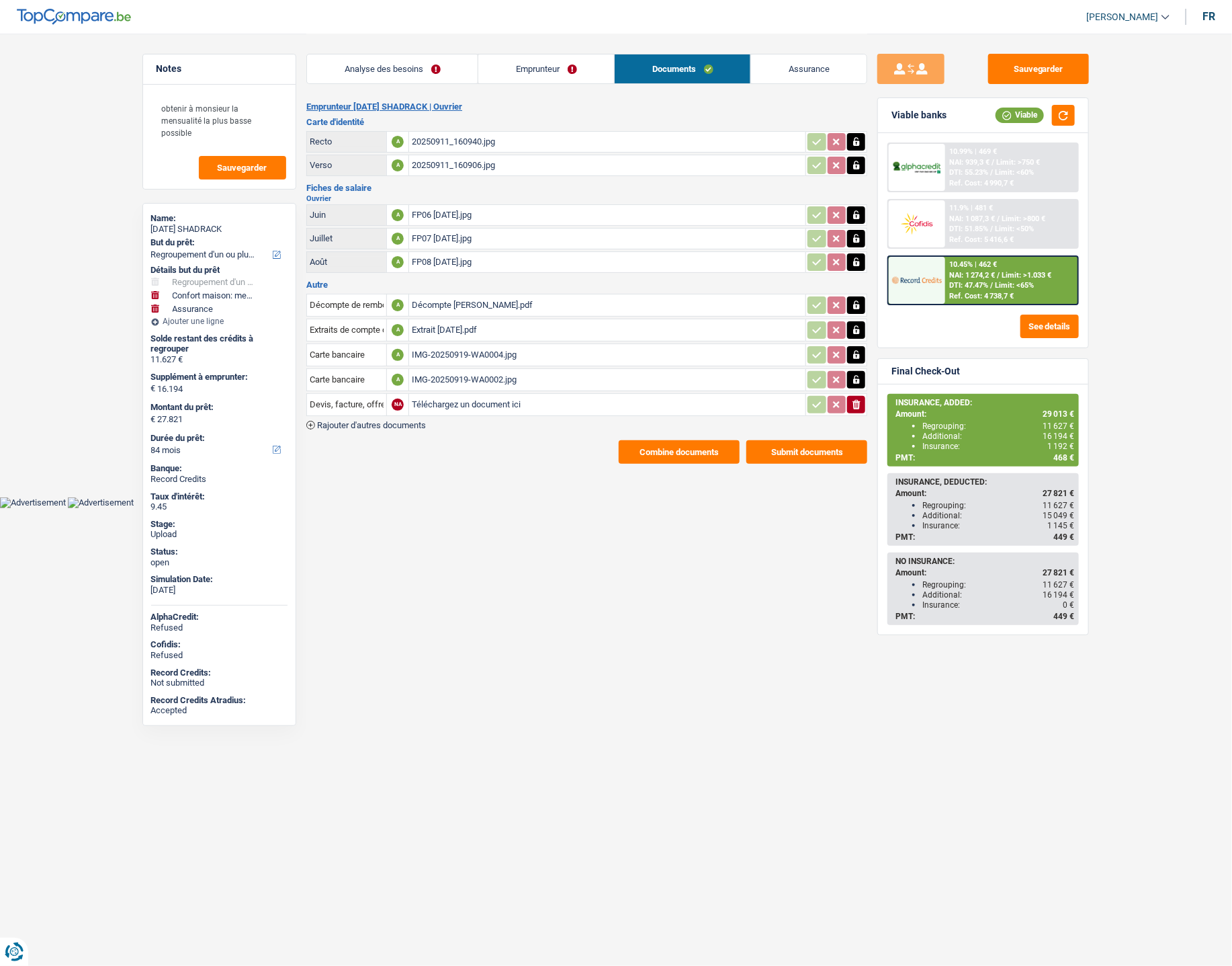
click at [569, 70] on link "Emprunteur" at bounding box center [546, 68] width 136 height 28
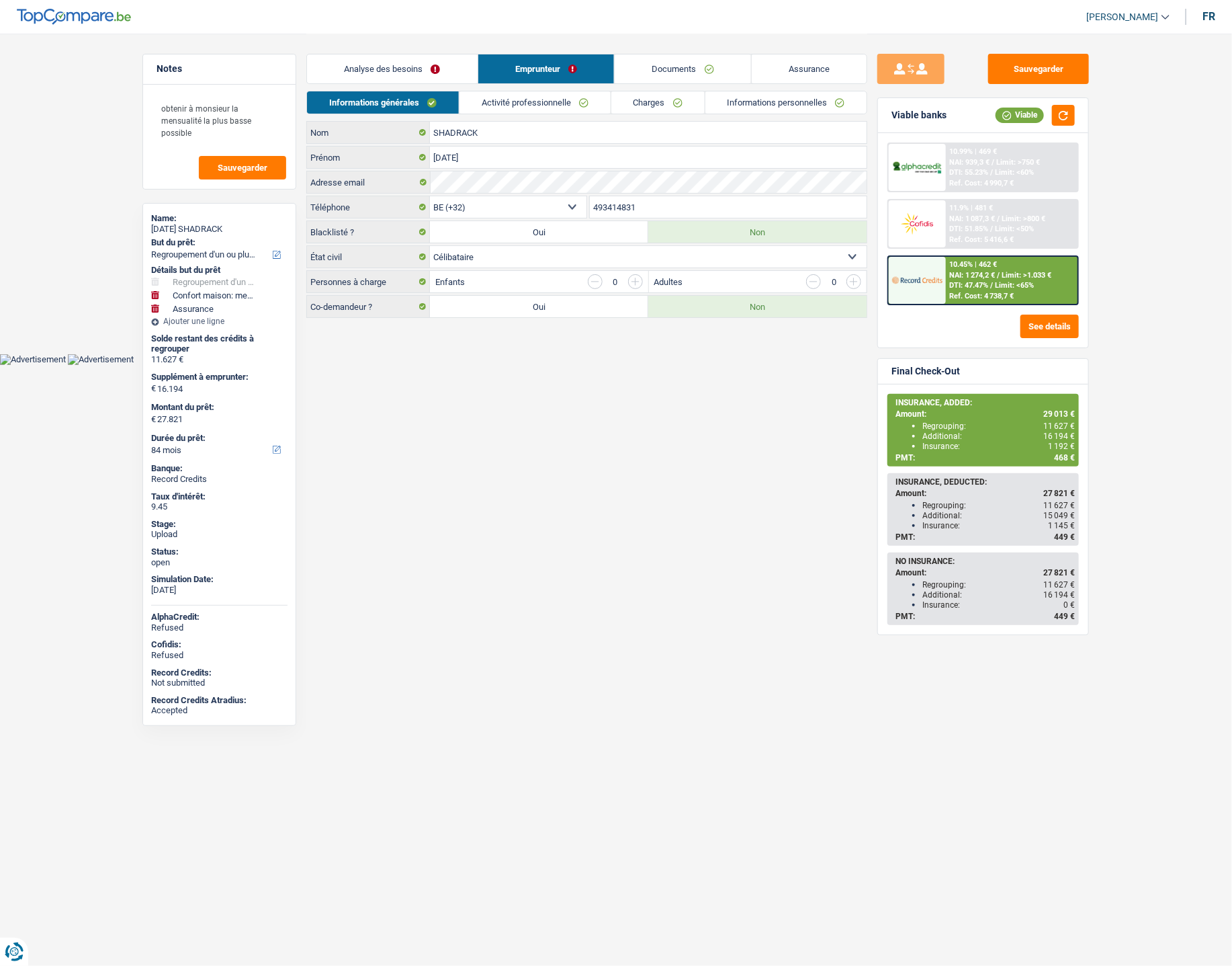
click at [512, 98] on link "Activité professionnelle" at bounding box center [534, 101] width 151 height 22
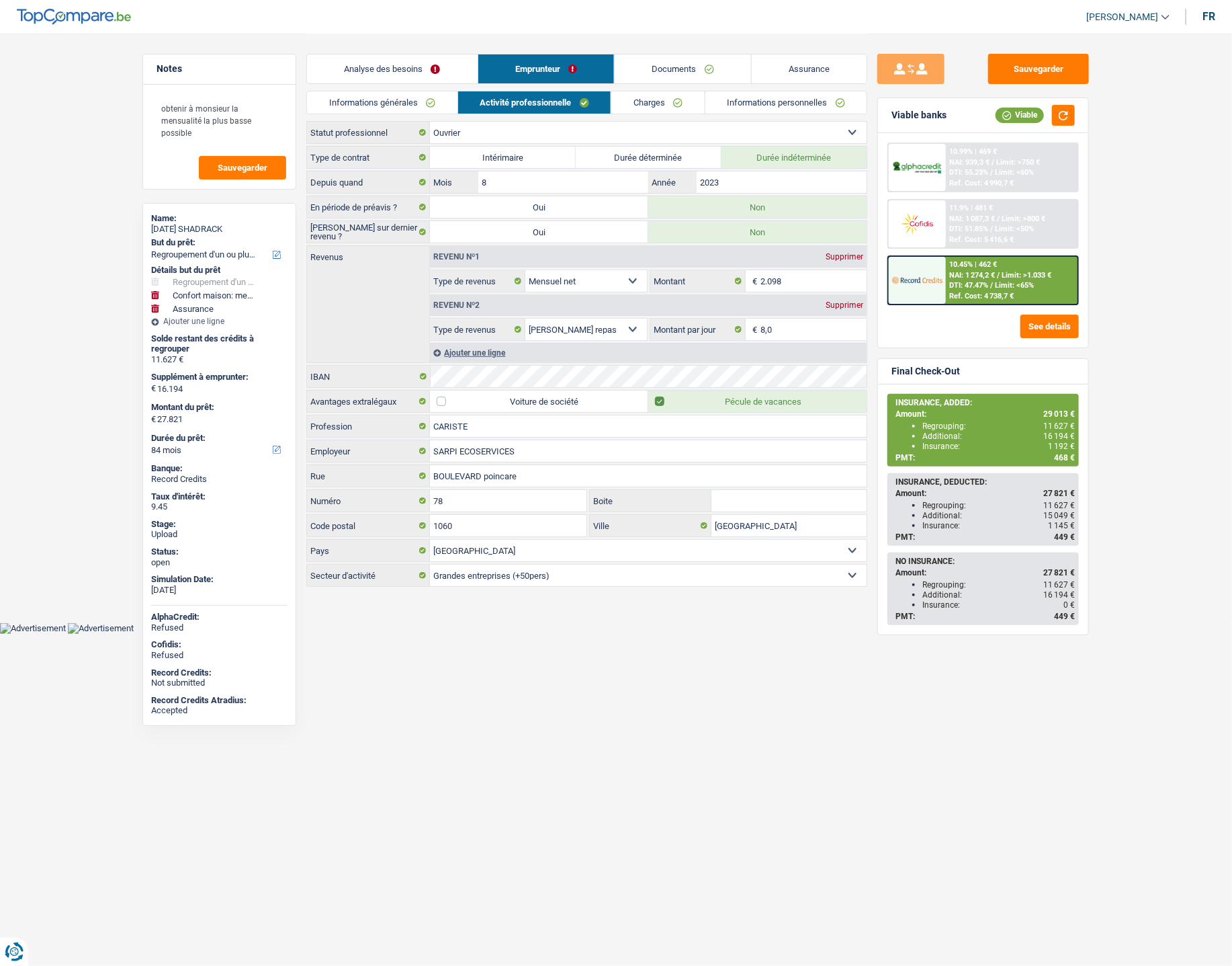
click at [632, 100] on link "Charges" at bounding box center [658, 101] width 94 height 22
